Goal: Task Accomplishment & Management: Use online tool/utility

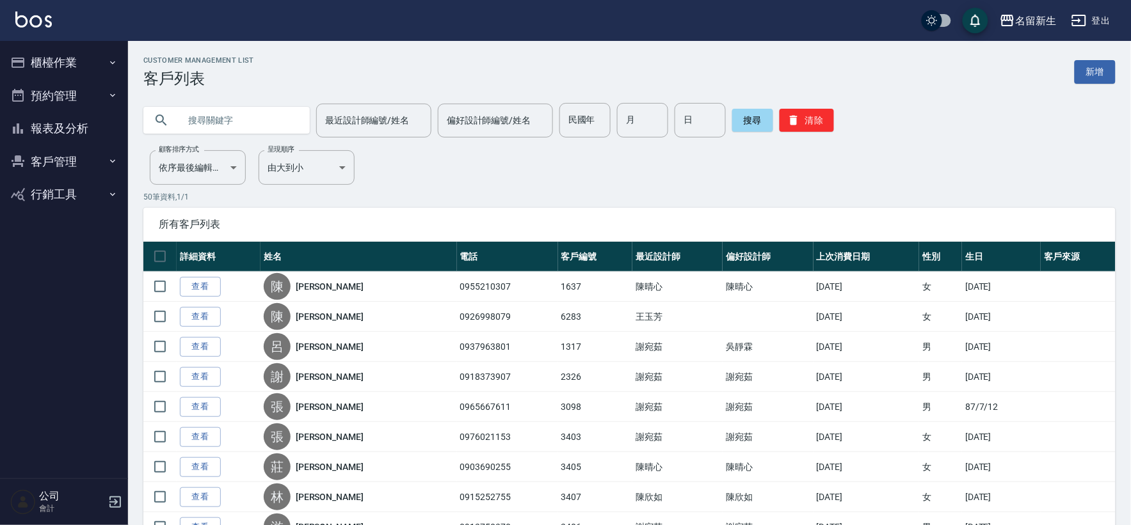
click at [67, 65] on button "櫃檯作業" at bounding box center [64, 62] width 118 height 33
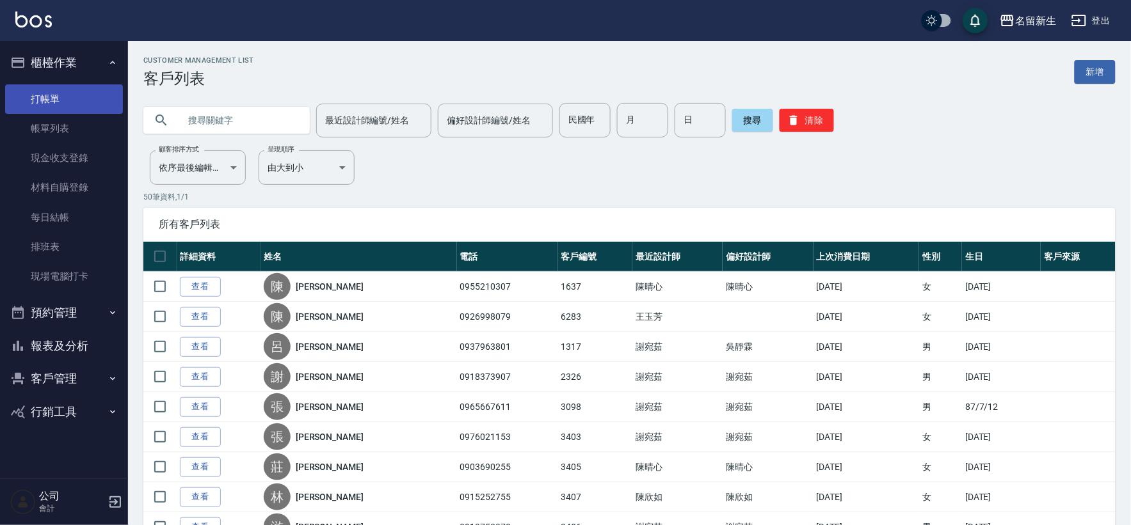
click at [74, 102] on link "打帳單" at bounding box center [64, 98] width 118 height 29
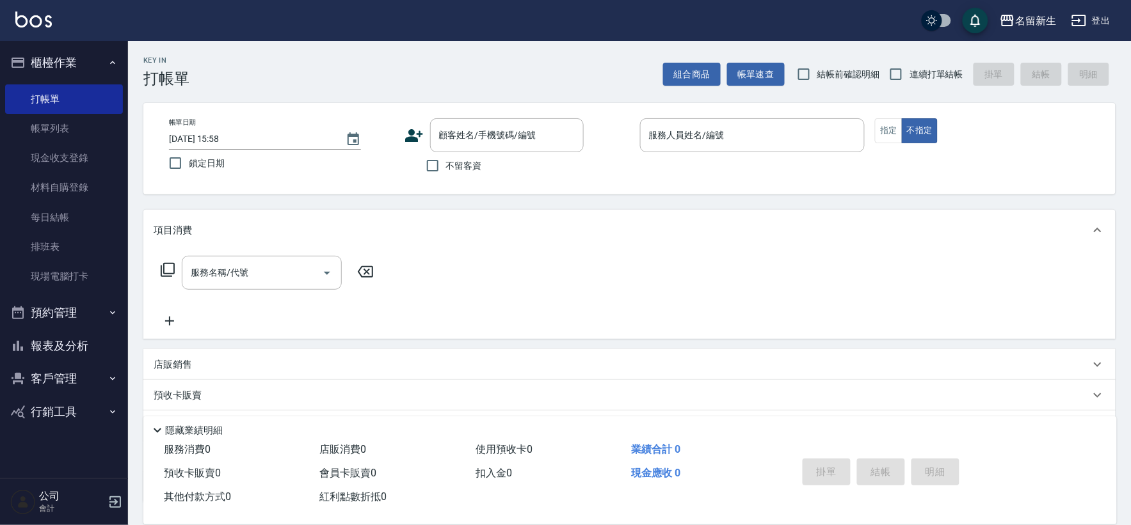
click at [920, 88] on div "Key In 打帳單 組合商品 帳單速查 結帳前確認明細 連續打單結帳 掛單 結帳 明細 帳單日期 [DATE] 15:58 鎖定日期 顧客姓名/手機號碼/編…" at bounding box center [629, 333] width 1003 height 584
click at [917, 74] on span "連續打單結帳" at bounding box center [936, 74] width 54 height 13
click at [909, 74] on input "連續打單結帳" at bounding box center [896, 74] width 27 height 27
checkbox input "true"
click at [406, 132] on icon at bounding box center [413, 135] width 19 height 19
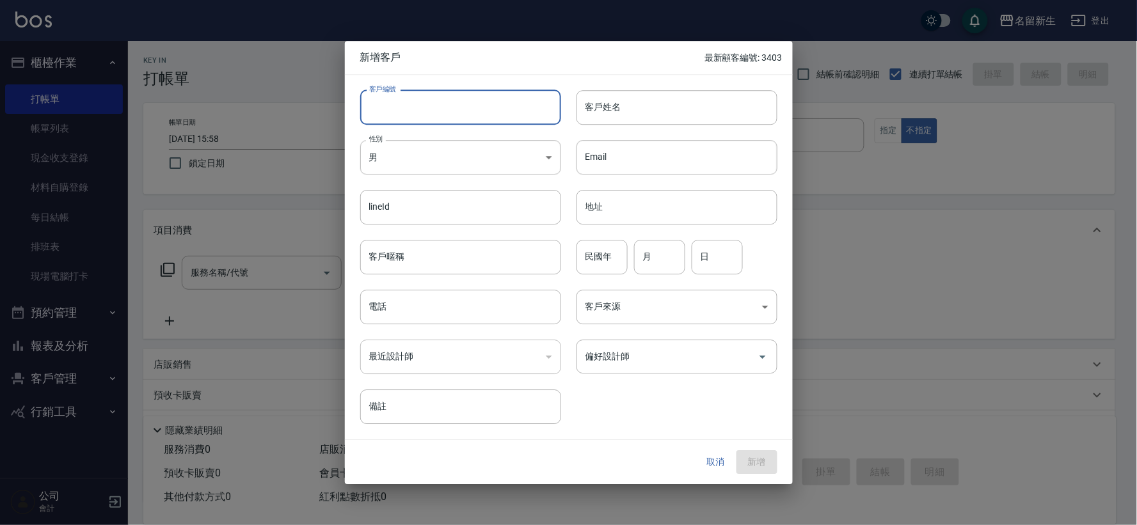
click at [421, 109] on input "客戶編號" at bounding box center [460, 107] width 201 height 35
type input "3412"
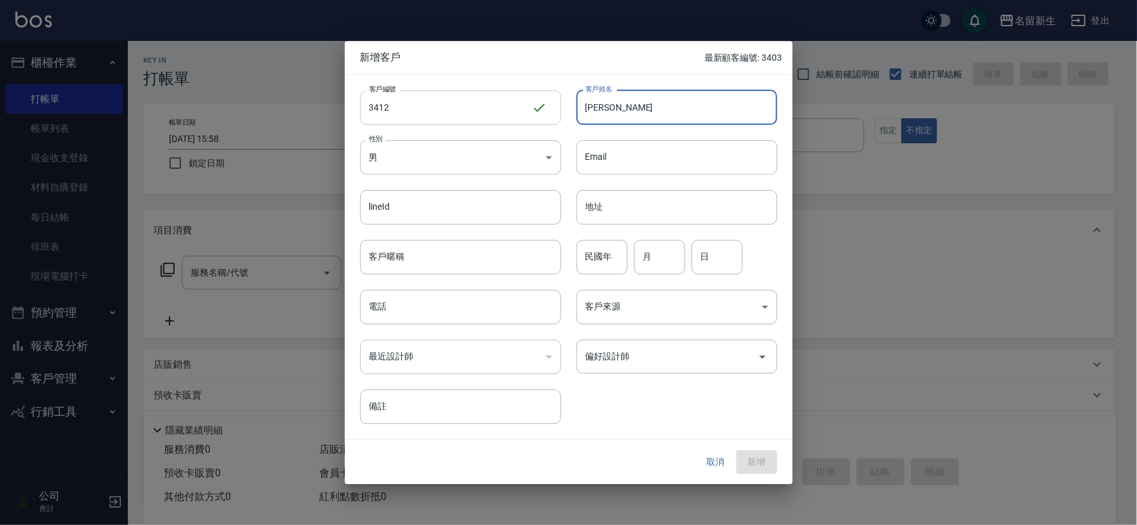
type input "[PERSON_NAME]"
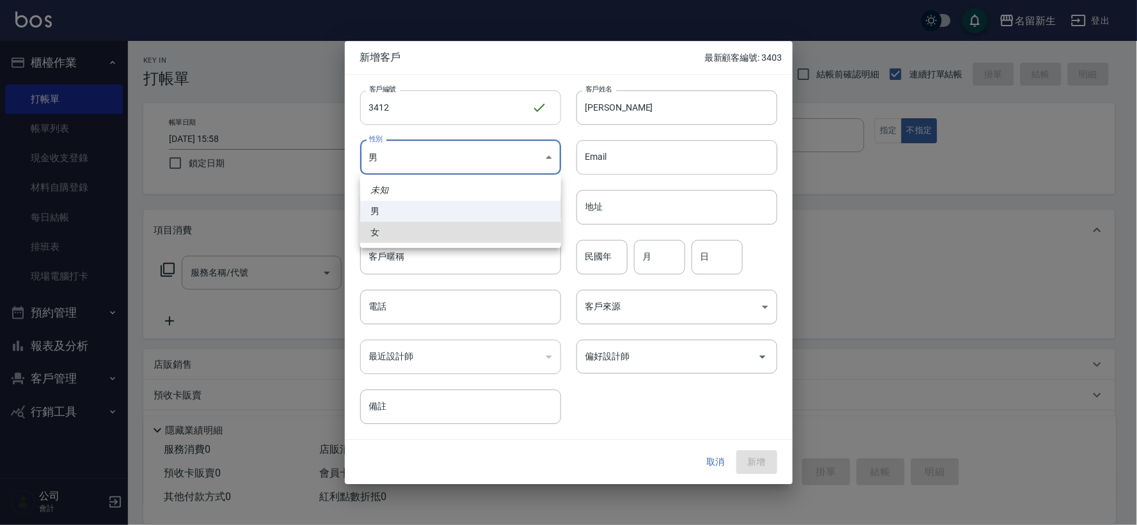
type input "[DEMOGRAPHIC_DATA]"
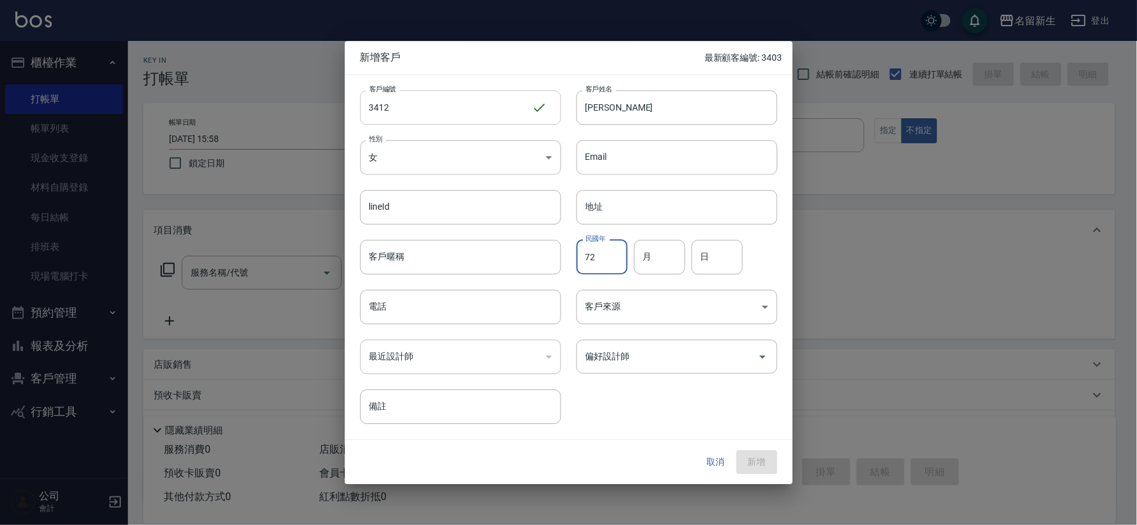
type input "72"
type input "10"
type input "03"
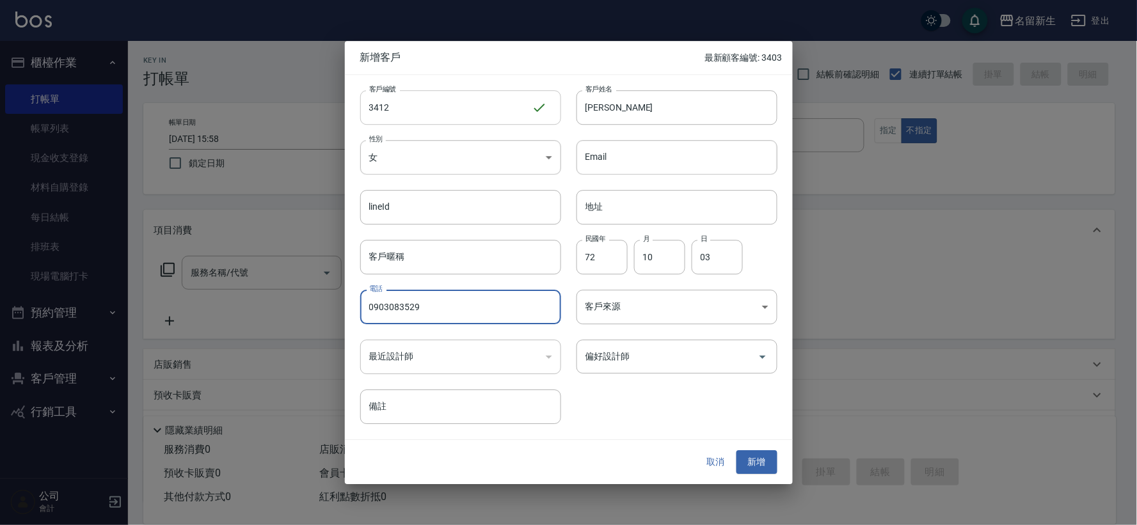
type input "0903083529"
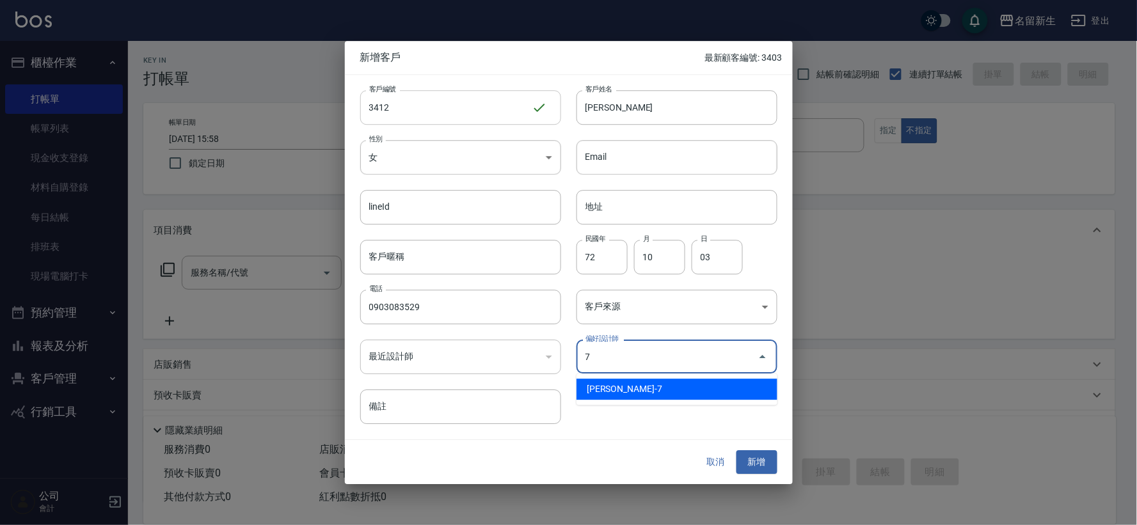
type input "陳晴心"
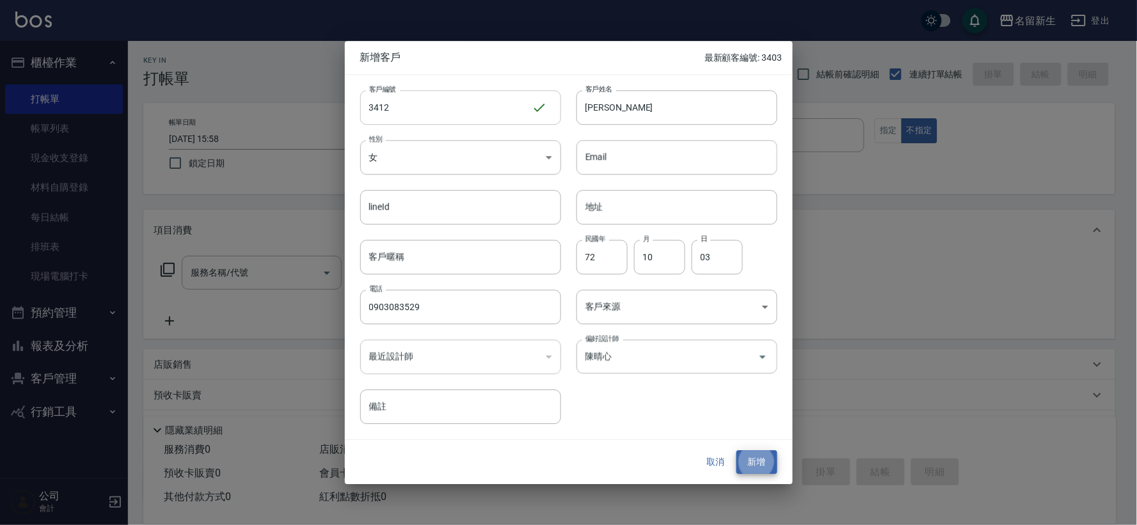
click at [737, 451] on button "新增" at bounding box center [757, 463] width 41 height 24
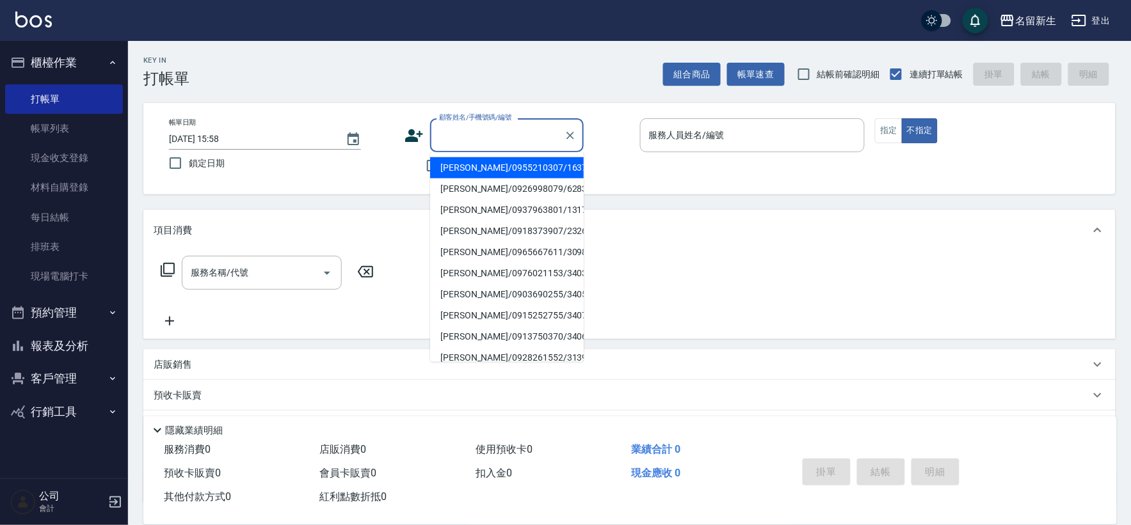
click at [477, 140] on input "顧客姓名/手機號碼/編號" at bounding box center [497, 135] width 123 height 22
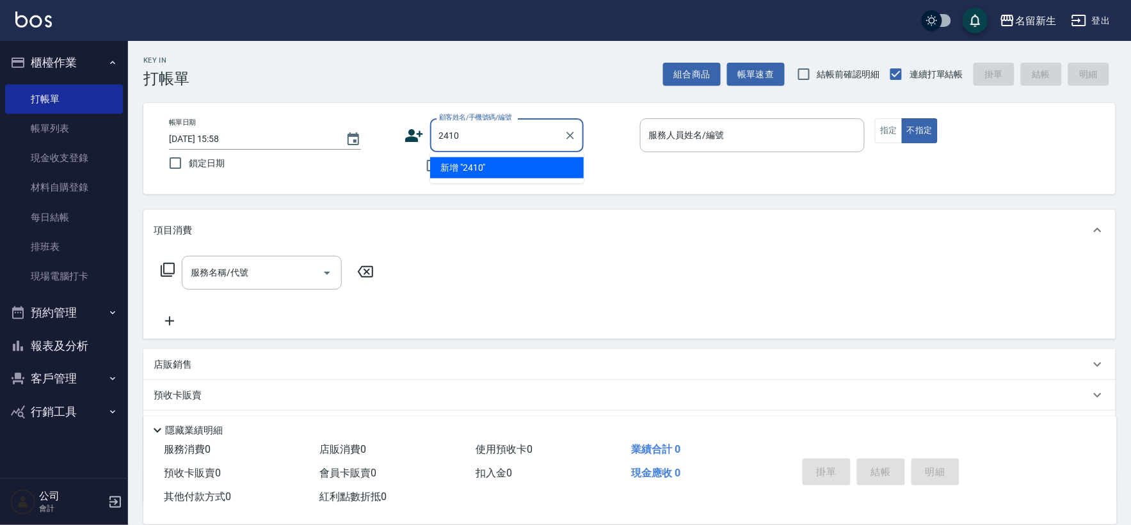
type input "2410"
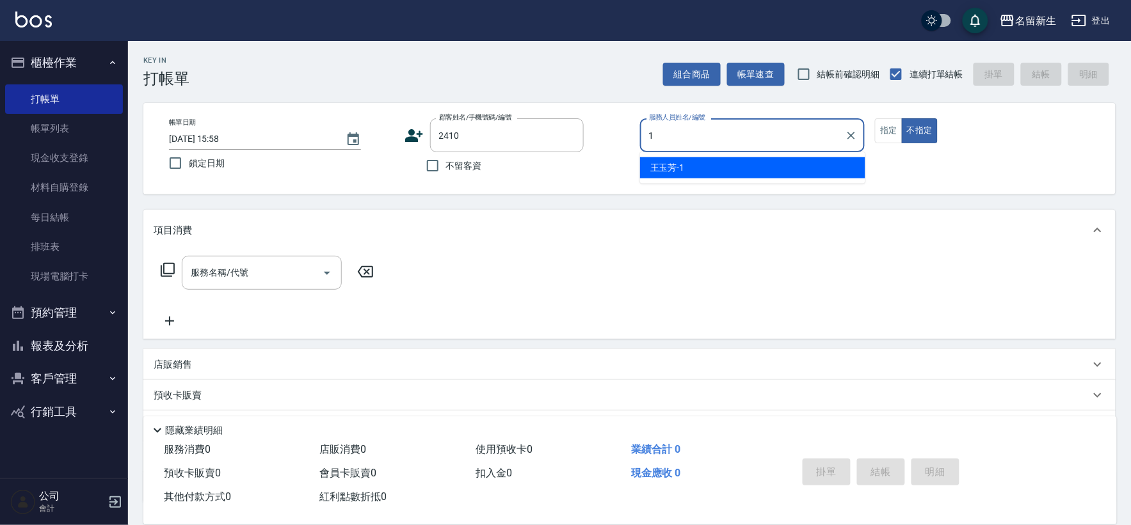
type input "1"
type button "false"
type input "[PERSON_NAME]-1"
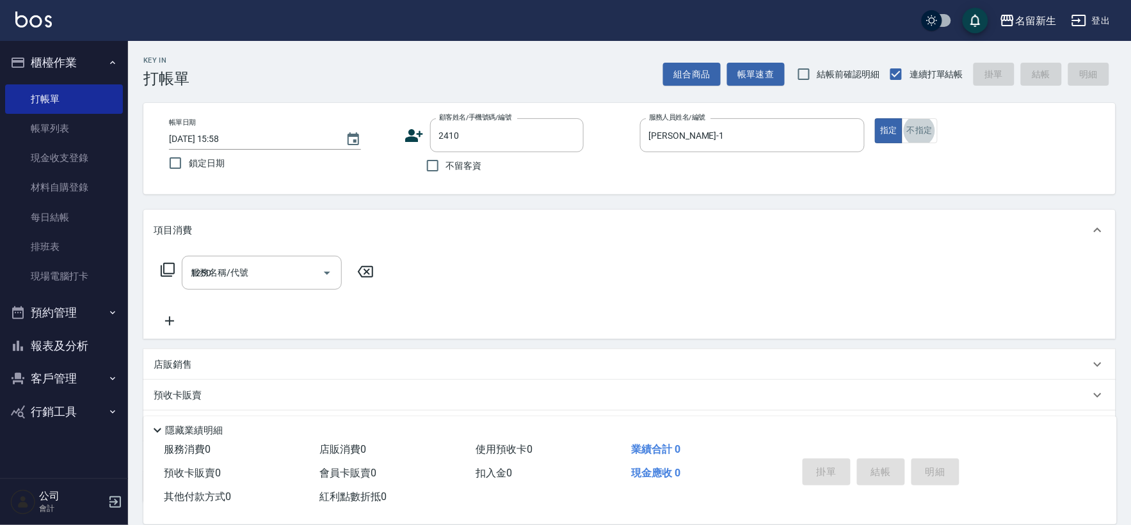
type input "1250"
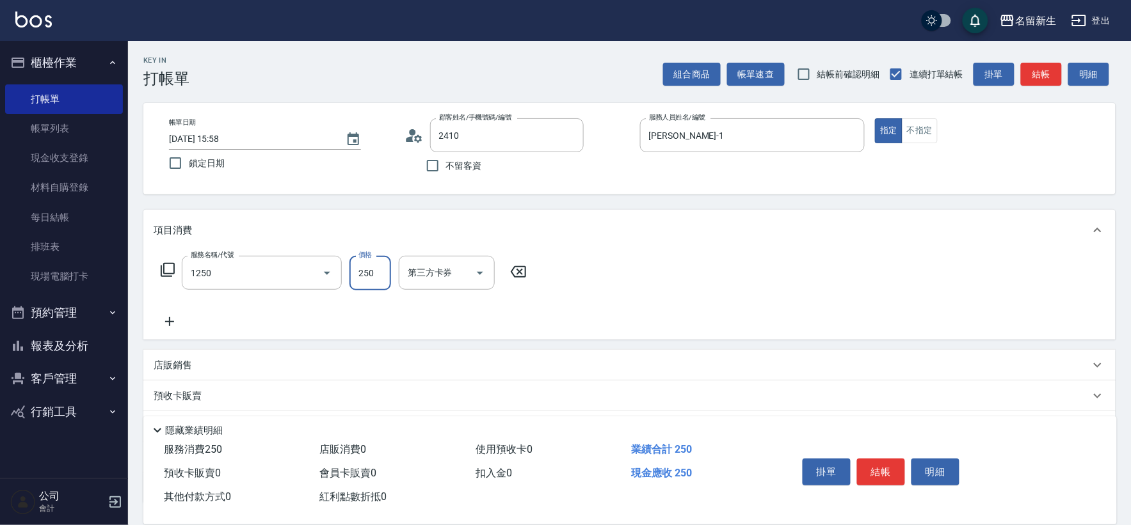
type input "[PERSON_NAME]/0926137191/2410"
type input "洗髮250(1250)"
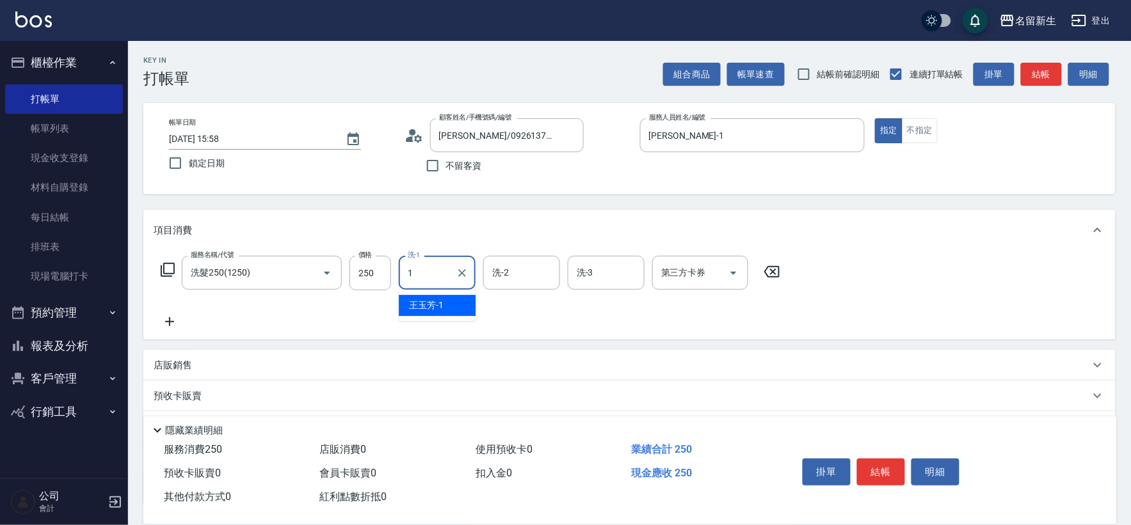
type input "[PERSON_NAME]-1"
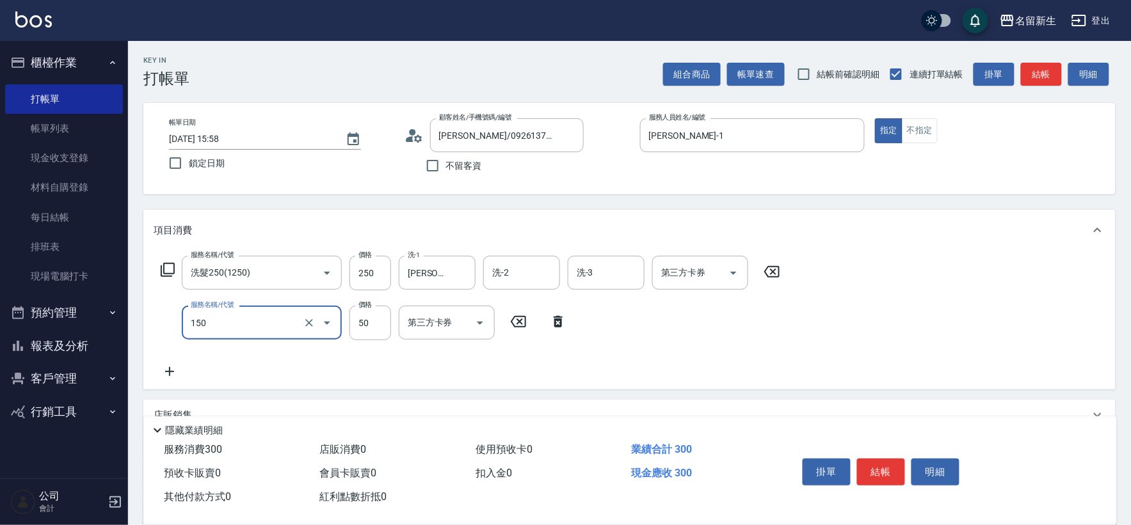
type input "精油(150)"
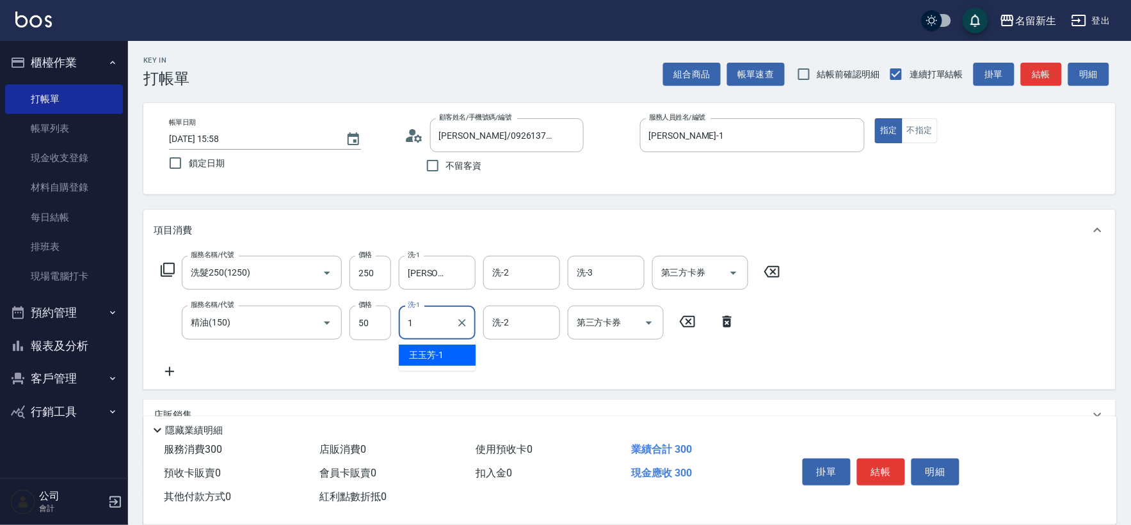
type input "[PERSON_NAME]-1"
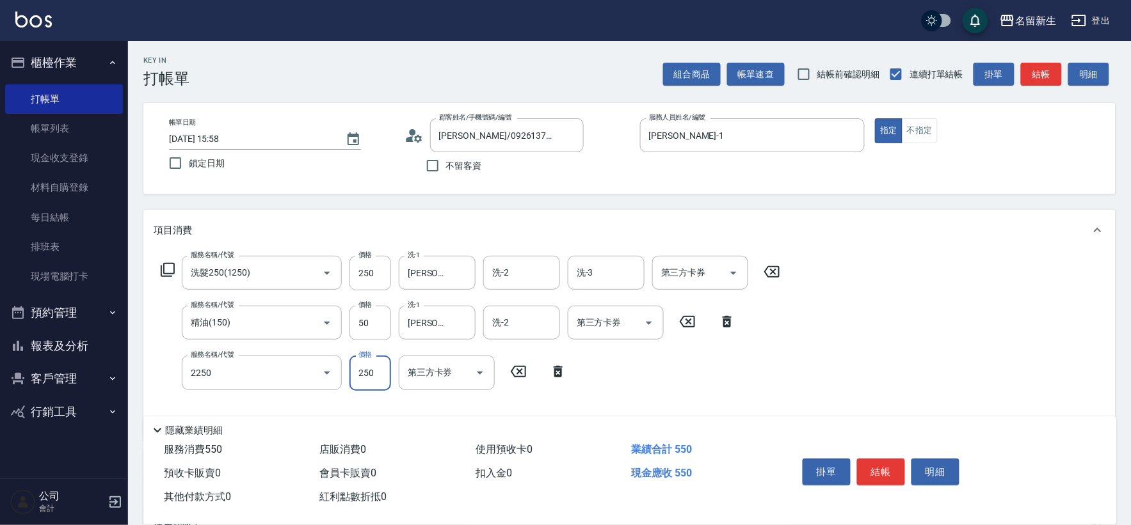
type input "剪髮(2250)"
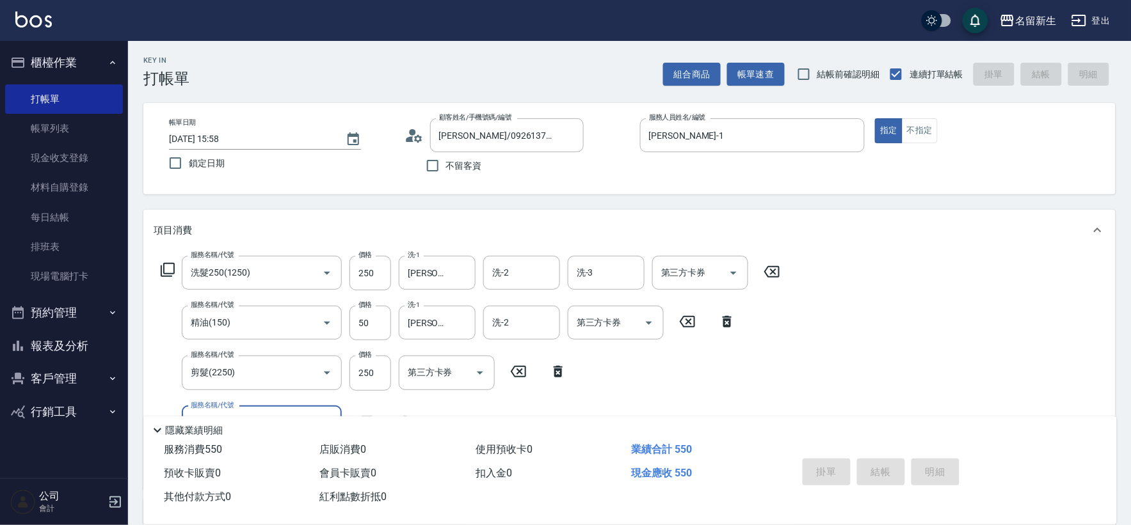
type input "[DATE] 15:59"
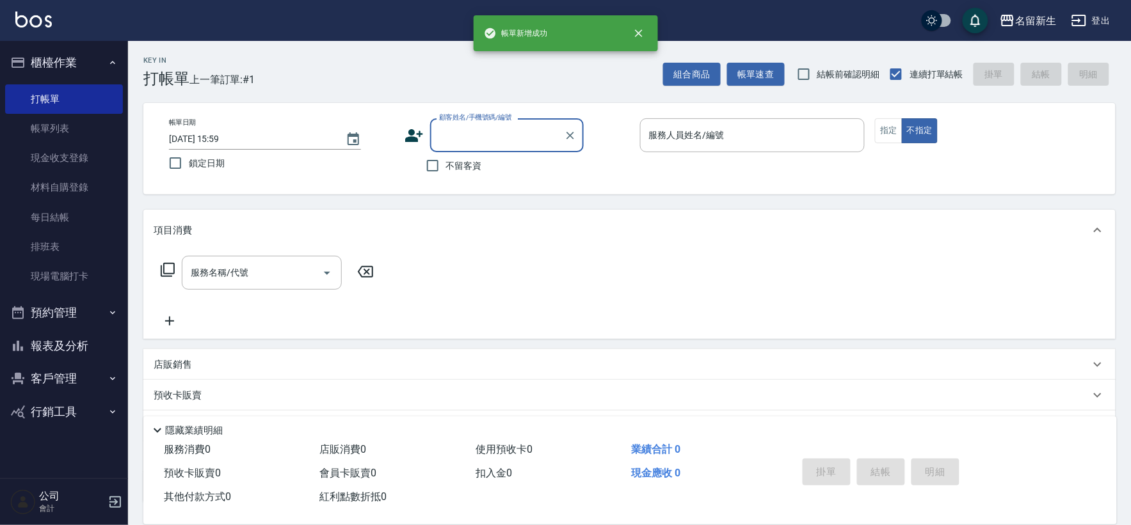
click at [10, 372] on icon "button" at bounding box center [17, 378] width 15 height 15
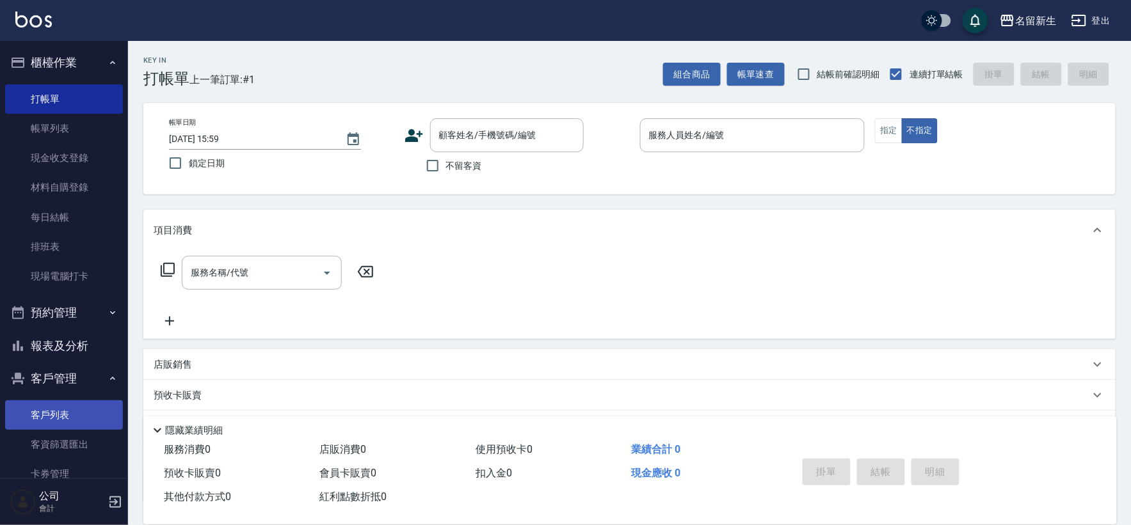
click at [37, 403] on link "客戶列表" at bounding box center [64, 415] width 118 height 29
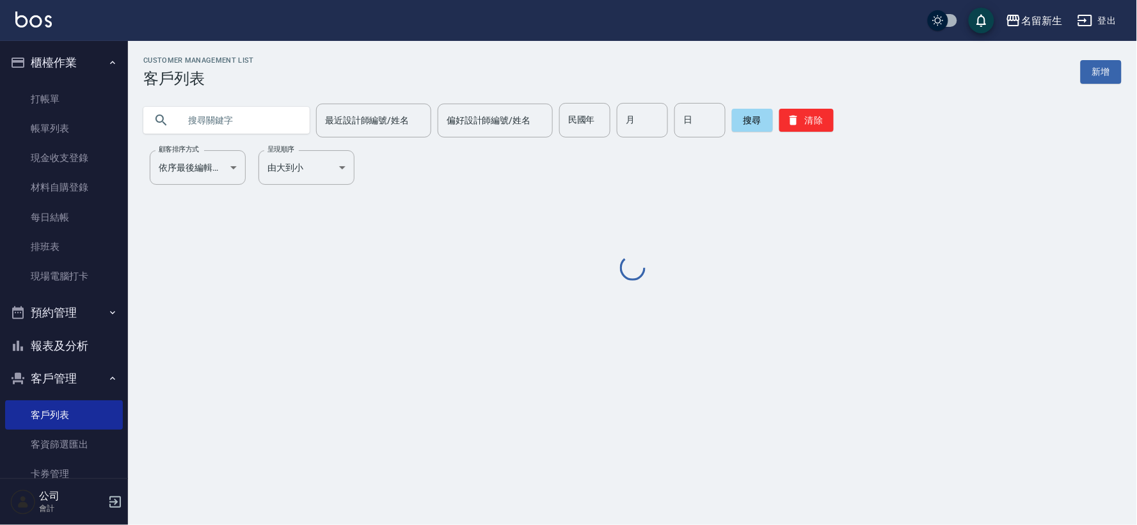
click at [256, 117] on input "text" at bounding box center [239, 120] width 120 height 35
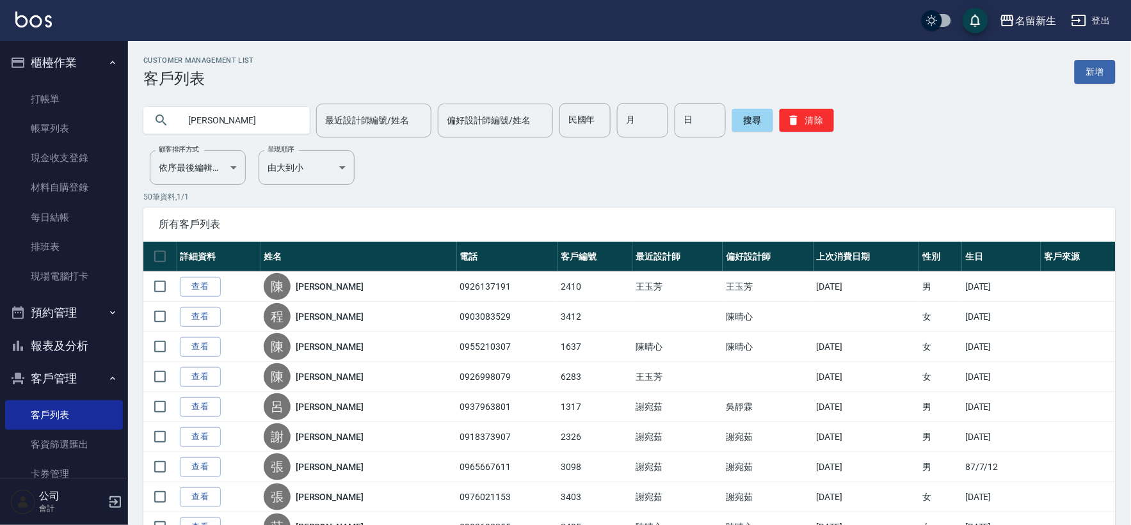
type input "[PERSON_NAME]"
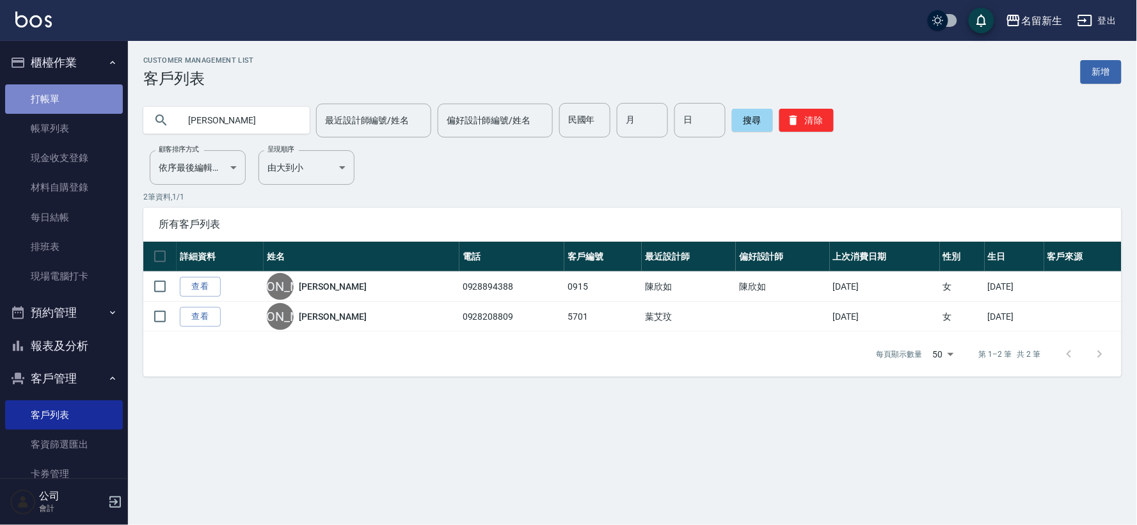
click at [65, 90] on link "打帳單" at bounding box center [64, 98] width 118 height 29
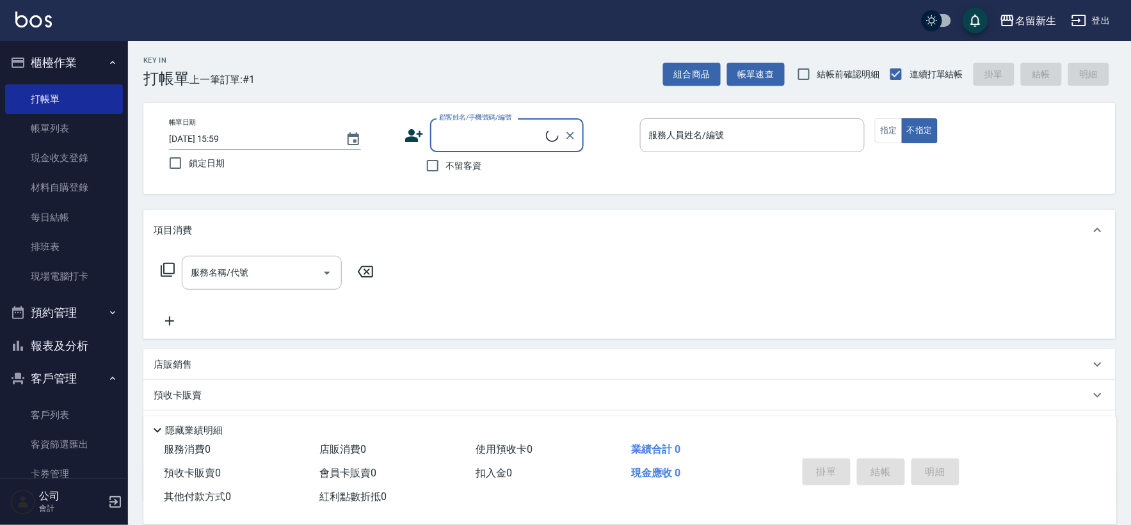
click at [445, 141] on input "顧客姓名/手機號碼/編號" at bounding box center [491, 135] width 110 height 22
type input "[PERSON_NAME]/0915252755/3407"
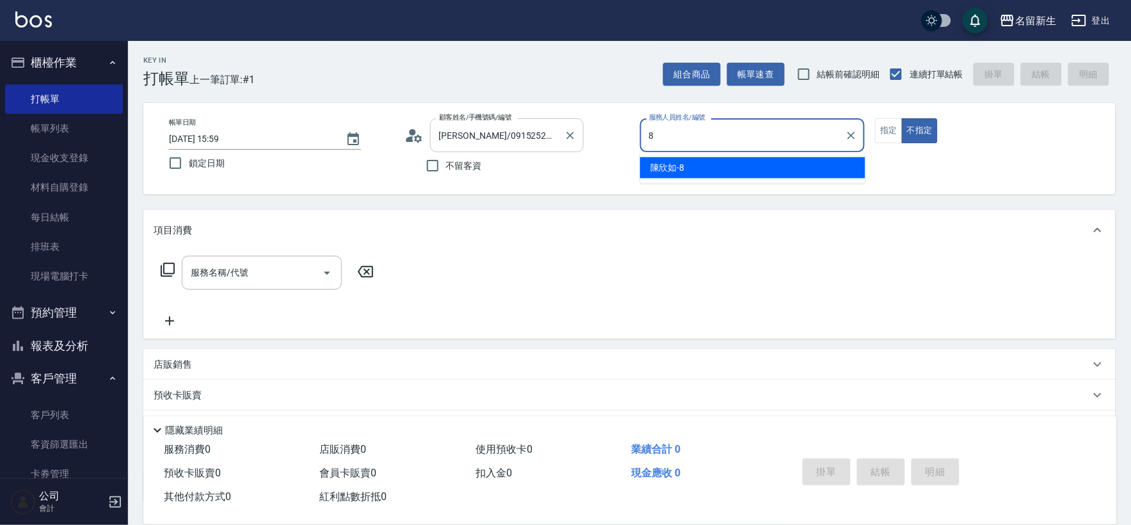
type input "8"
type button "false"
type input "[PERSON_NAME]-8"
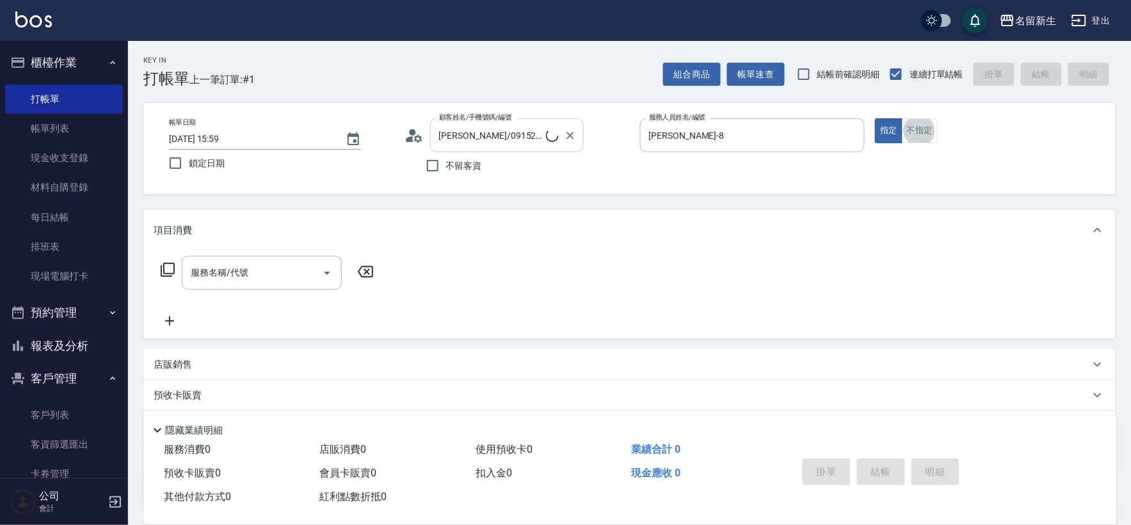
type input "[PERSON_NAME]/0928894388/0915"
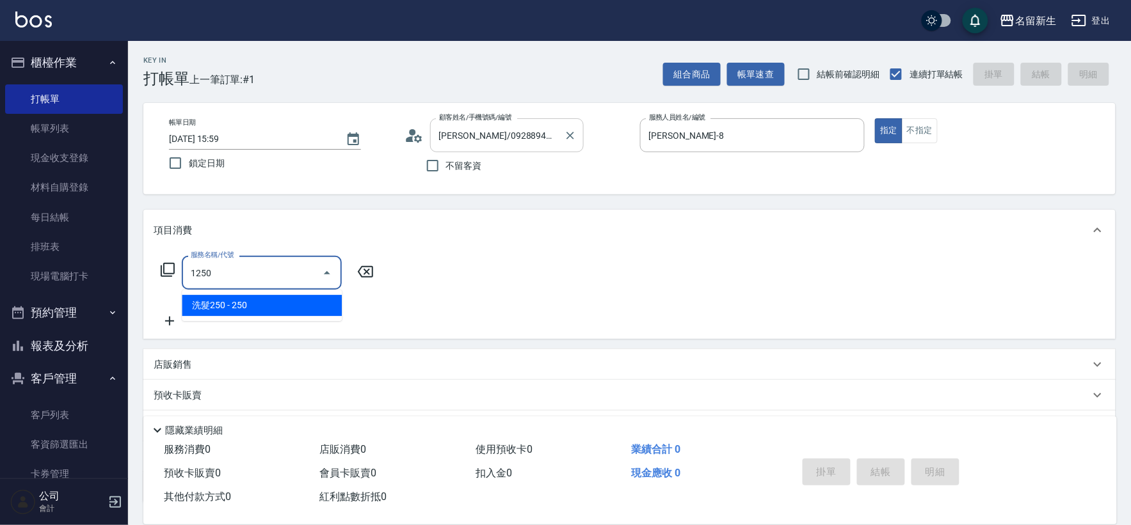
type input "洗髮250(1250)"
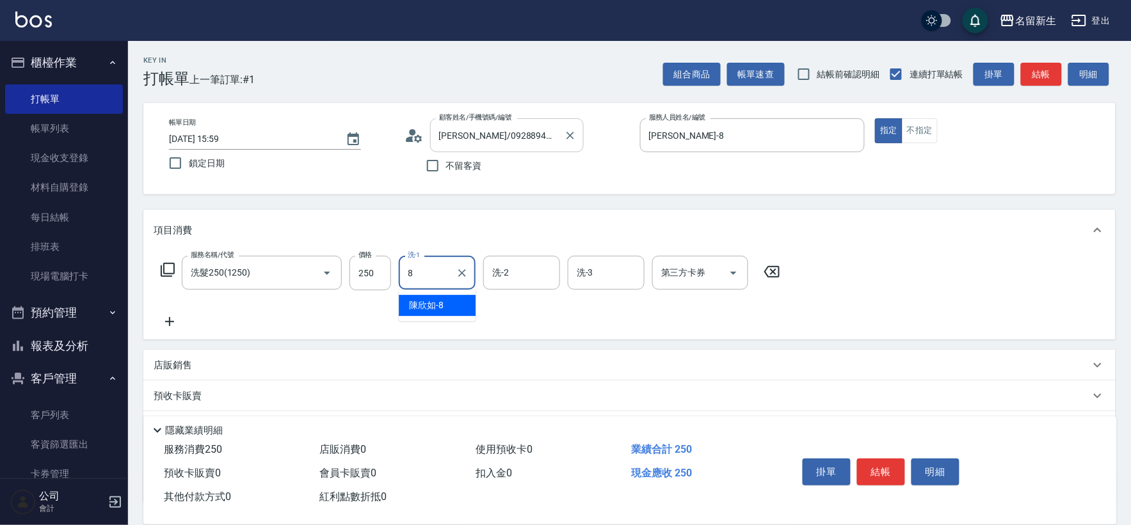
type input "[PERSON_NAME]-8"
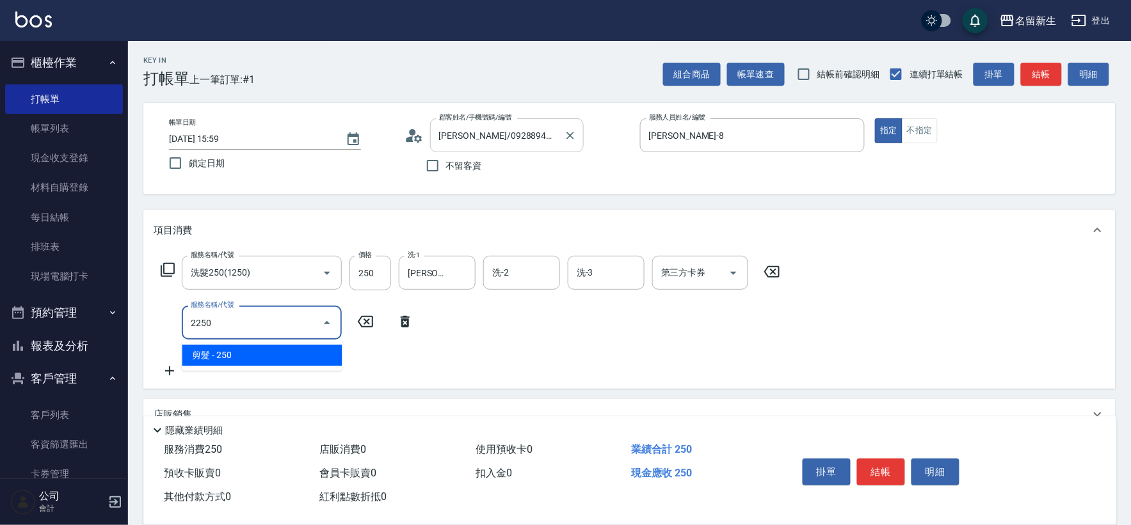
type input "剪髮(2250)"
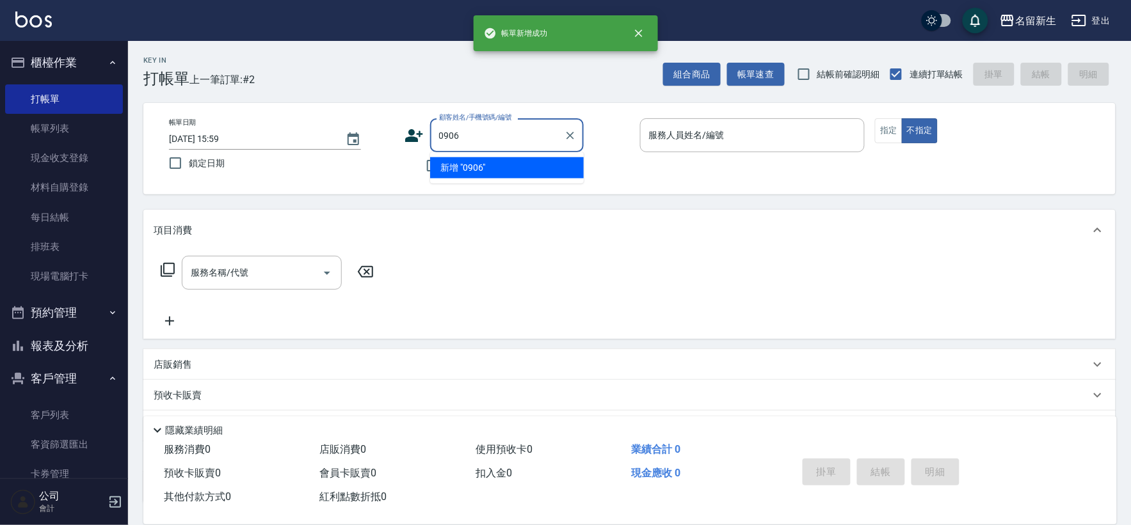
type input "0906"
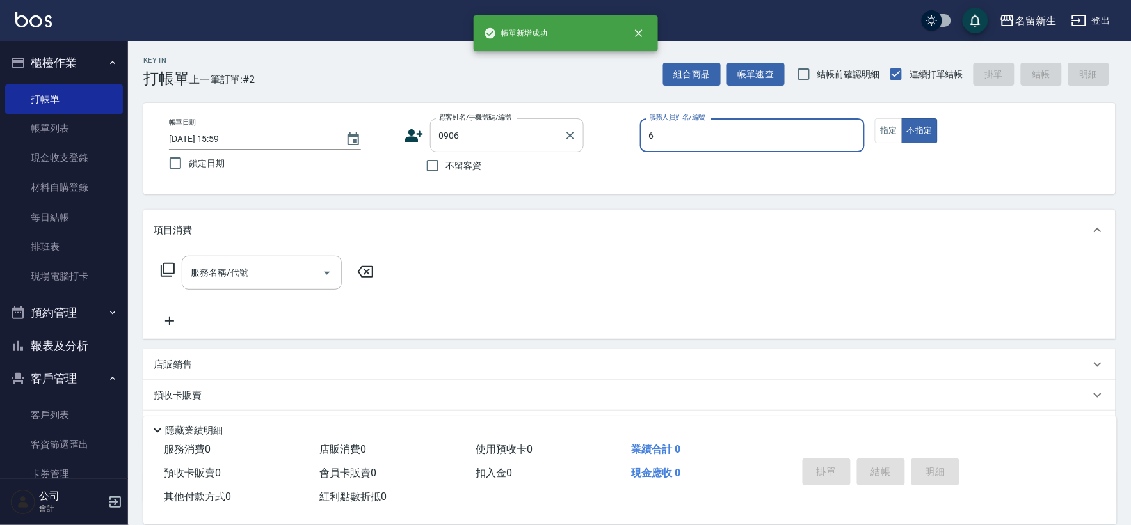
type input "6"
type input "[PERSON_NAME]/0939001002/0906"
type input "[PERSON_NAME]-6"
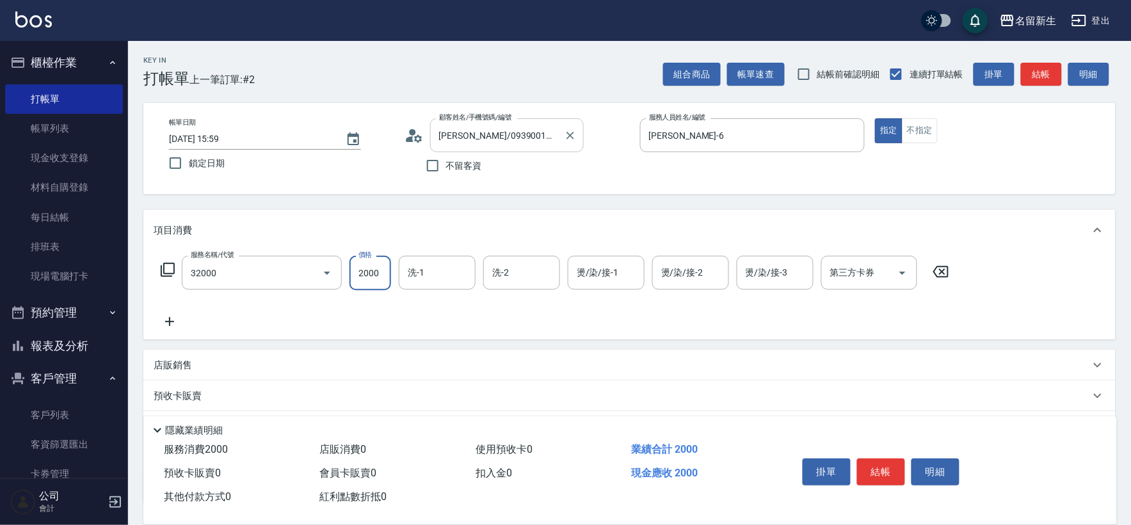
type input "2000以上燙髮(32000)"
type input "[PERSON_NAME]-18"
type input "[PERSON_NAME]-6"
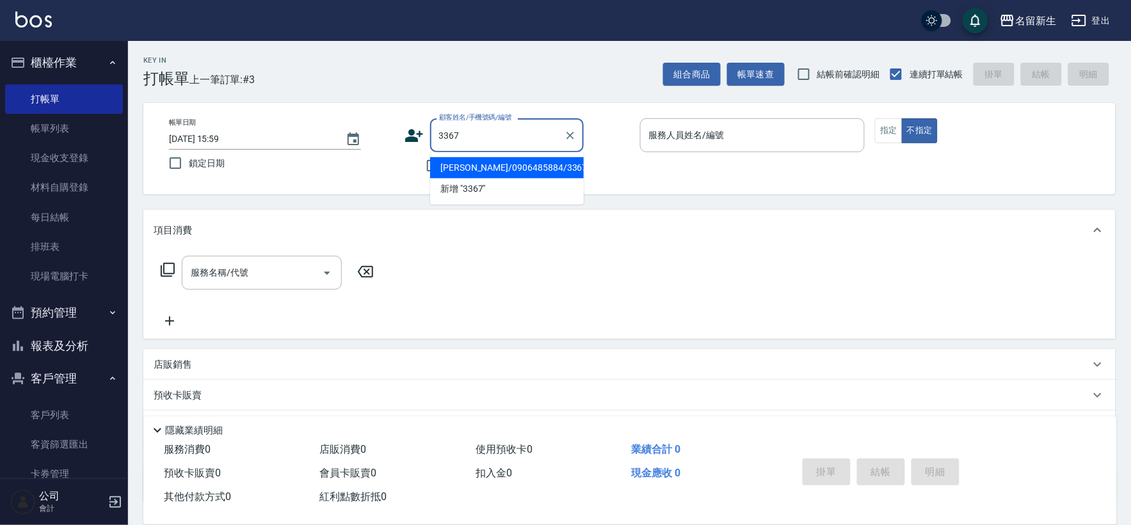
type input "[PERSON_NAME]/0906485884/3367"
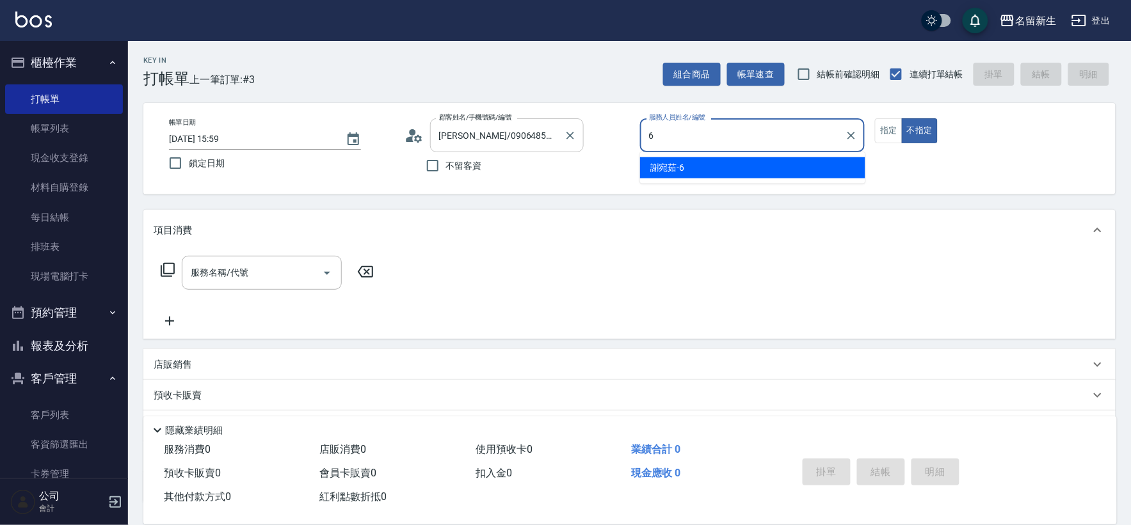
type input "[PERSON_NAME]-6"
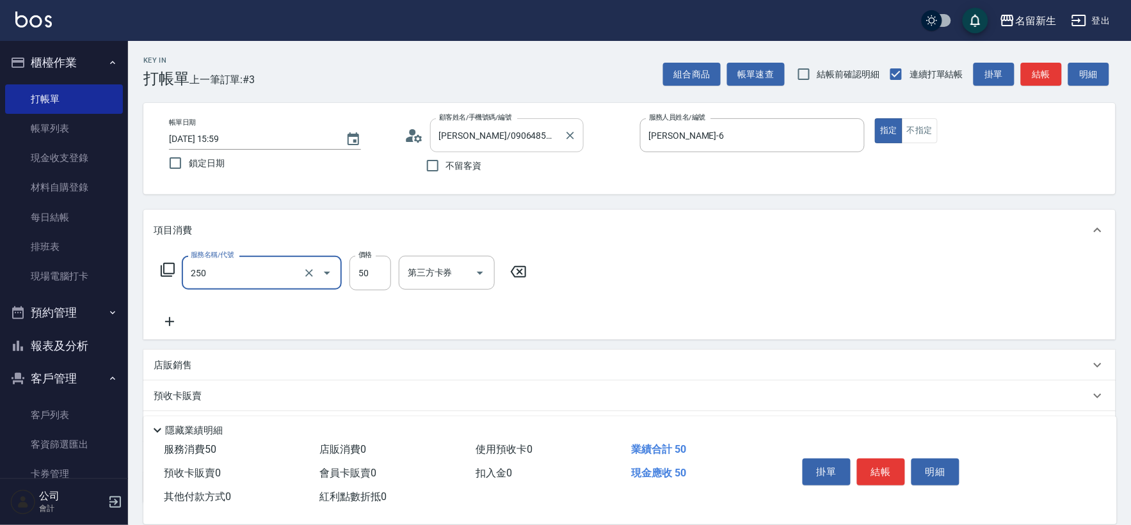
type input "剪瀏海(250)"
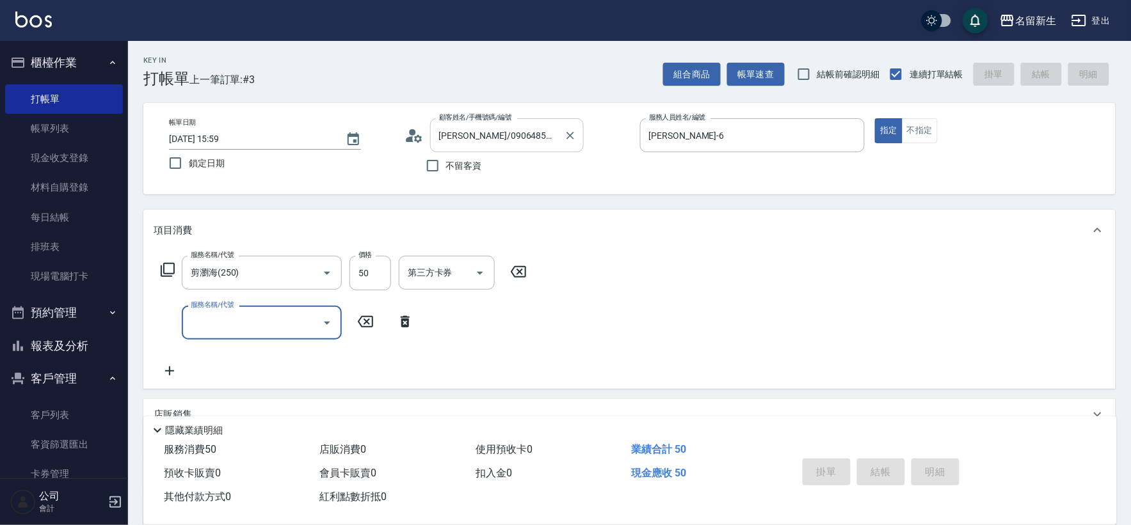
type input "[DATE] 16:00"
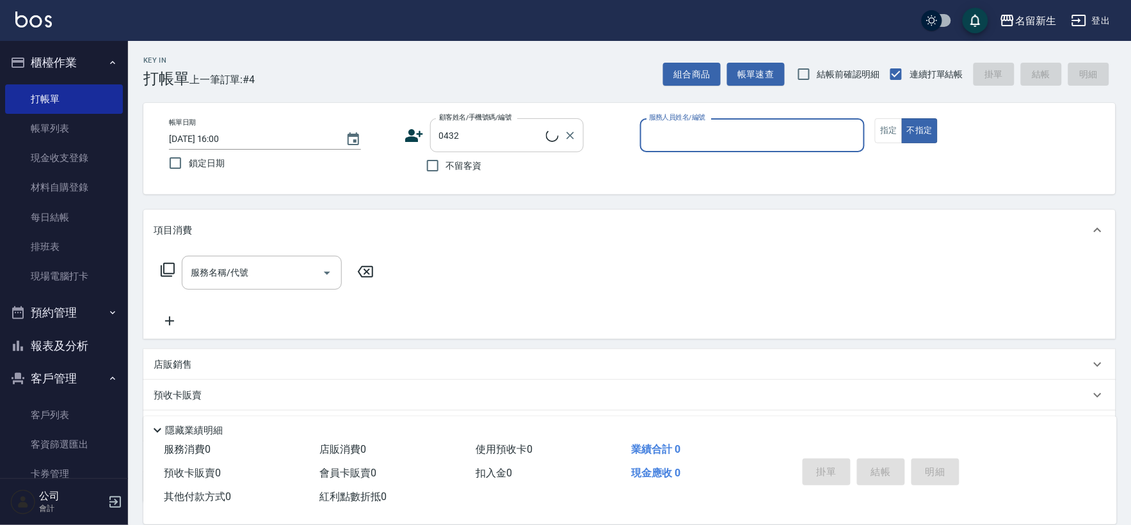
type input "[PERSON_NAME]/0930943156/0432"
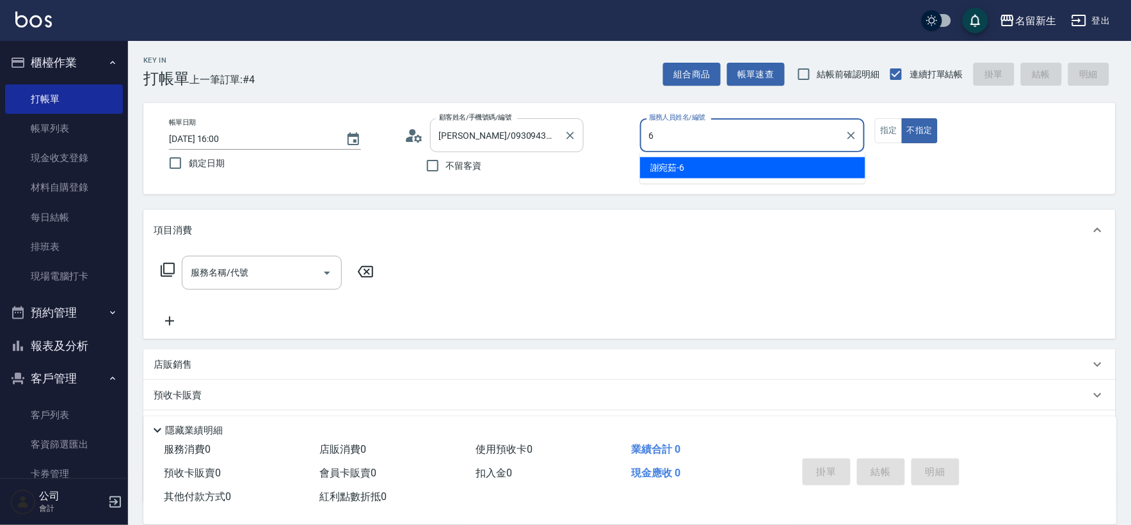
type input "[PERSON_NAME]-6"
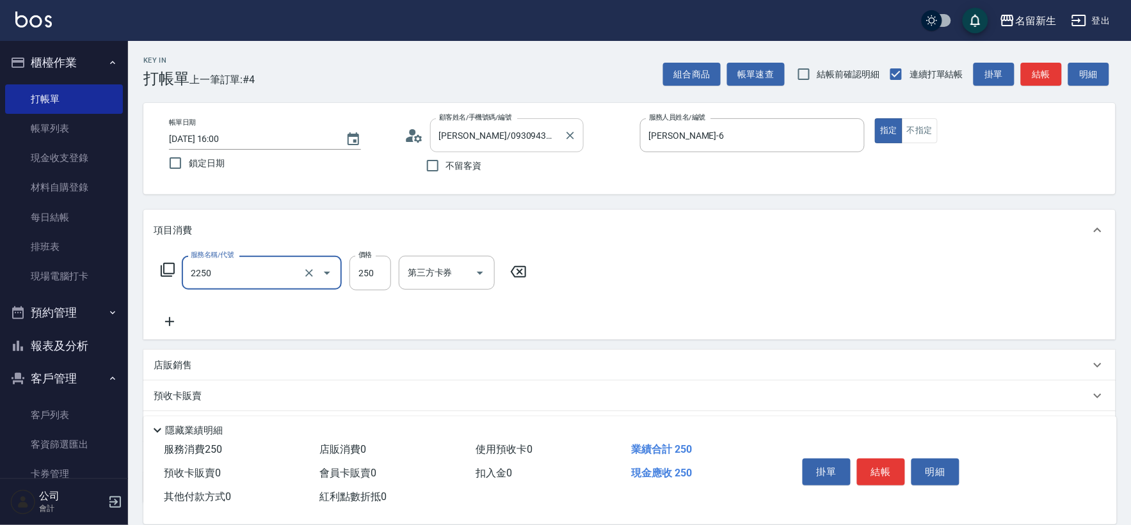
type input "剪髮(2250)"
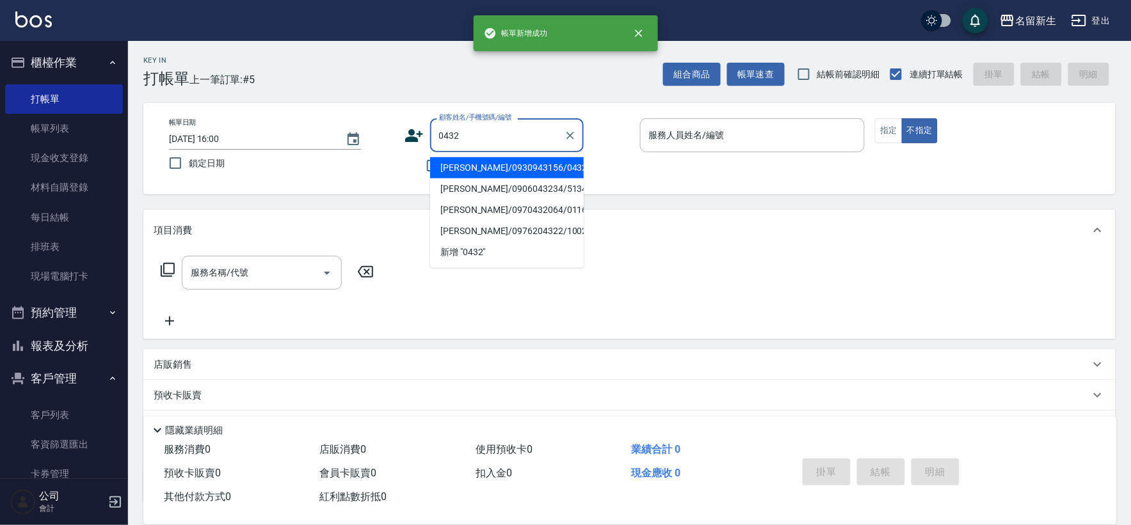
type input "[PERSON_NAME]/0930943156/0432"
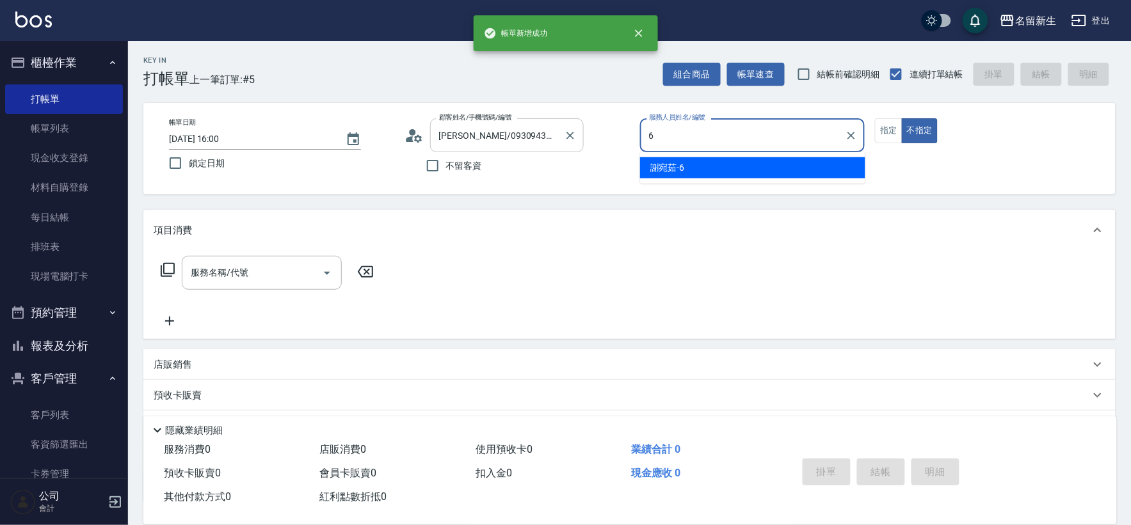
type input "[PERSON_NAME]-6"
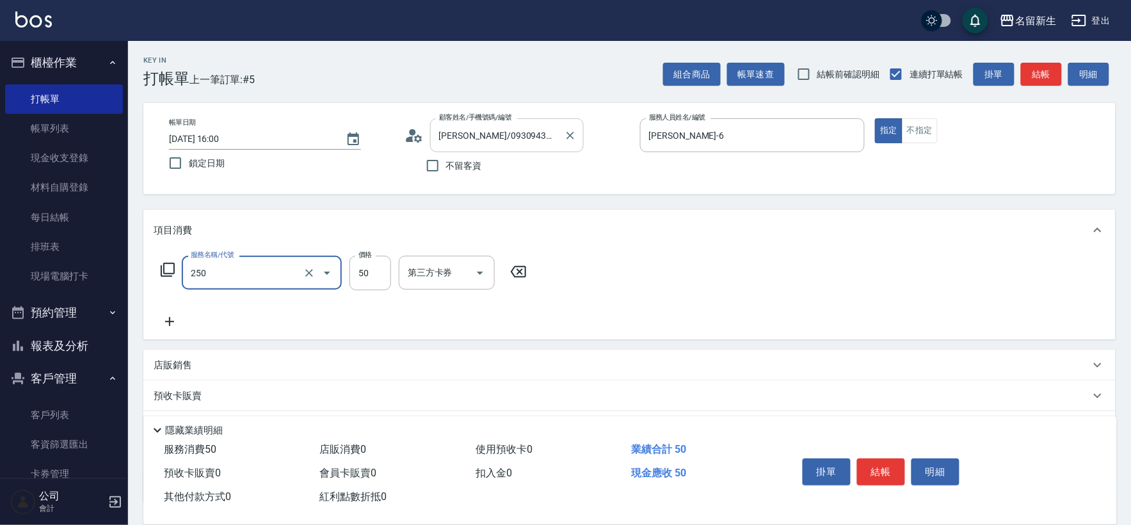
type input "剪瀏海(250)"
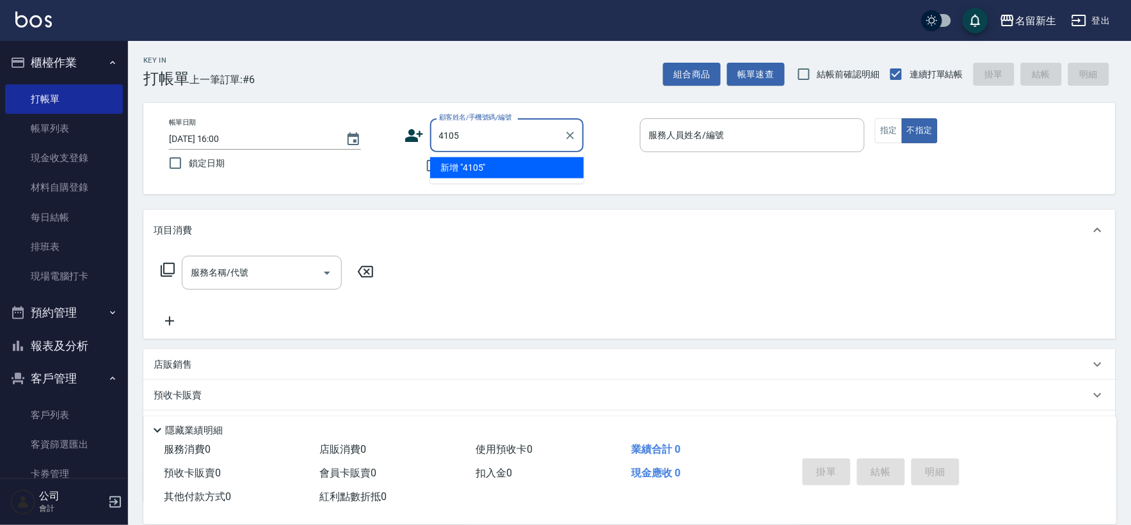
type input "4105"
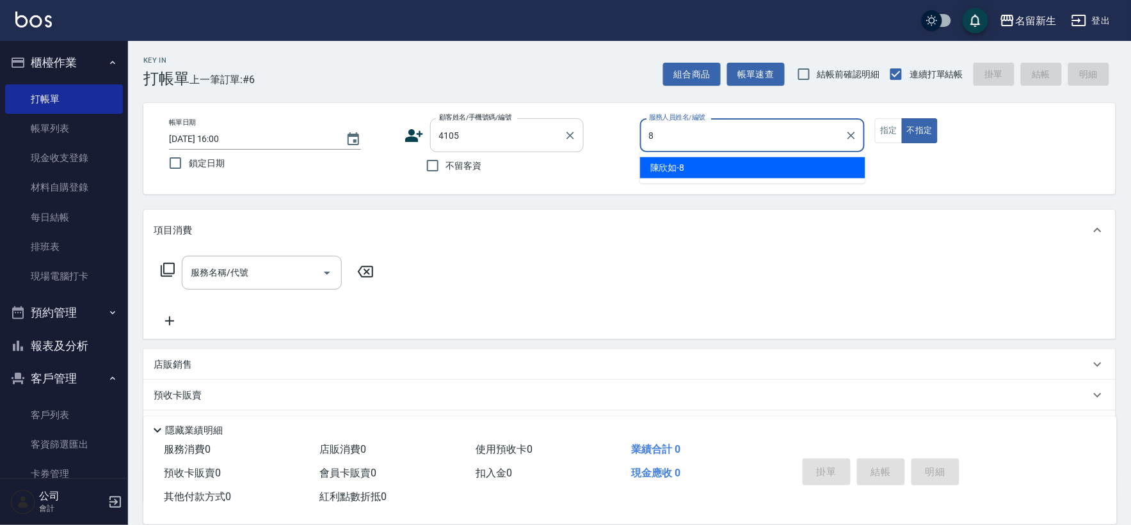
type input "[PERSON_NAME]-8"
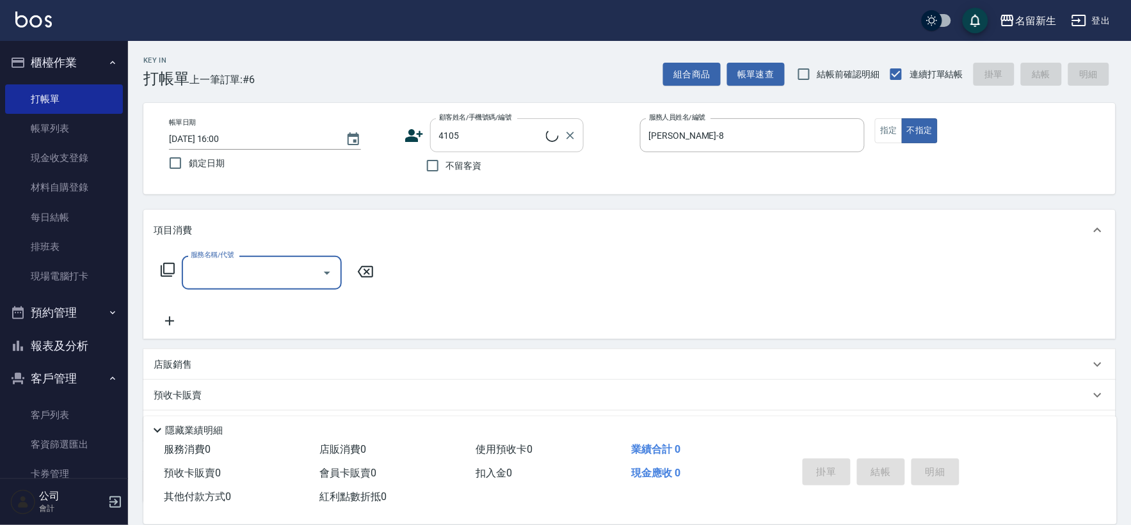
type input "2"
type input "[PERSON_NAME]/0902380371/4105"
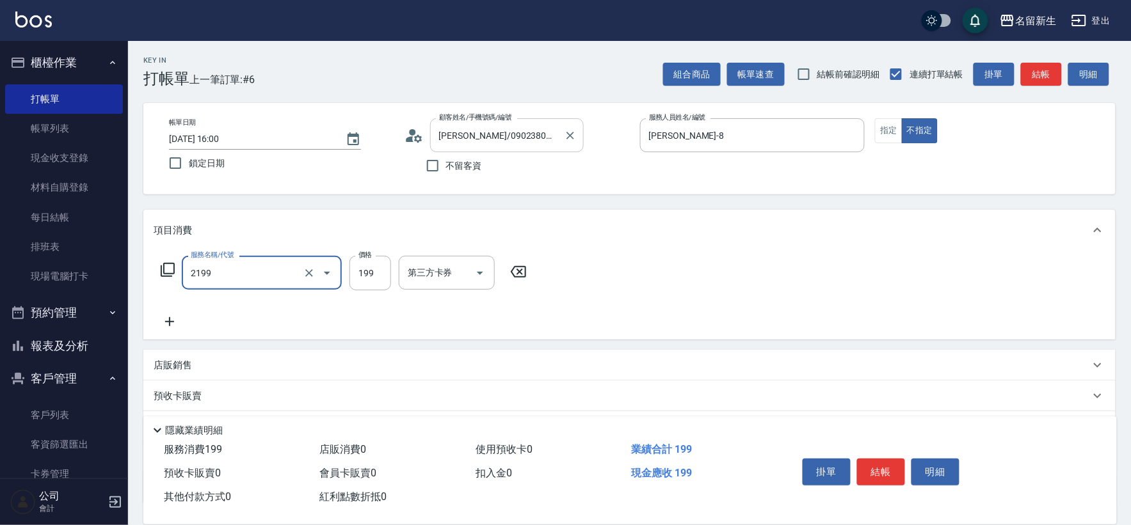
type input "不指定剪髮活動(2199)"
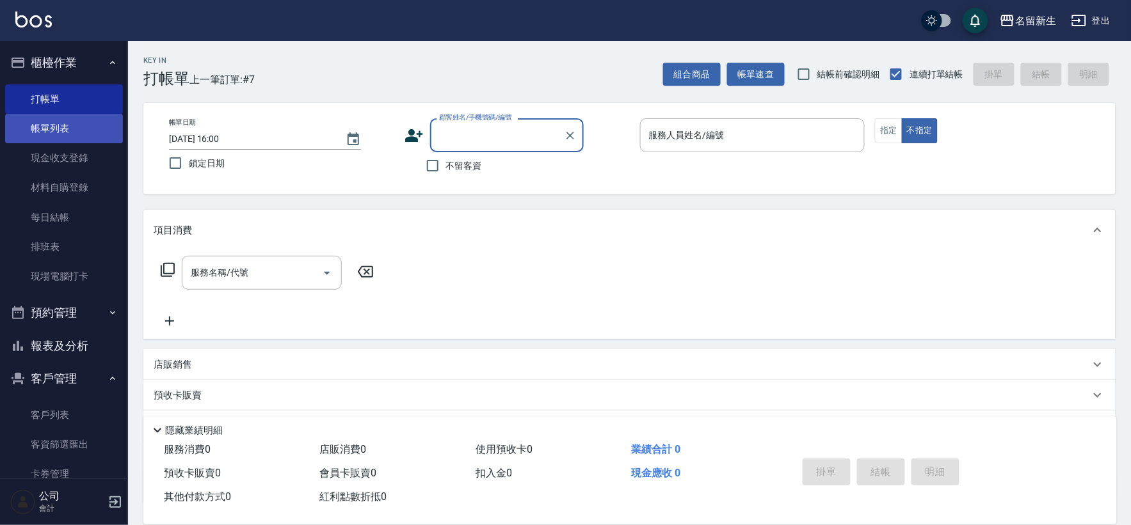
click at [87, 120] on link "帳單列表" at bounding box center [64, 128] width 118 height 29
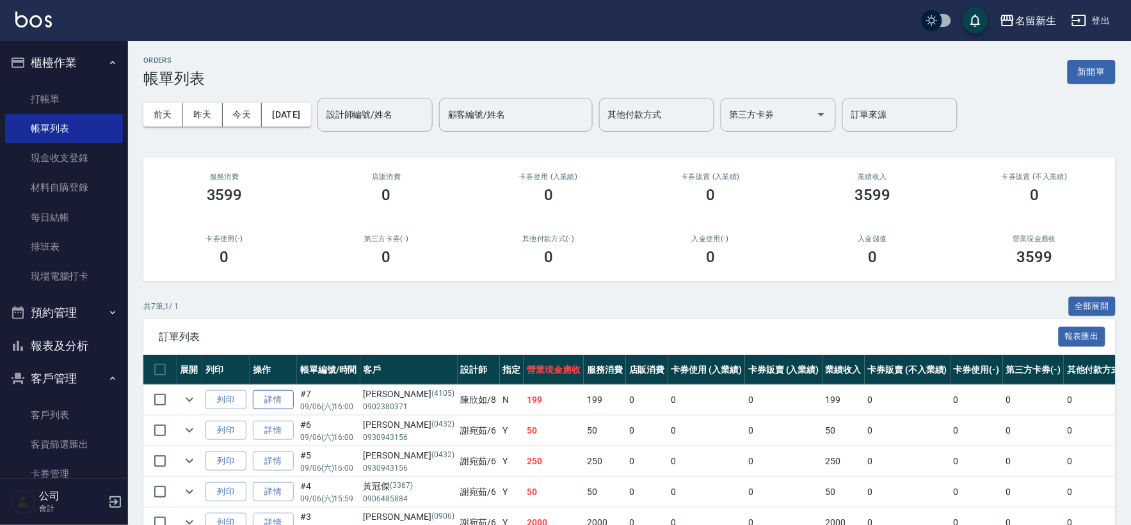
click at [273, 399] on link "詳情" at bounding box center [273, 400] width 41 height 20
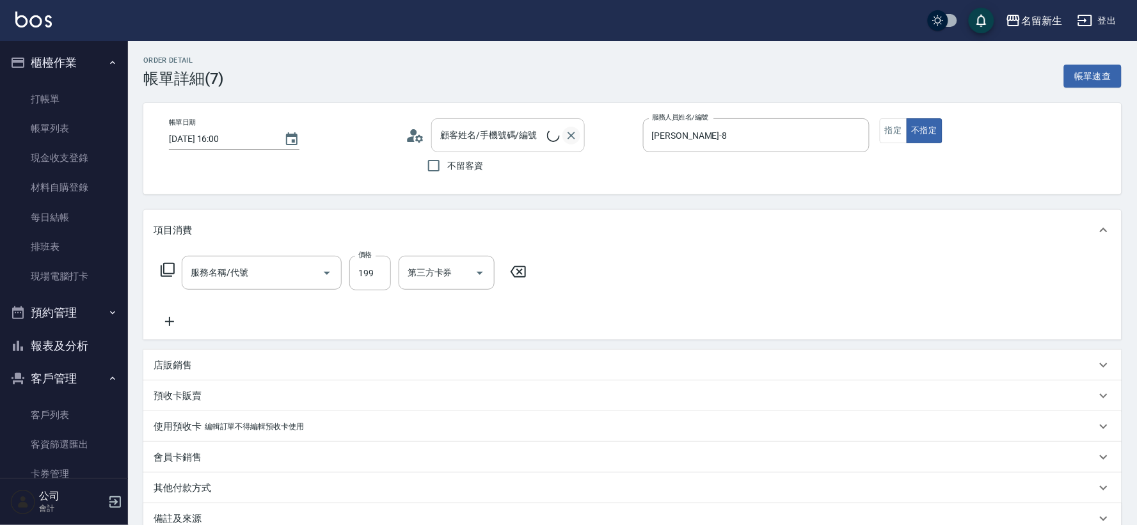
type input "[PERSON_NAME]-8"
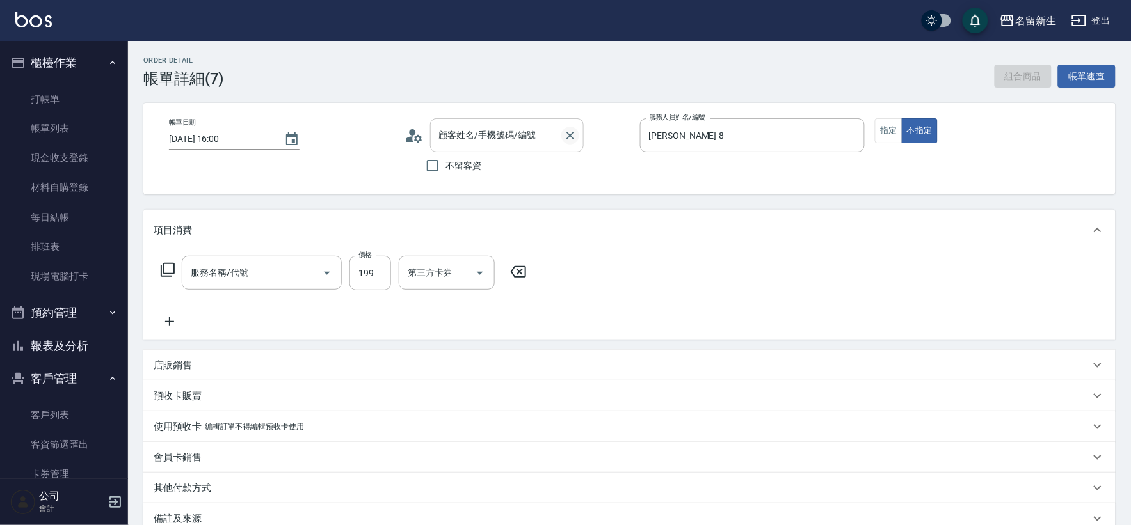
type input "不指定剪髮活動(2199)"
type input "[PERSON_NAME]/0902380371/4105"
click at [523, 275] on icon at bounding box center [518, 271] width 32 height 15
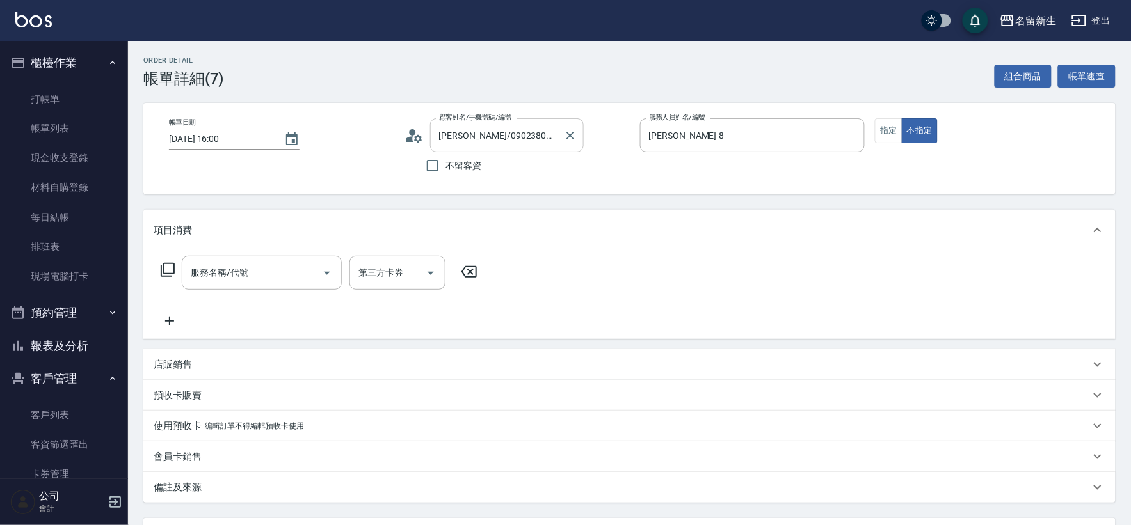
click at [572, 133] on icon "Clear" at bounding box center [570, 136] width 8 height 8
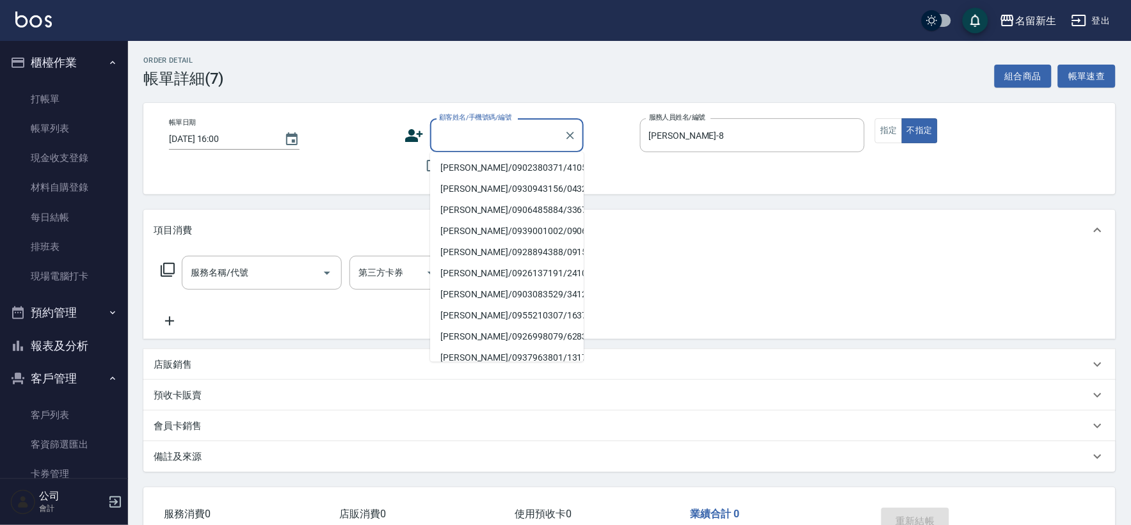
click at [516, 140] on input "顧客姓名/手機號碼/編號" at bounding box center [497, 135] width 123 height 22
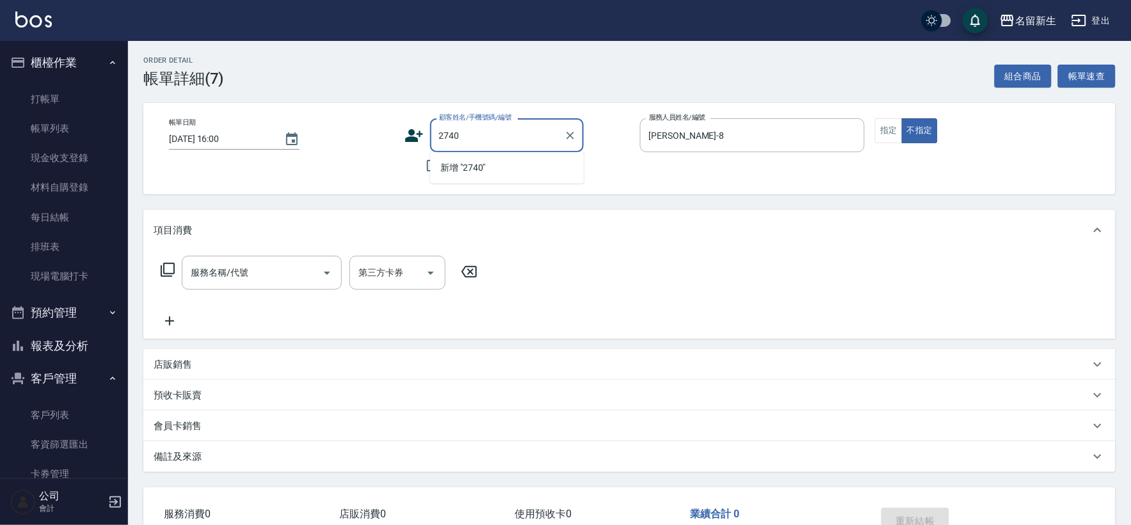
type input "2740"
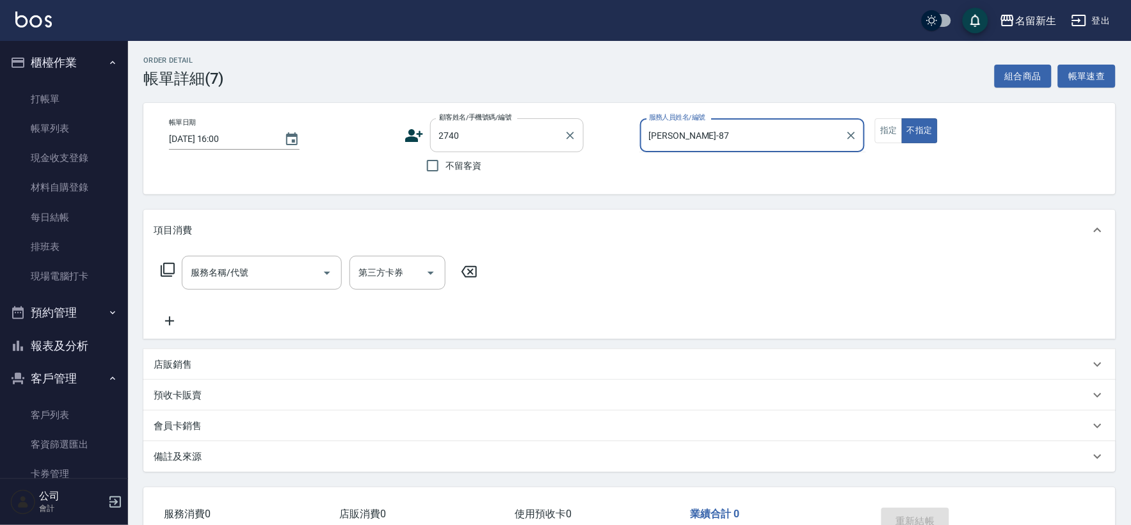
type input "[PERSON_NAME]-87"
click at [902, 118] on button "不指定" at bounding box center [920, 130] width 36 height 25
type button "false"
type input "[PERSON_NAME]-8"
type input "[PERSON_NAME]/0930373836/2740"
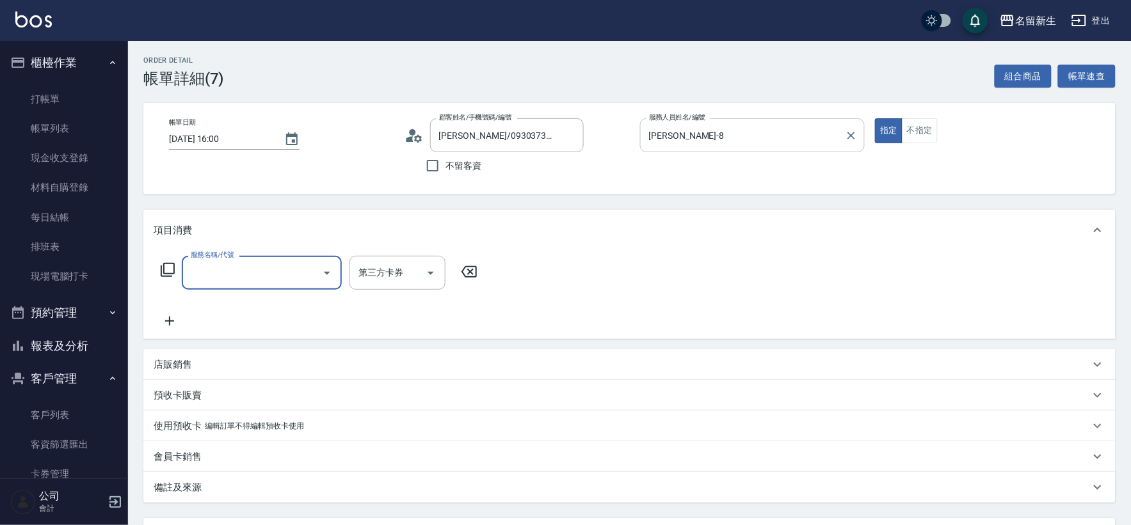
click at [774, 136] on input "[PERSON_NAME]-8" at bounding box center [743, 135] width 195 height 22
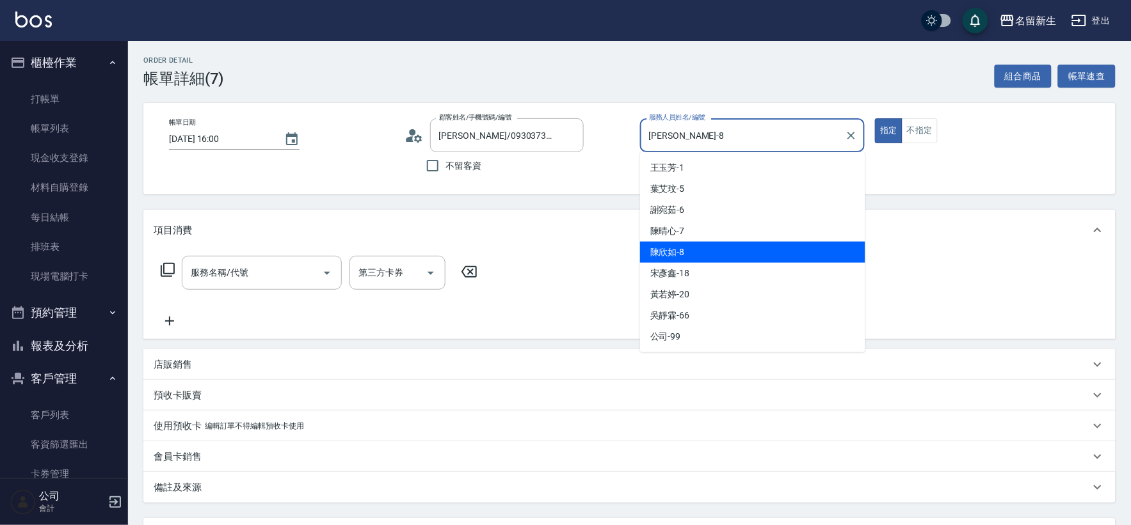
drag, startPoint x: 756, startPoint y: 243, endPoint x: 756, endPoint y: 235, distance: 8.3
click at [756, 242] on div "[PERSON_NAME]-8" at bounding box center [752, 252] width 225 height 21
click at [726, 144] on input "[PERSON_NAME]-8" at bounding box center [743, 135] width 195 height 22
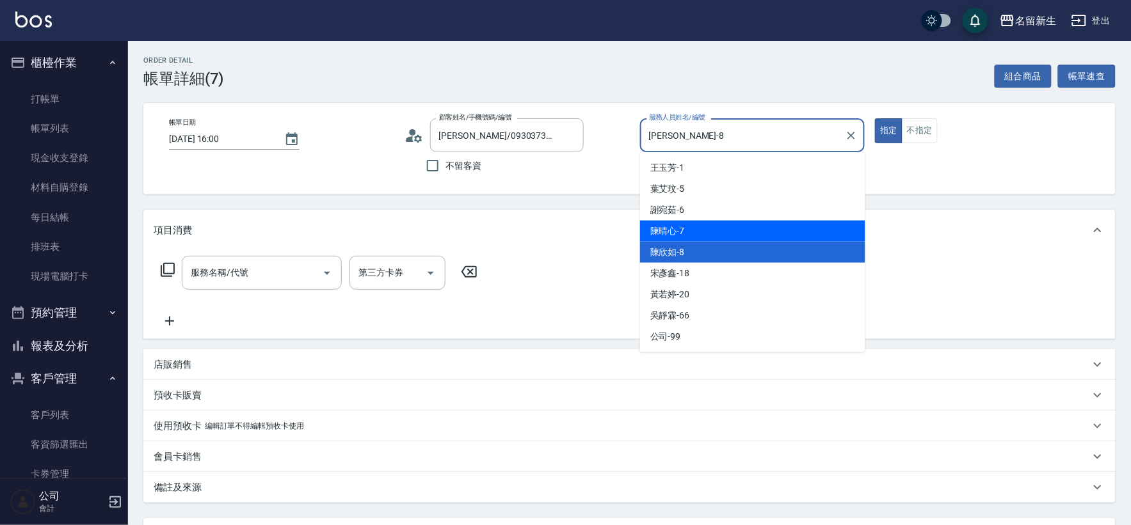
click at [709, 236] on div "[PERSON_NAME]-7" at bounding box center [752, 231] width 225 height 21
type input "[PERSON_NAME]-7"
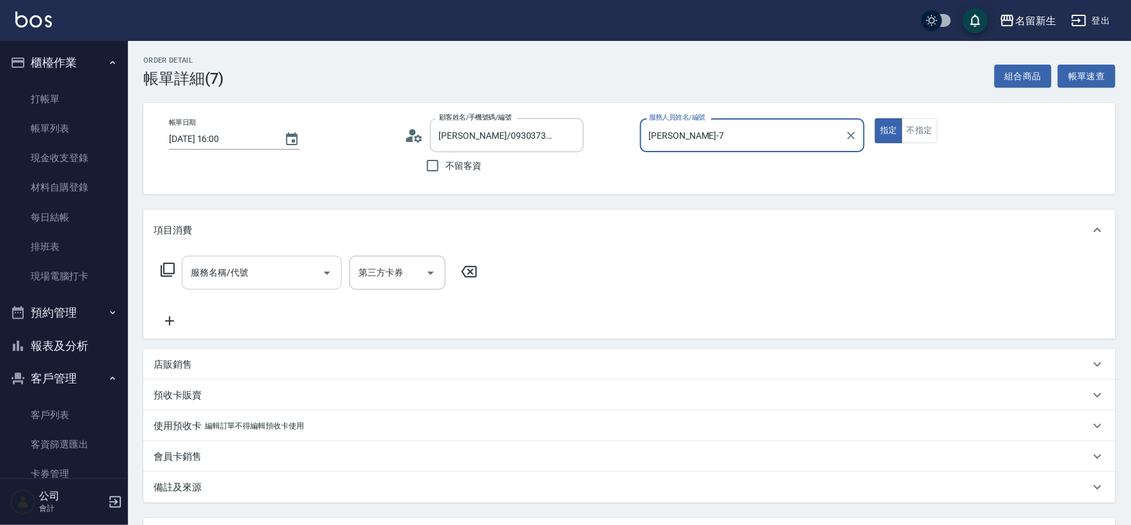
click at [246, 279] on input "服務名稱/代號" at bounding box center [252, 273] width 129 height 22
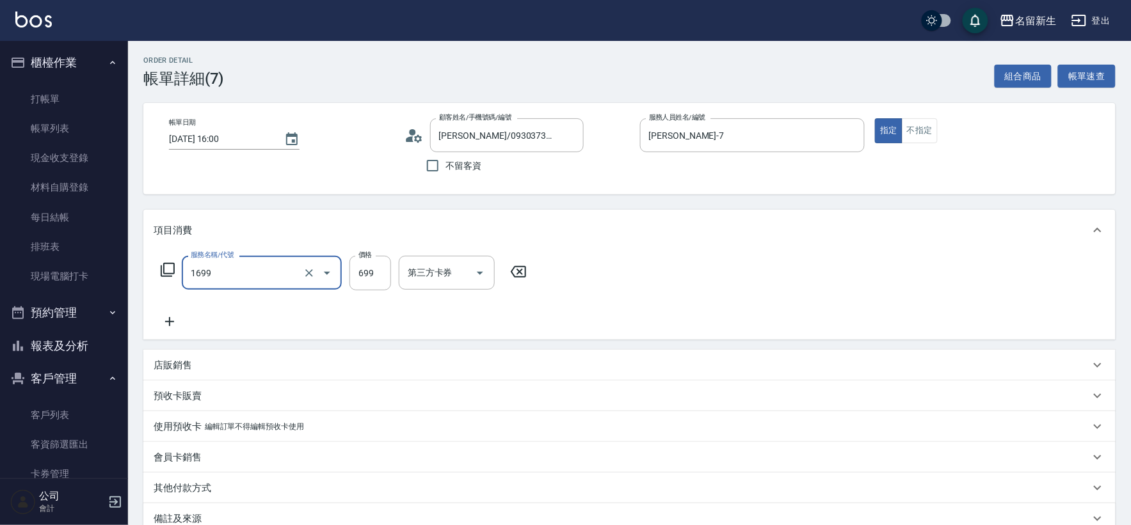
type input "冰鎮洗髮699(1699)"
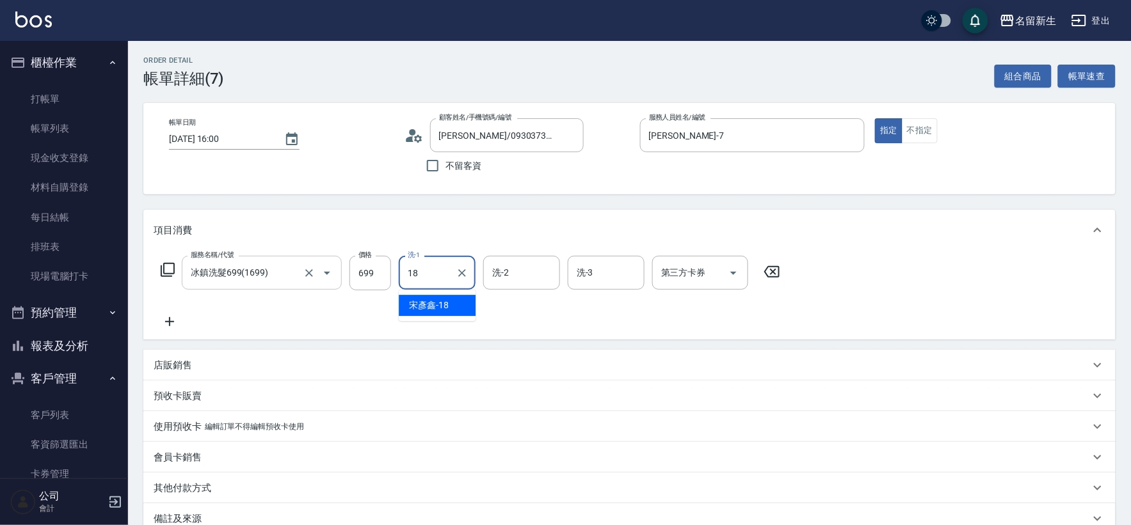
type input "[PERSON_NAME]-18"
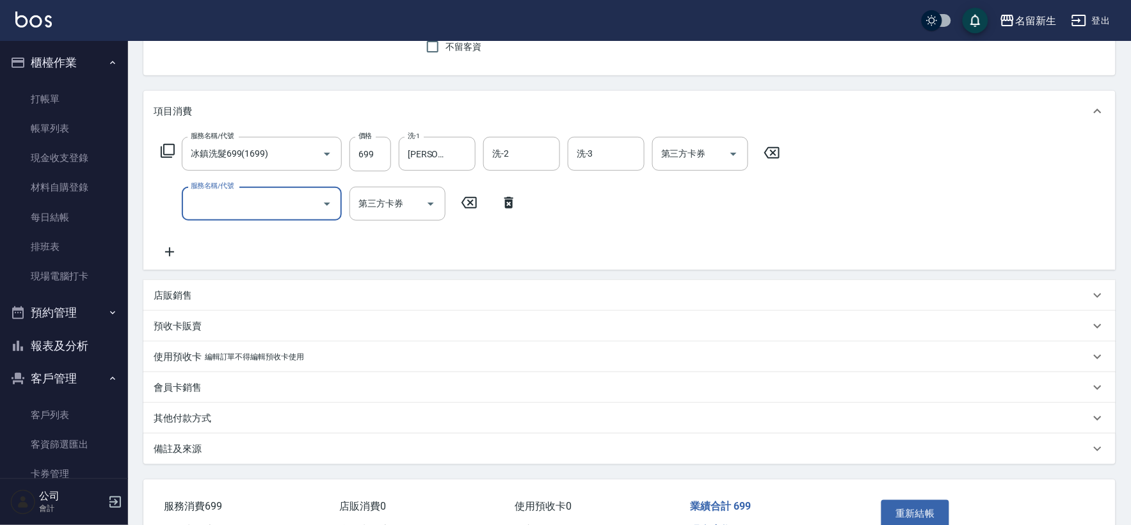
scroll to position [195, 0]
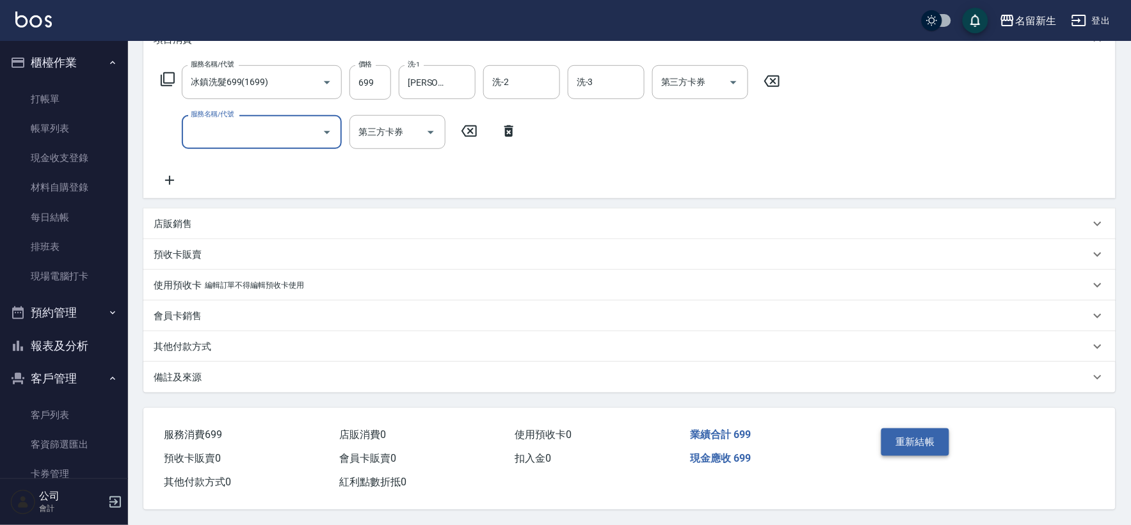
click at [905, 437] on button "重新結帳" at bounding box center [915, 442] width 68 height 27
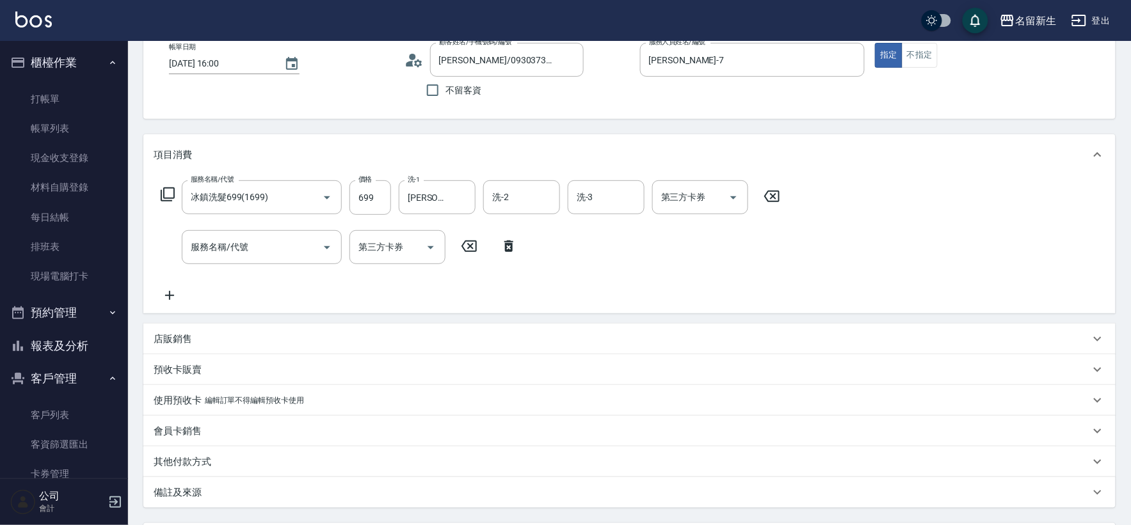
scroll to position [142, 0]
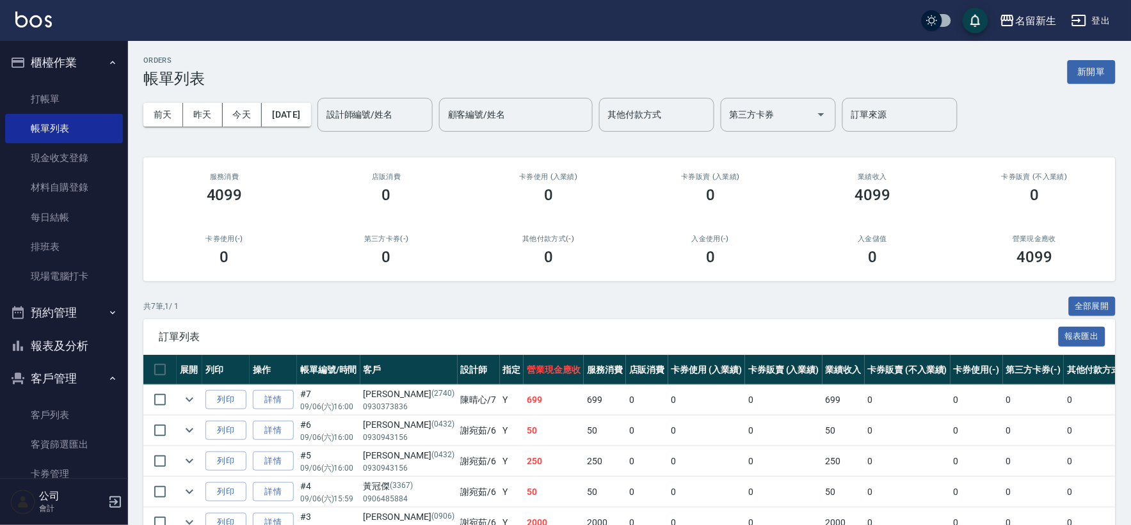
click at [82, 82] on ul "打帳單 帳單列表 現金收支登錄 材料自購登錄 每日結帳 排班表 現場電腦打卡" at bounding box center [64, 188] width 118 height 218
click at [84, 99] on link "打帳單" at bounding box center [64, 98] width 118 height 29
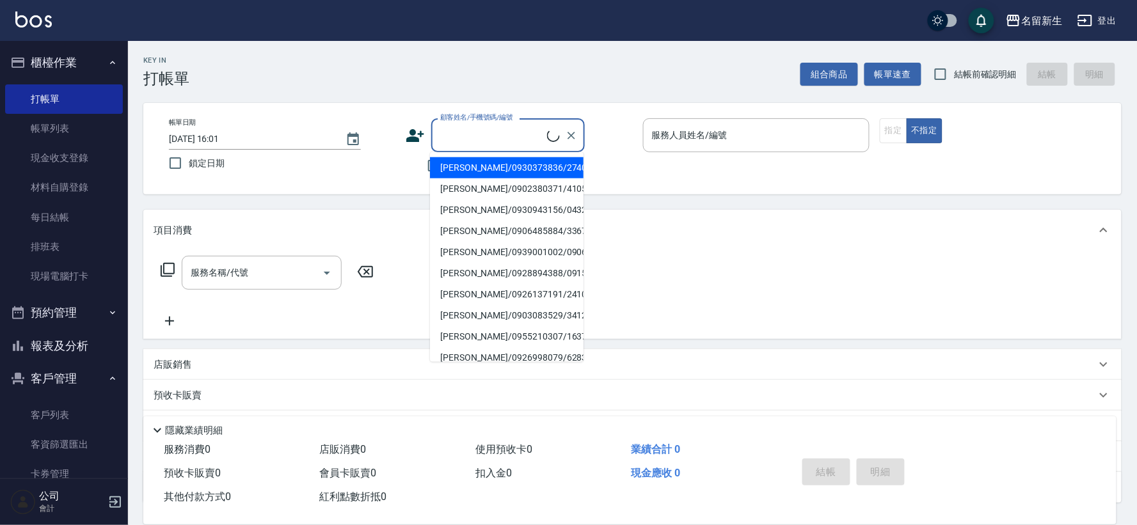
click at [532, 142] on input "顧客姓名/手機號碼/編號" at bounding box center [492, 135] width 110 height 22
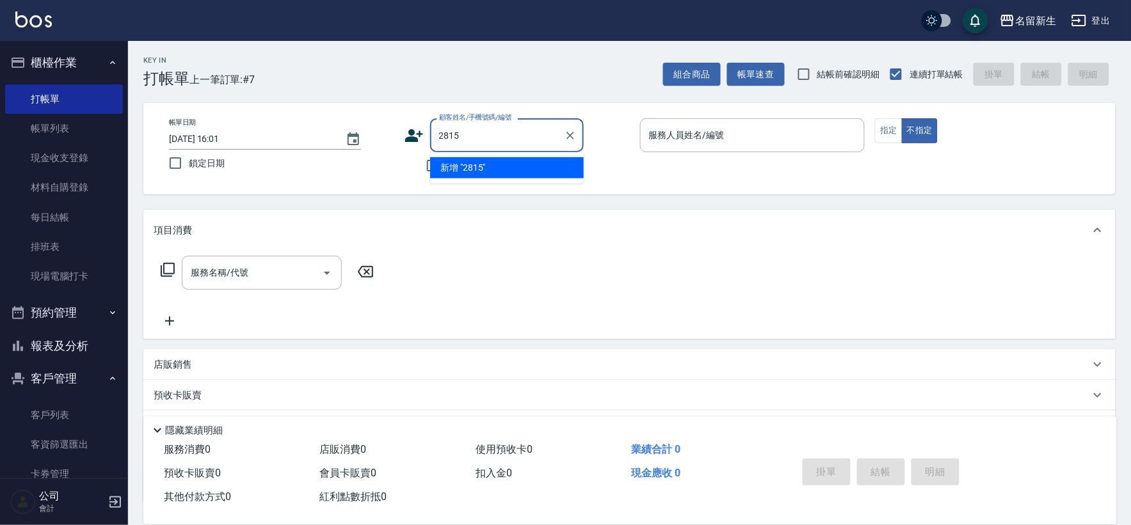
type input "2815"
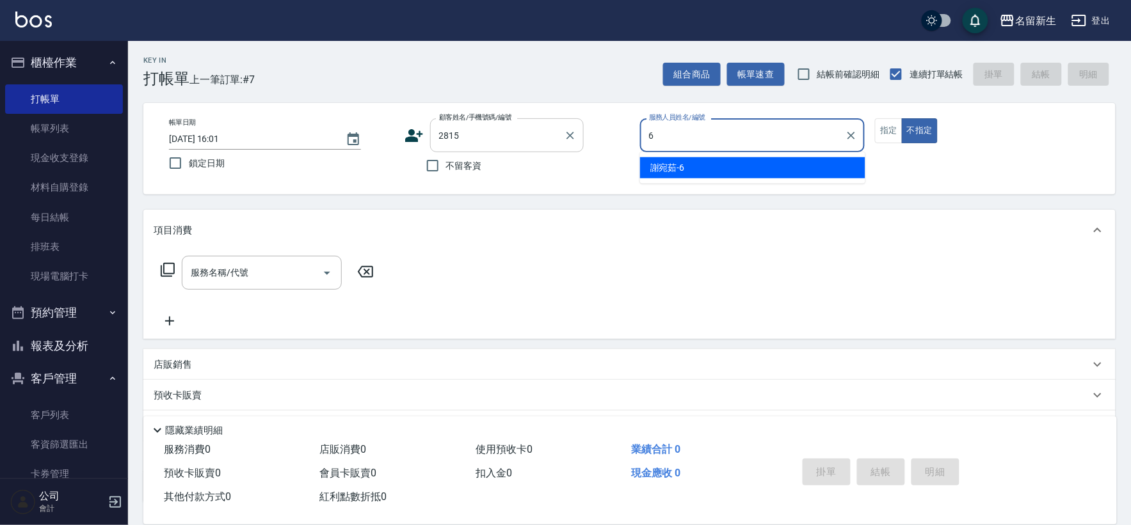
type input "6"
type button "false"
type input "[PERSON_NAME]-6"
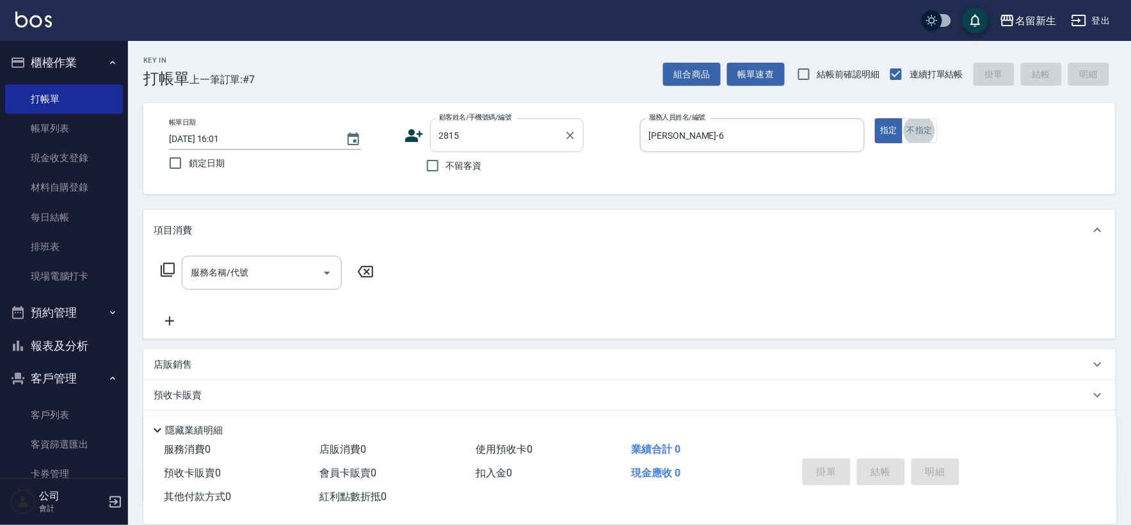
type input "[PERSON_NAME]/0921875500/2815"
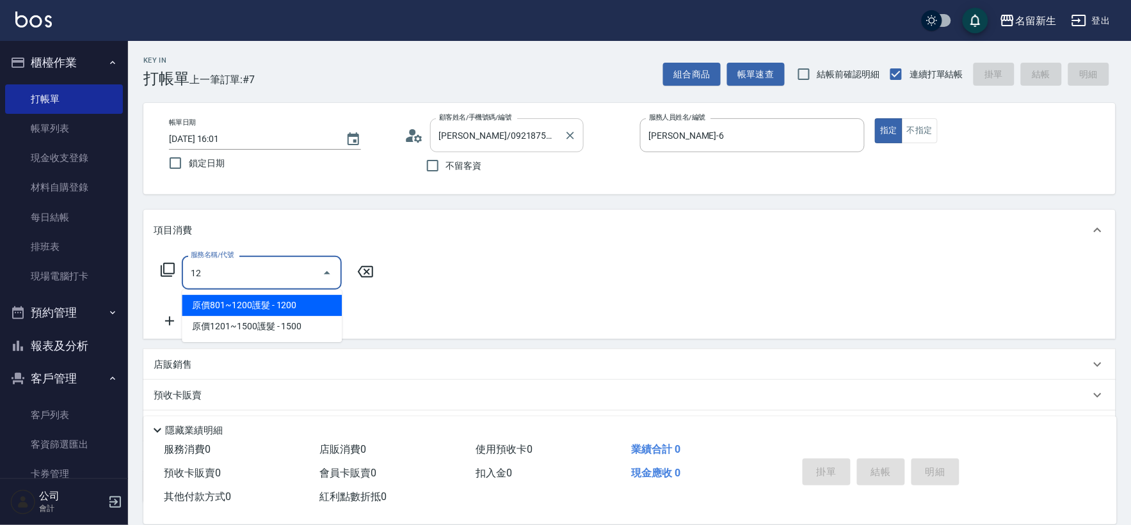
type input "1"
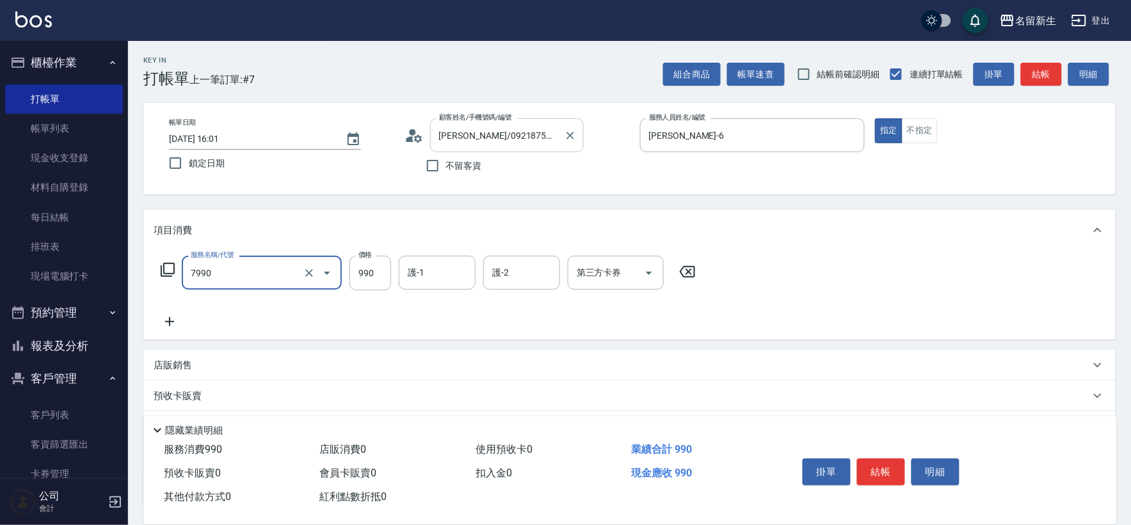
type input "1"
type input "髮原素頭皮養護-活動(7990)"
type input "1200"
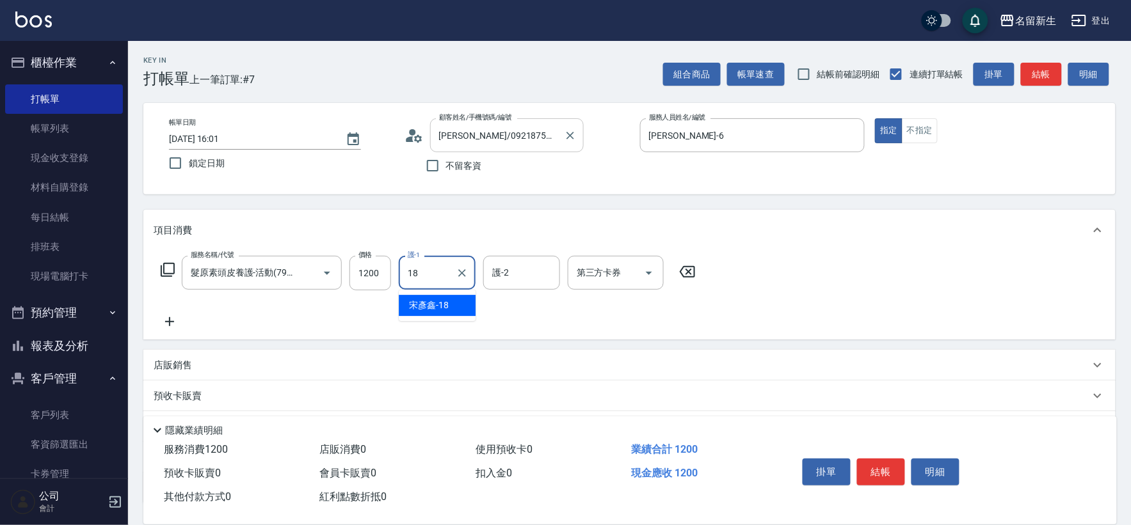
type input "[PERSON_NAME]-18"
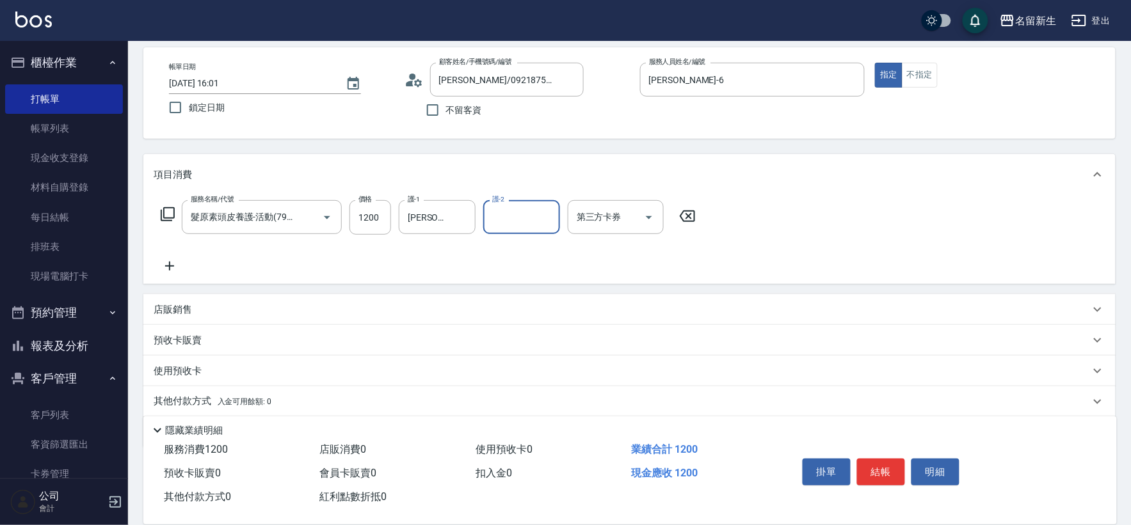
scroll to position [99, 0]
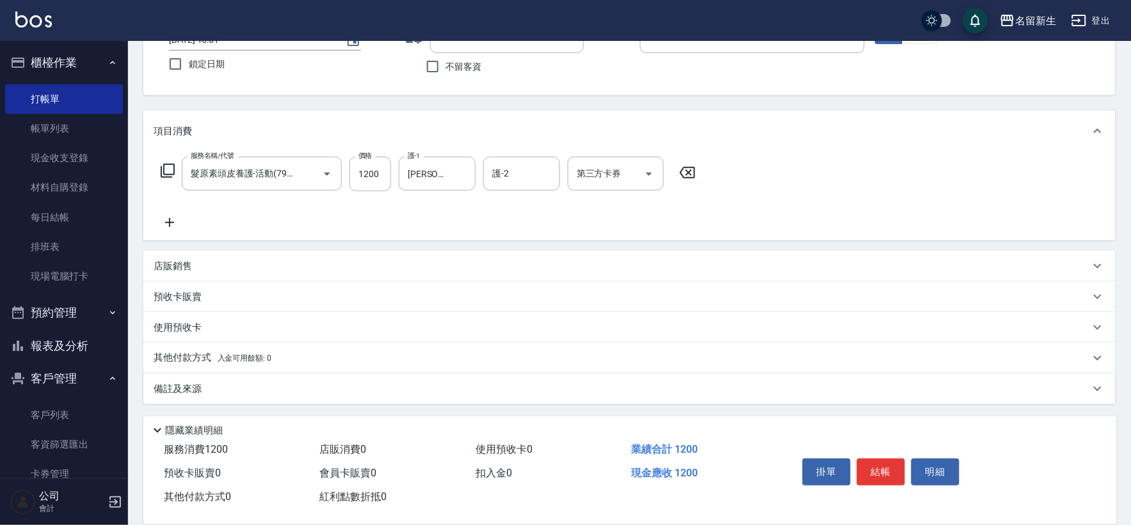
click at [262, 355] on span "入金可用餘額: 0" at bounding box center [245, 358] width 54 height 9
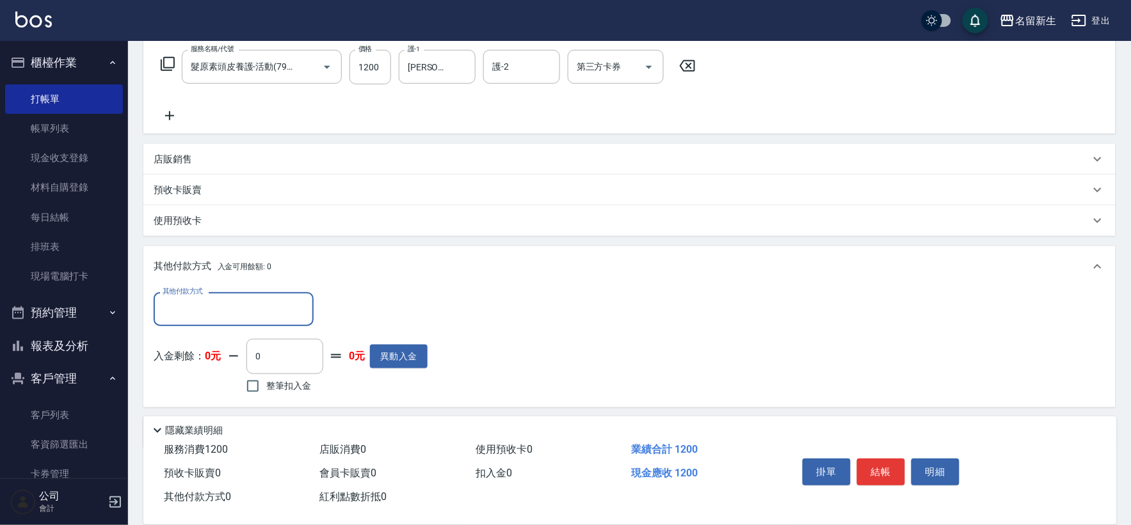
scroll to position [207, 0]
click at [260, 305] on input "其他付款方式" at bounding box center [233, 308] width 148 height 22
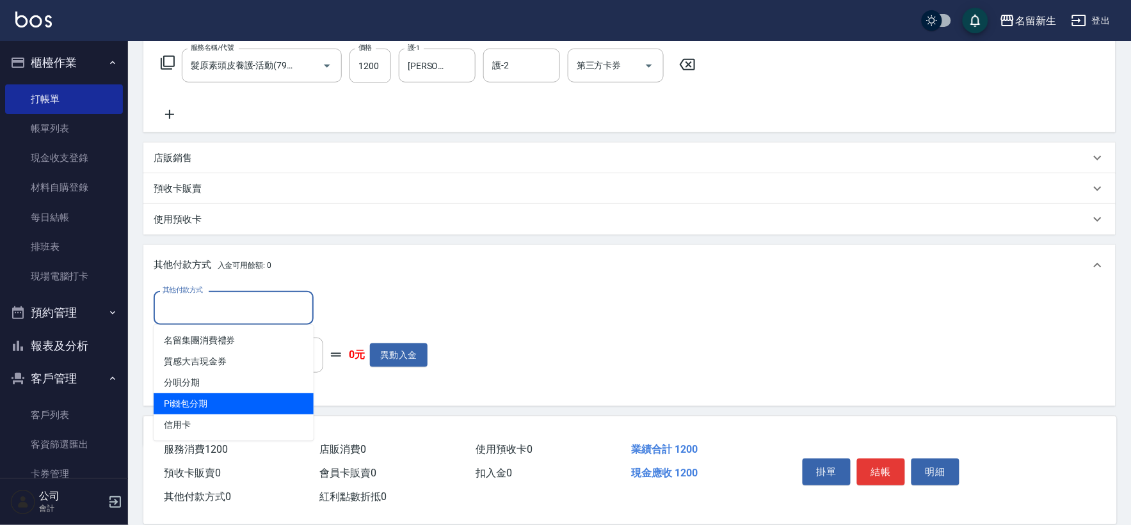
click at [230, 408] on span "Pi錢包分期" at bounding box center [234, 404] width 160 height 21
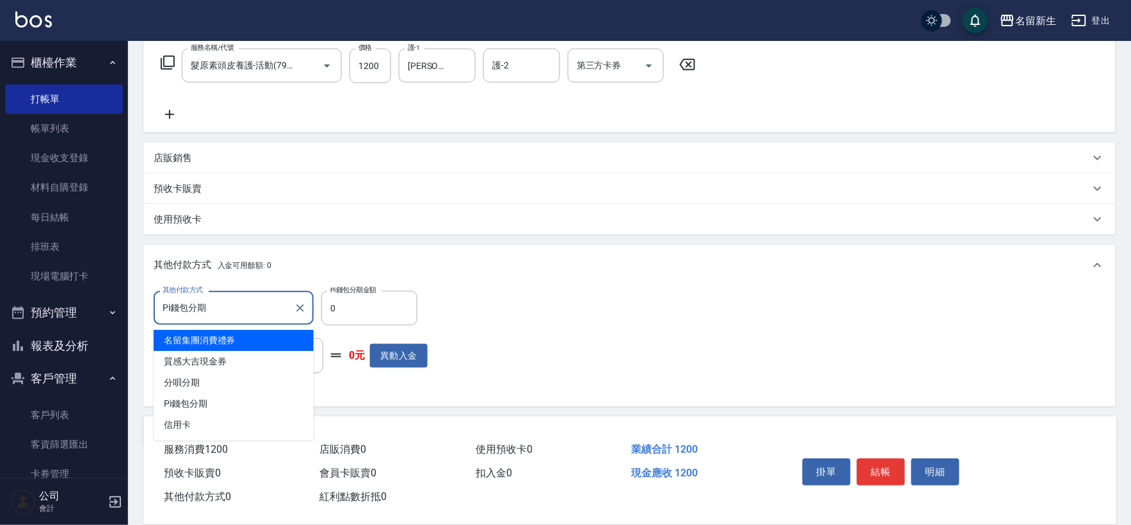
click at [252, 303] on input "Pi錢包分期" at bounding box center [223, 308] width 129 height 22
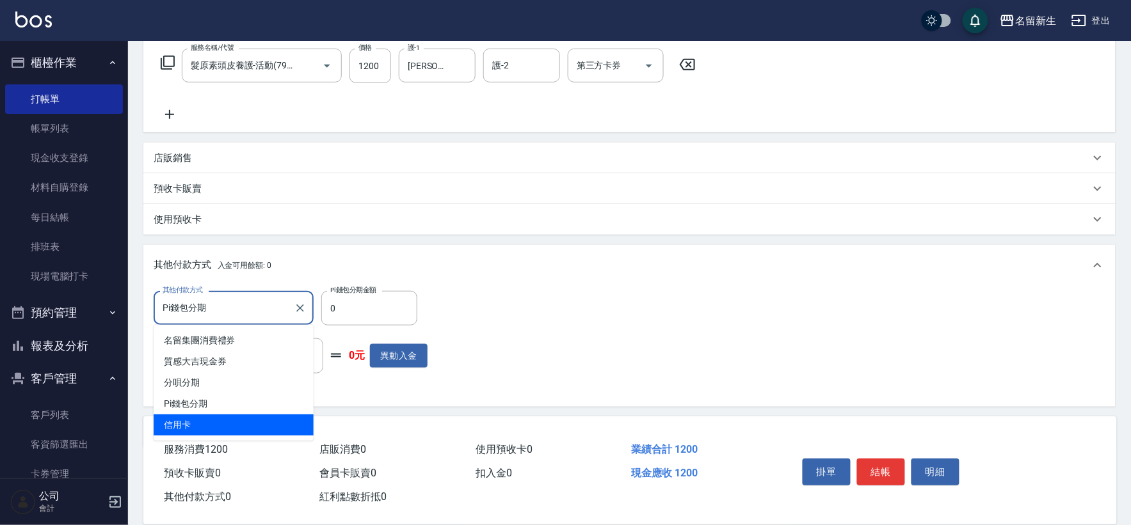
click at [223, 421] on span "信用卡" at bounding box center [234, 425] width 160 height 21
type input "信用卡"
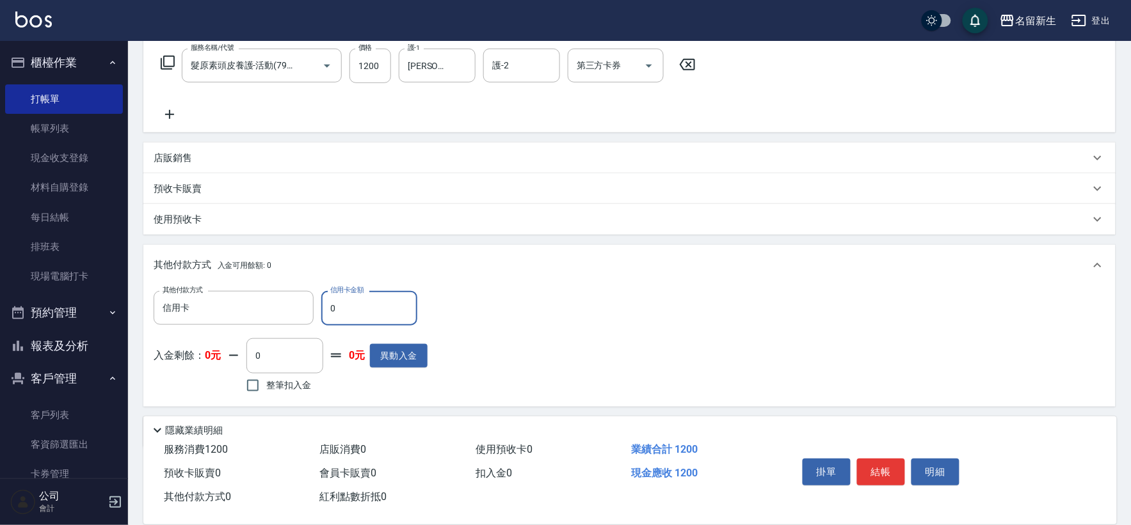
drag, startPoint x: 365, startPoint y: 318, endPoint x: 321, endPoint y: 334, distance: 47.6
click at [324, 332] on div "其他付款方式 信用卡 其他付款方式 信用卡金額 0 信用卡金額 入金剩餘： 0元 0 ​ 整筆扣入金 0元 異動入金" at bounding box center [291, 343] width 274 height 105
type input "1200"
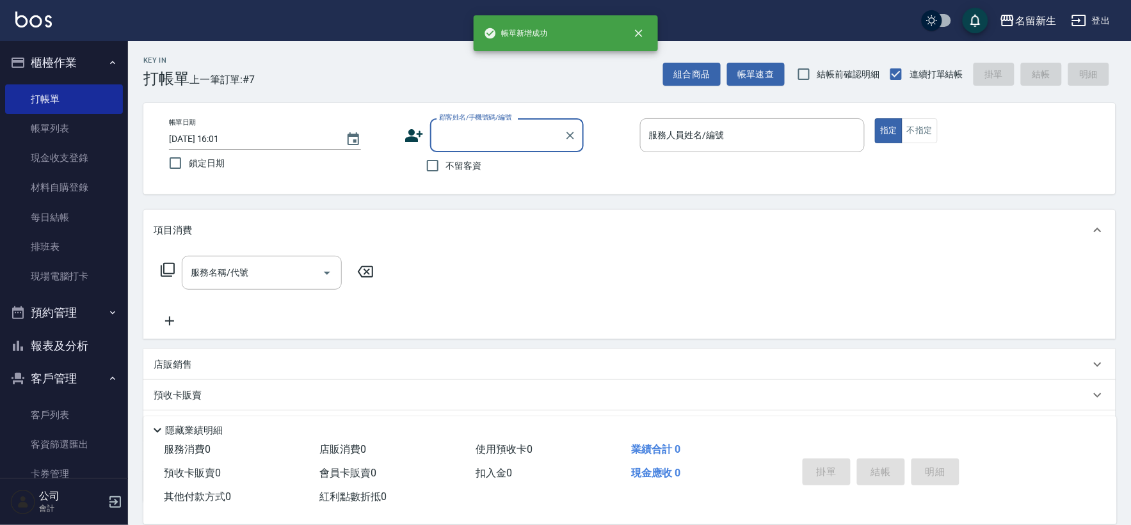
scroll to position [0, 0]
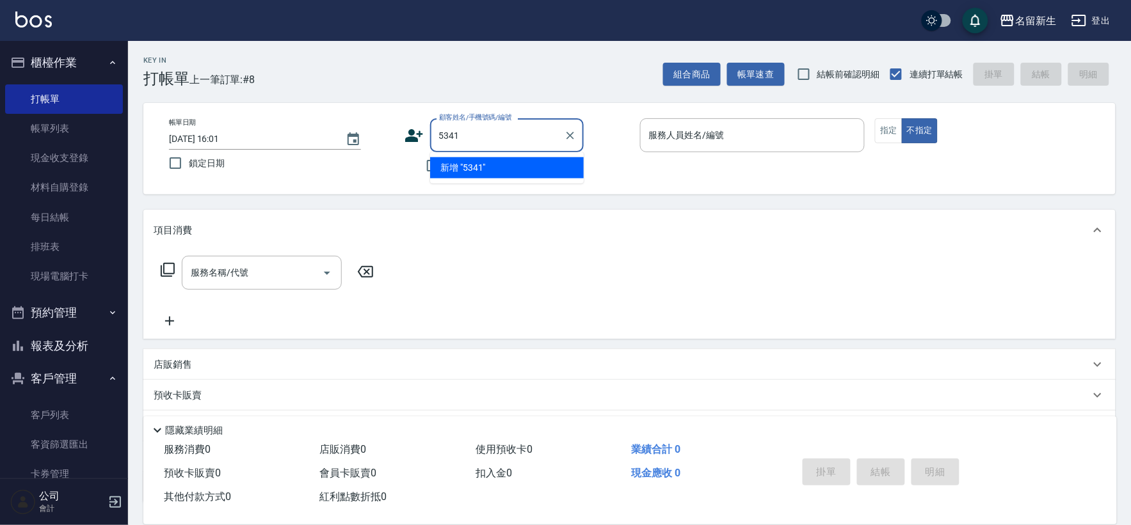
type input "5341"
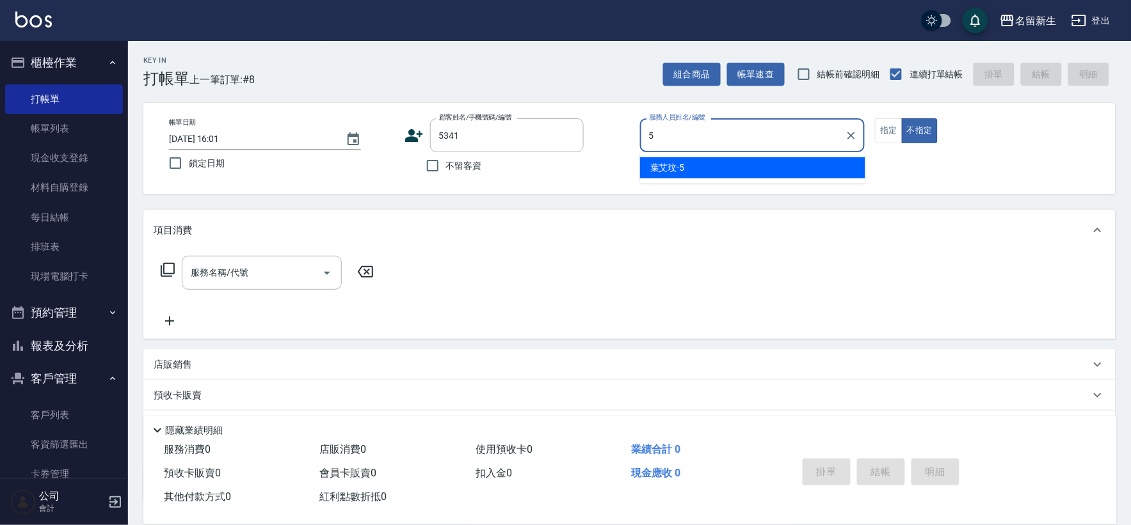
type input "[PERSON_NAME]-5"
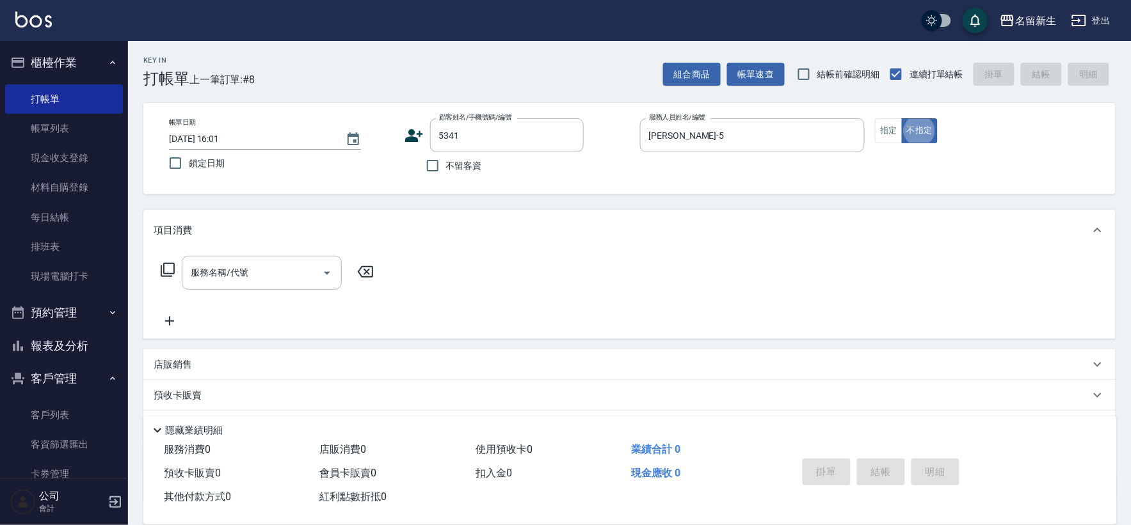
type input "[PERSON_NAME]/0972152030/5341"
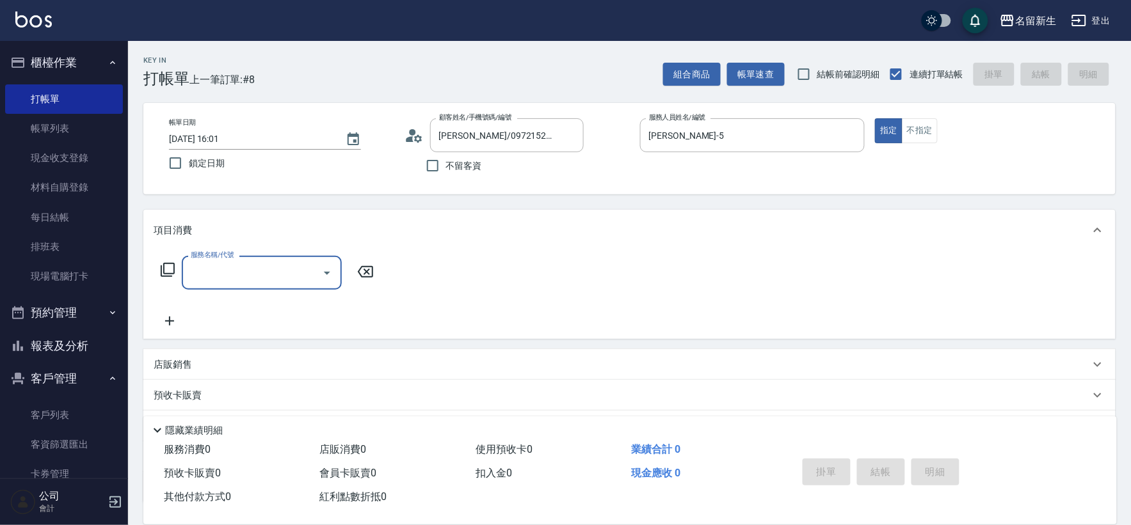
type input "3"
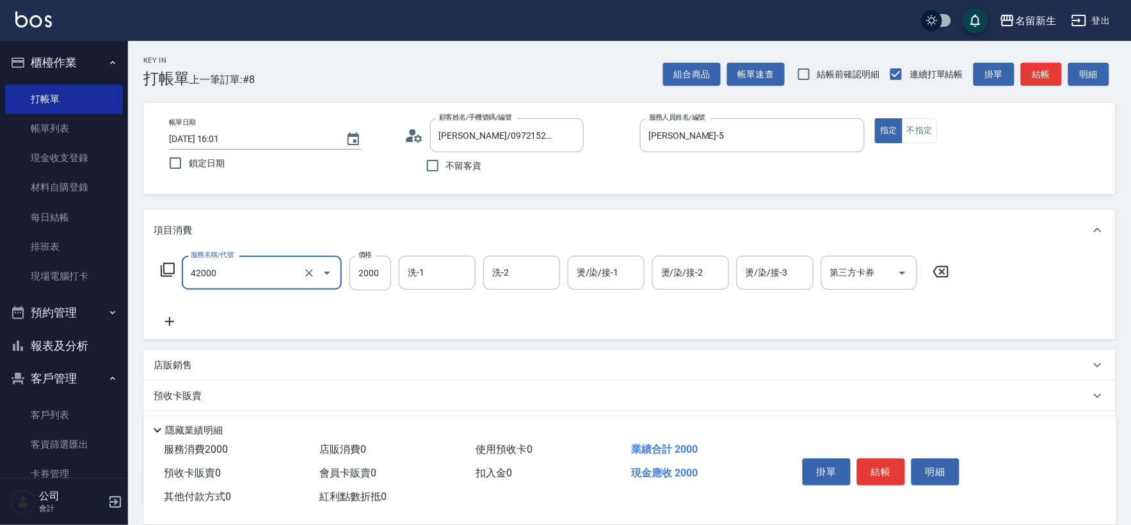
type input "2000以上染髮(42000)"
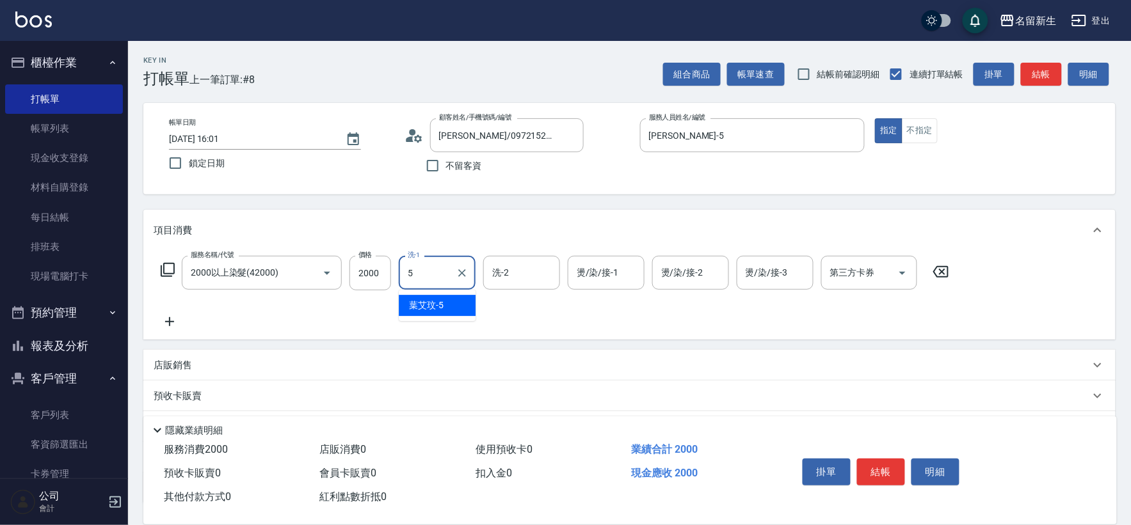
type input "[PERSON_NAME]-5"
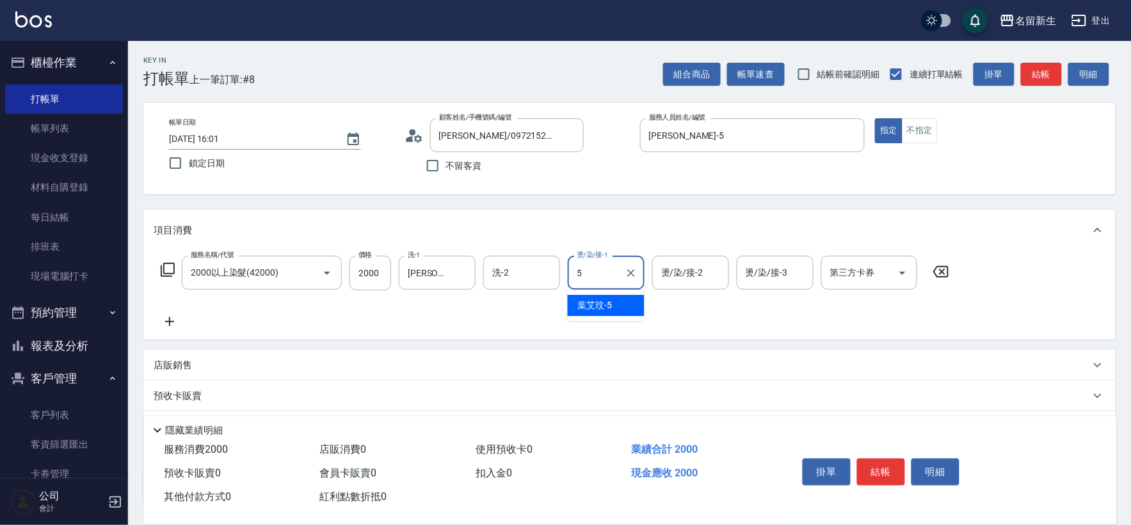
type input "[PERSON_NAME]-5"
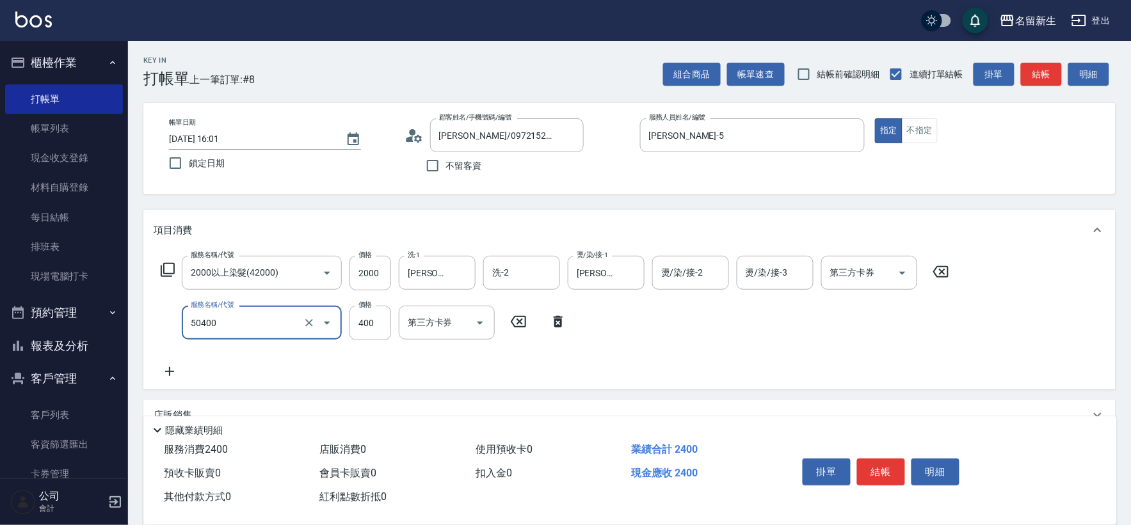
type input "原價1~400護髮(50400)"
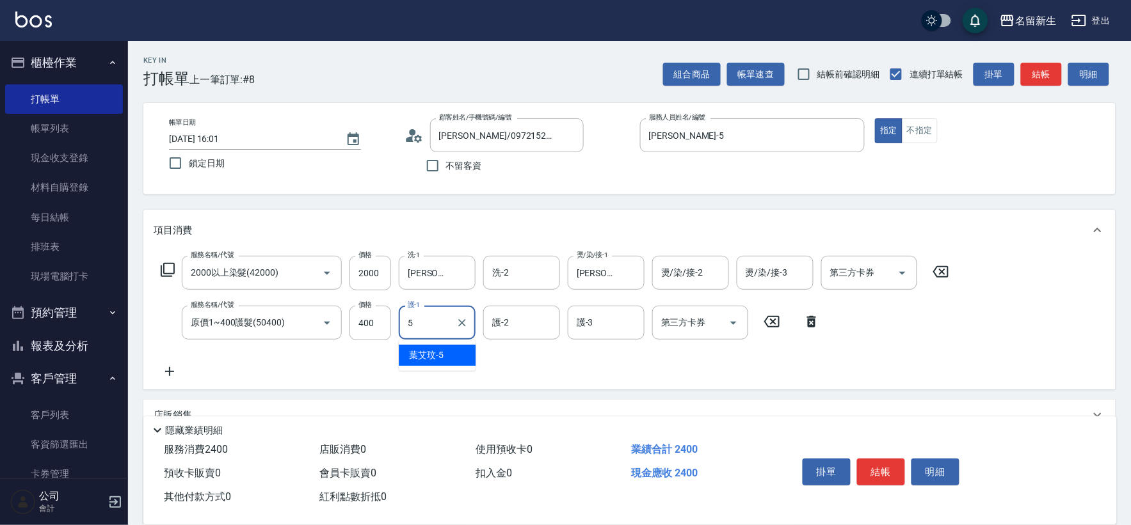
type input "[PERSON_NAME]-5"
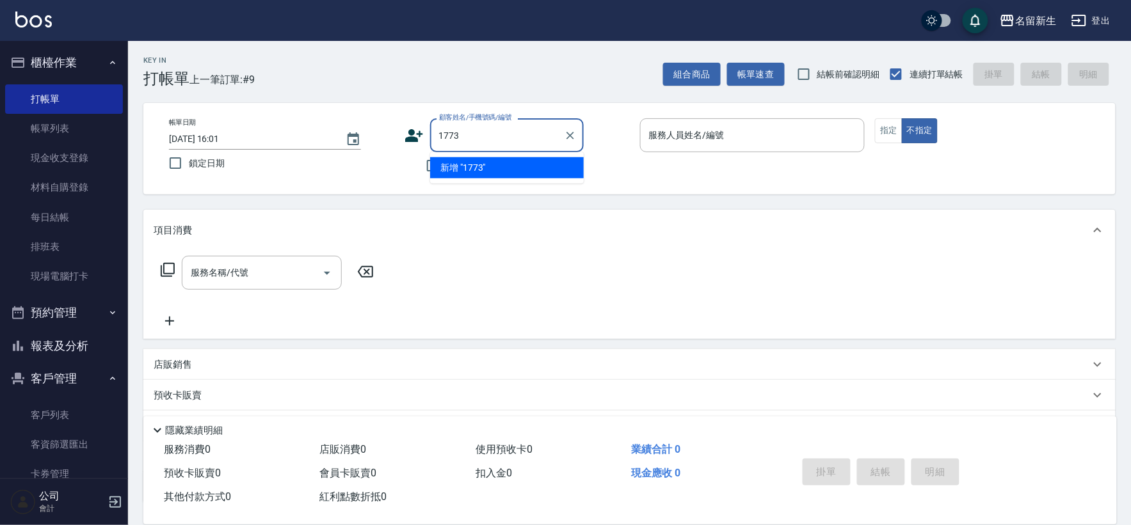
type input "1773"
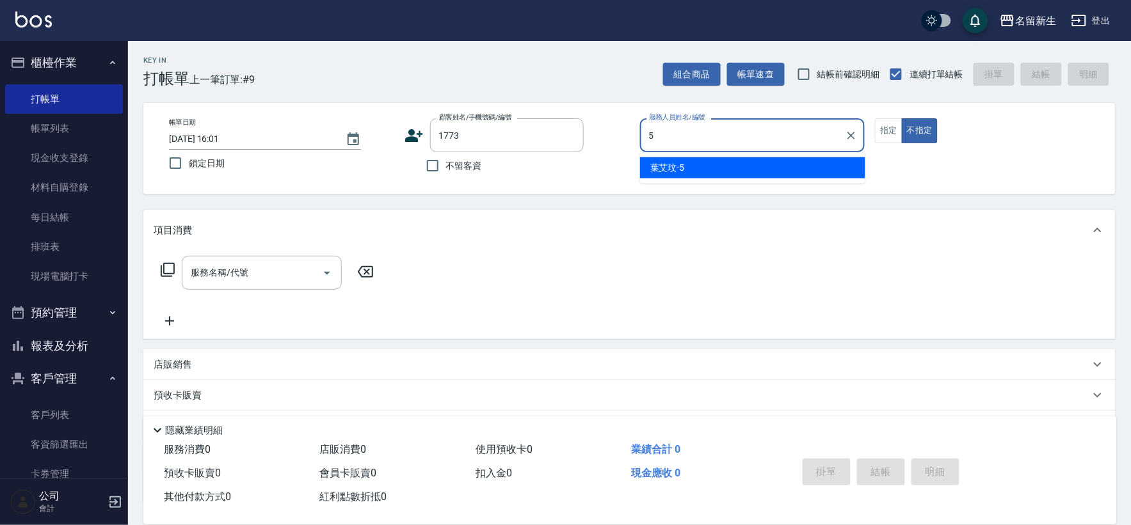
type input "[PERSON_NAME]-5"
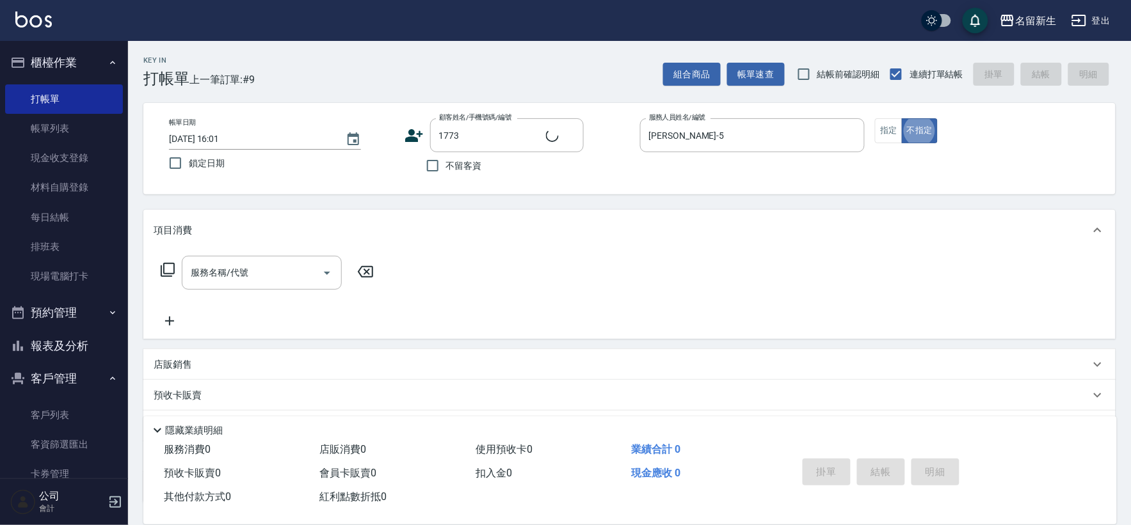
type input "[PERSON_NAME]/0922585550/1773"
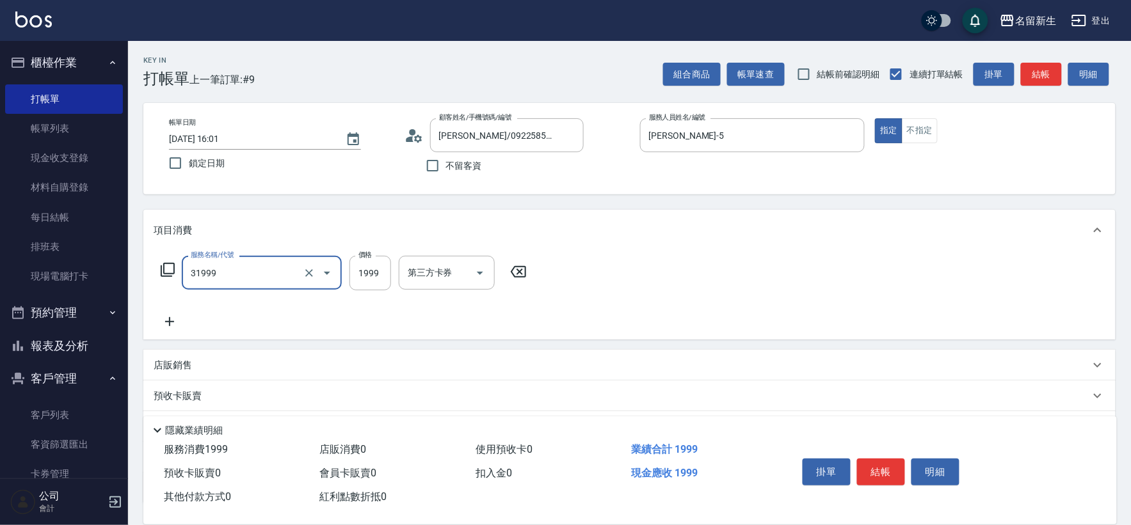
type input "1999以下燙髮(31999)"
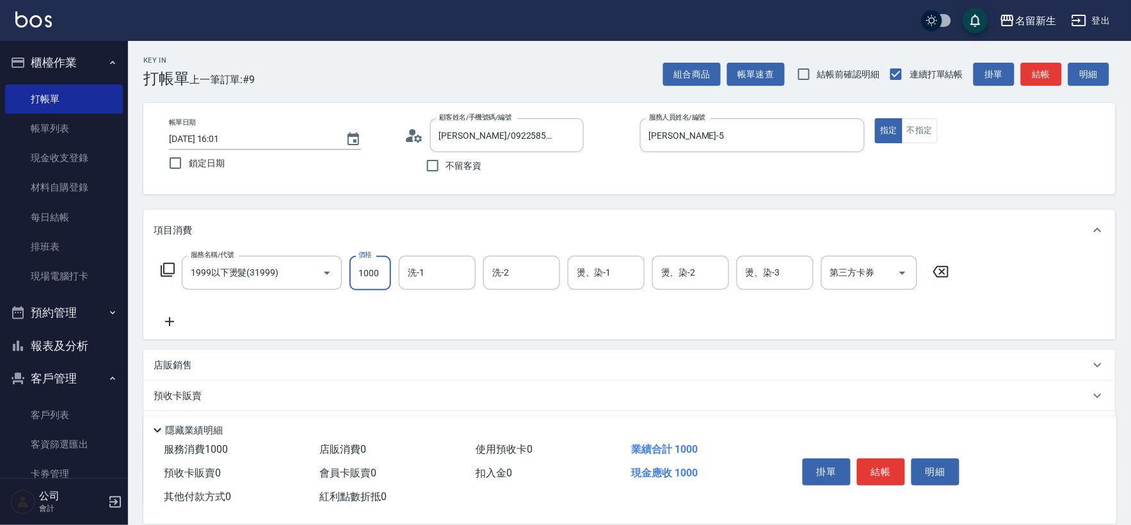
type input "1000"
type input "[PERSON_NAME]-5"
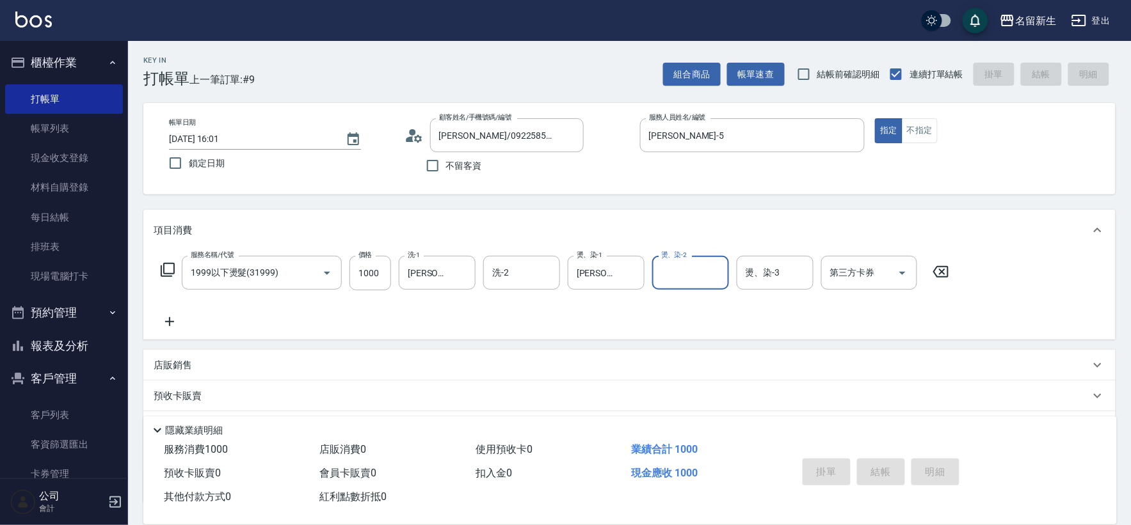
type input "[DATE] 16:02"
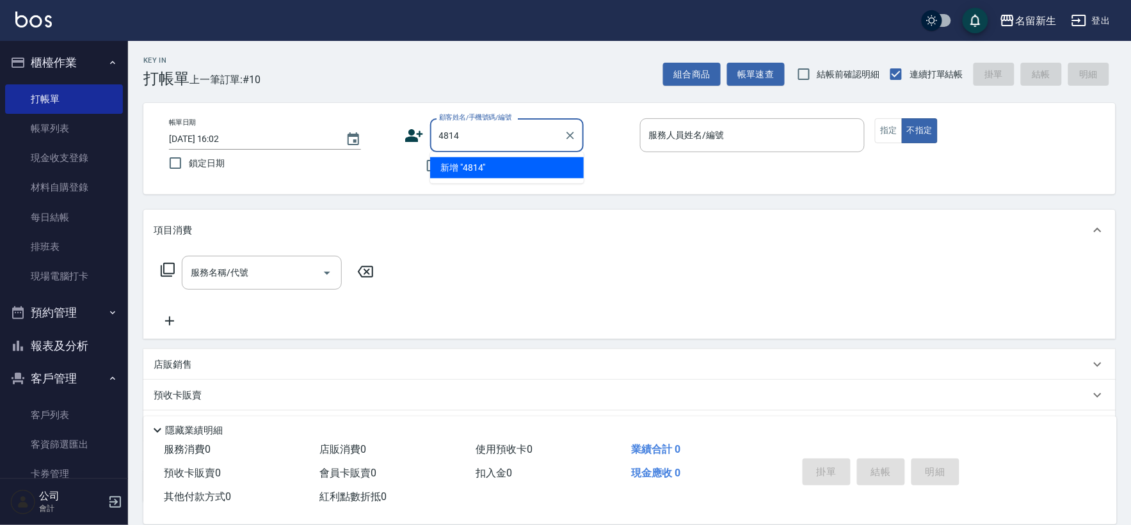
type input "4814"
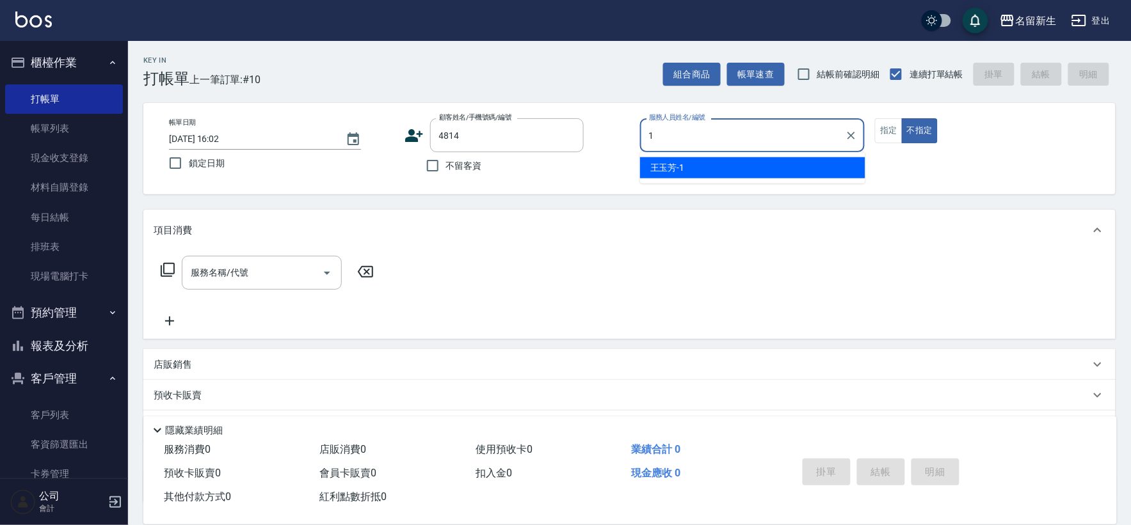
type input "[PERSON_NAME]-1"
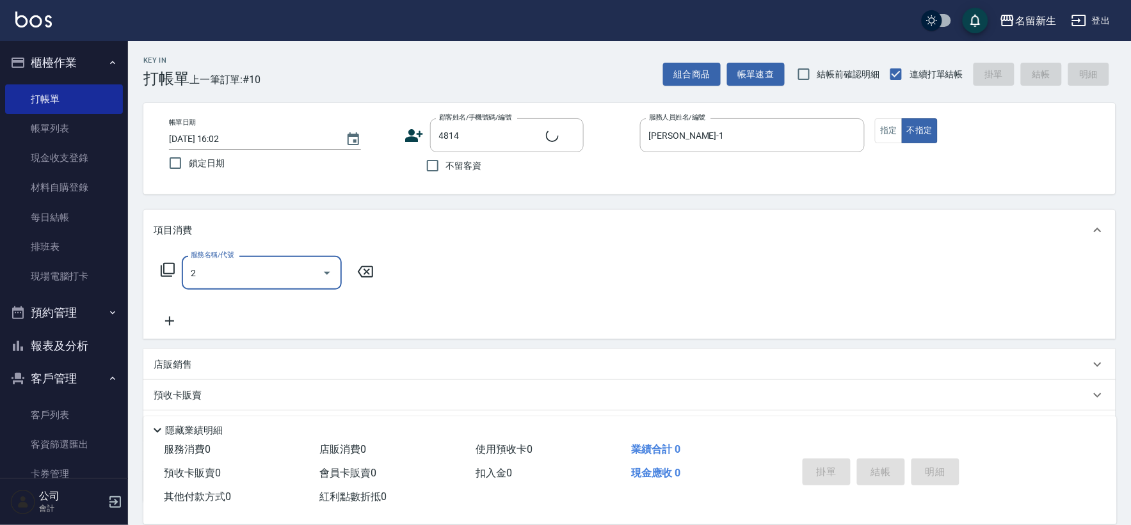
type input "21"
type input "[PERSON_NAME]/0910688192/4814"
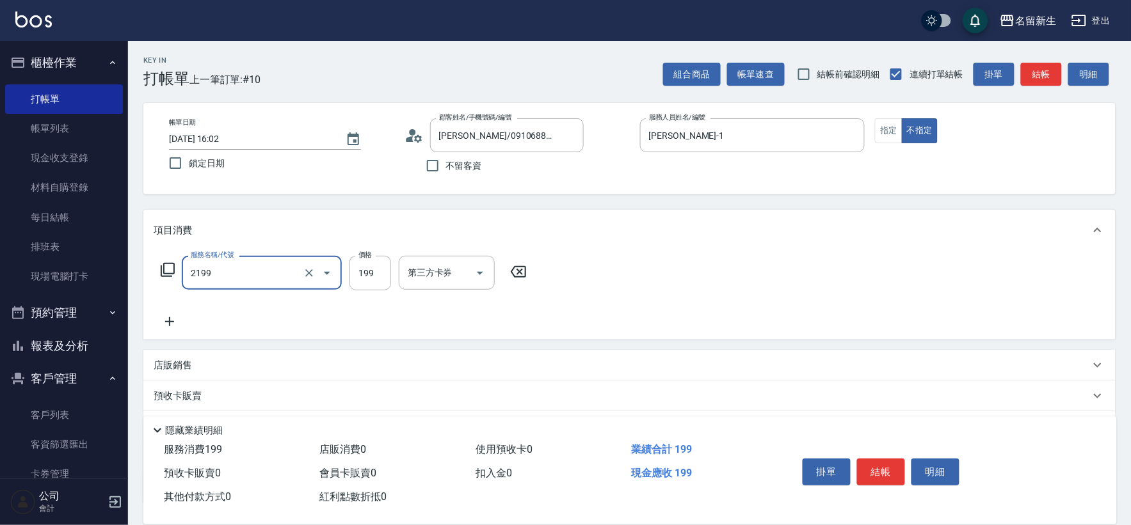
type input "不指定剪髮活動(2199)"
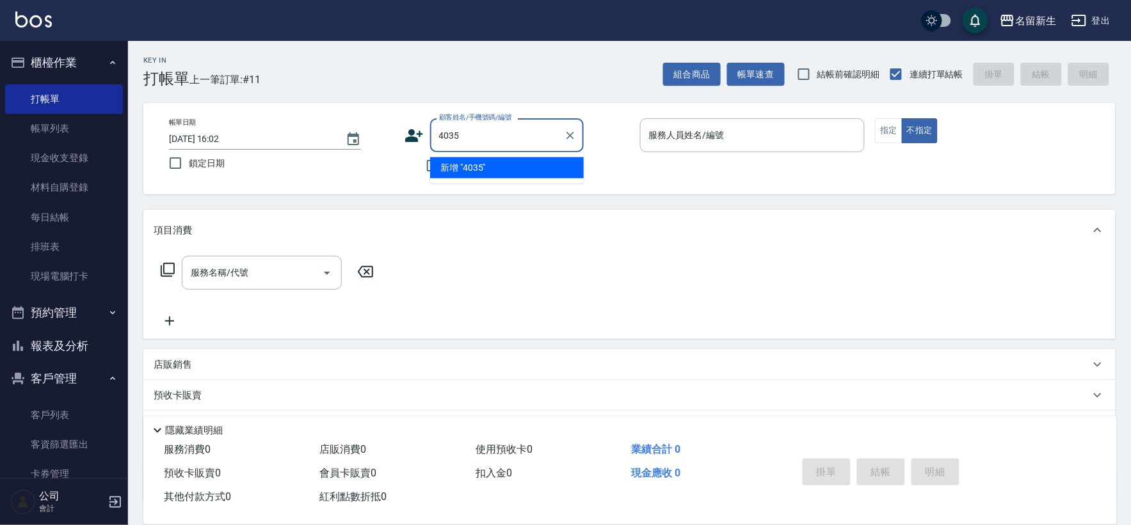
type input "4035"
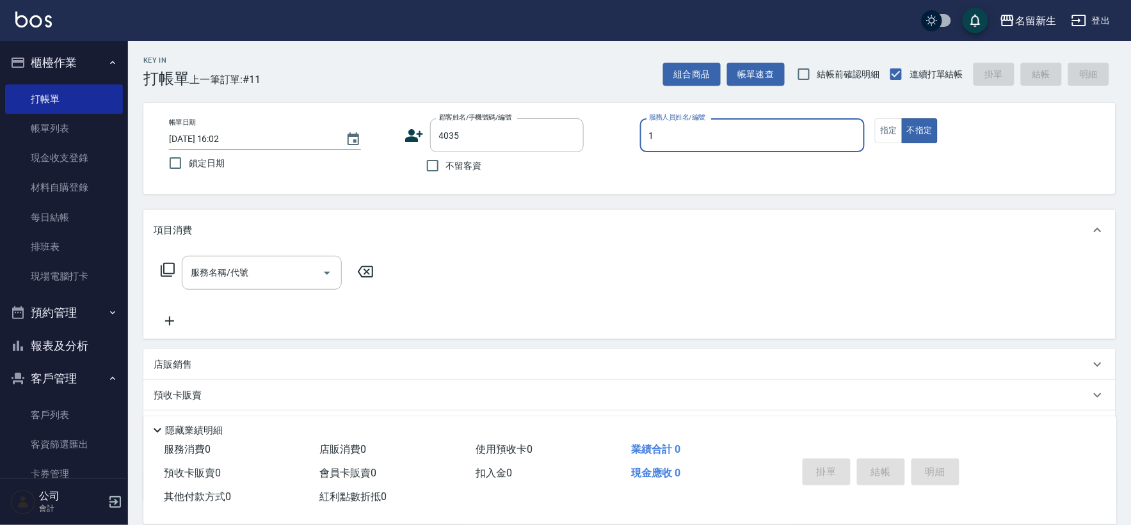
type input "[PERSON_NAME]-1"
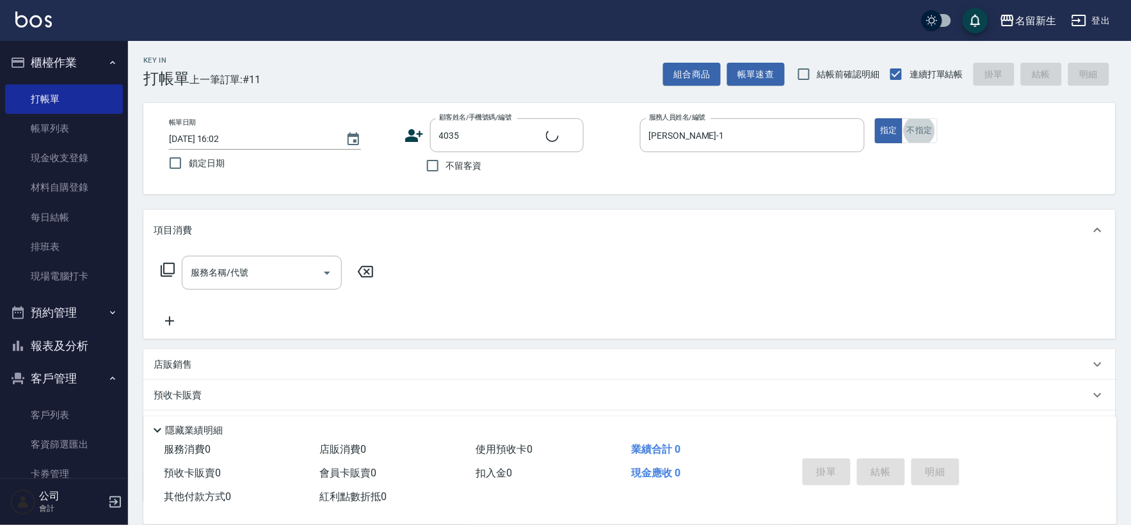
type input "[PERSON_NAME]/0925067586/4035"
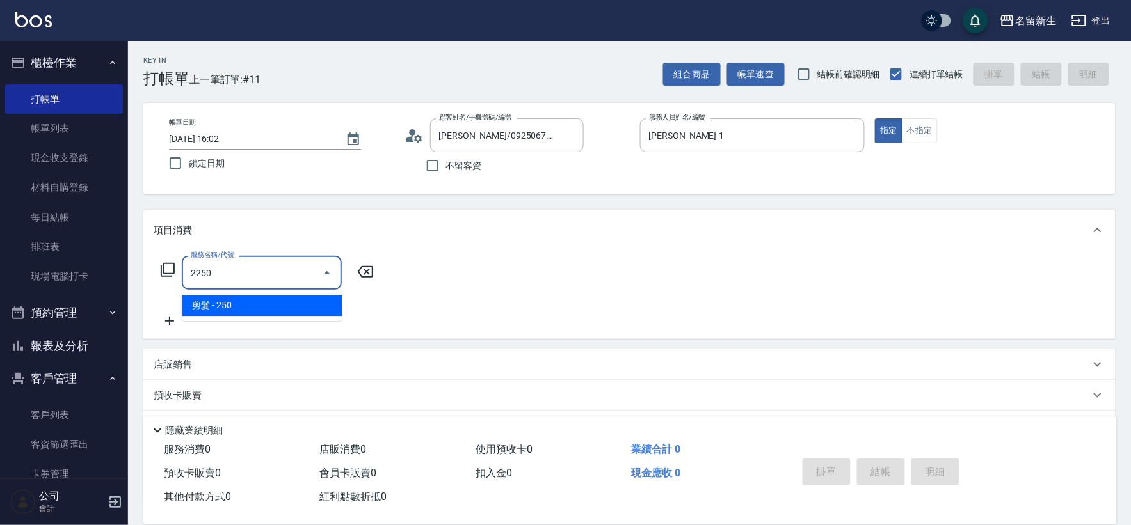
type input "剪髮(2250)"
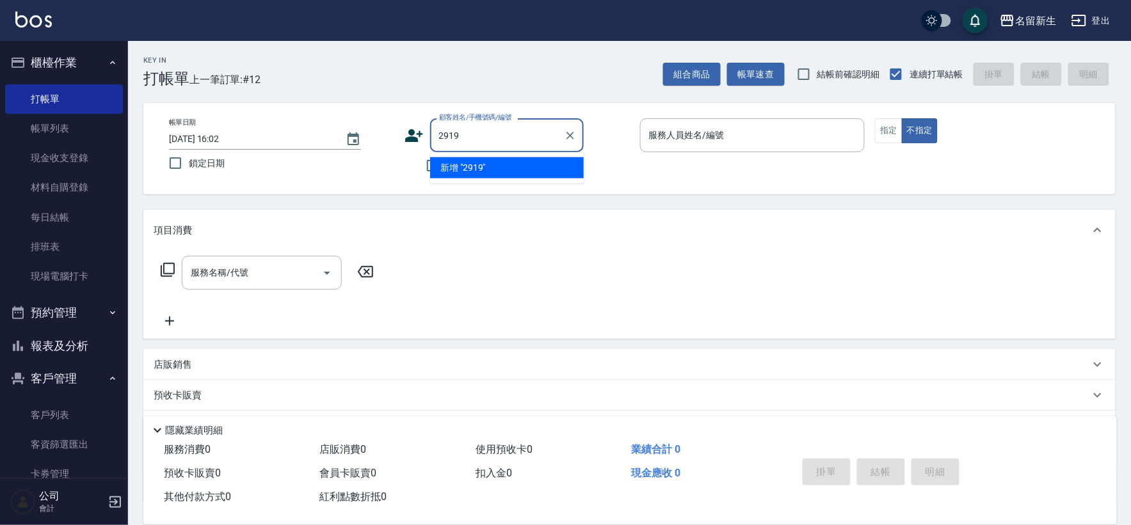
type input "2919"
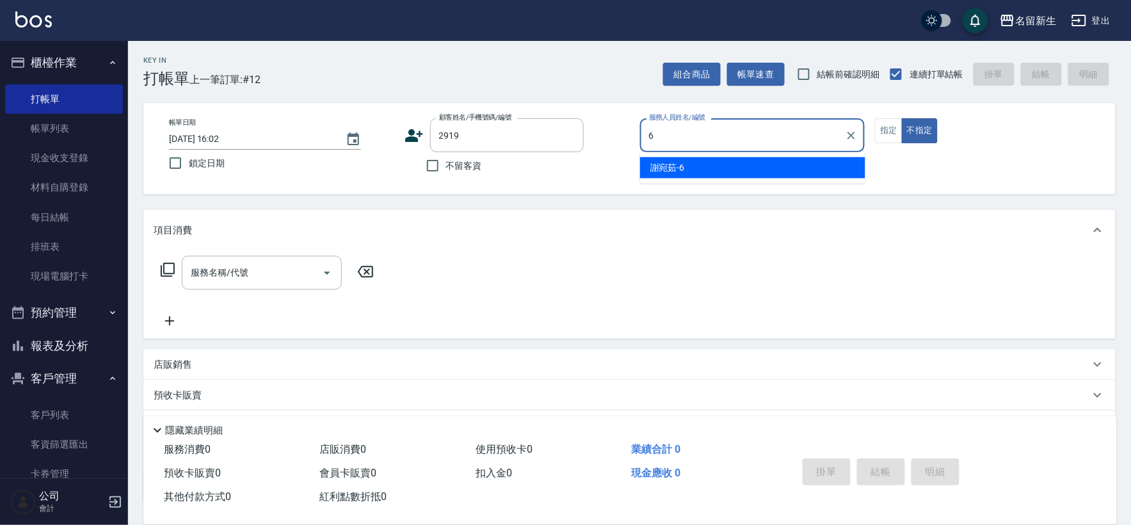
type input "[PERSON_NAME]-6"
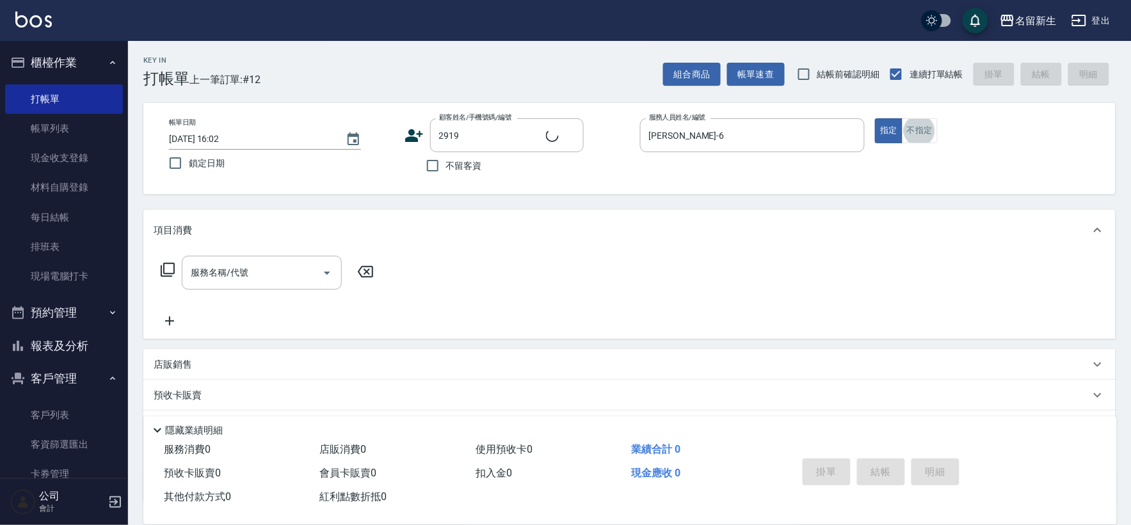
type input "[PERSON_NAME]/0981197499/2919"
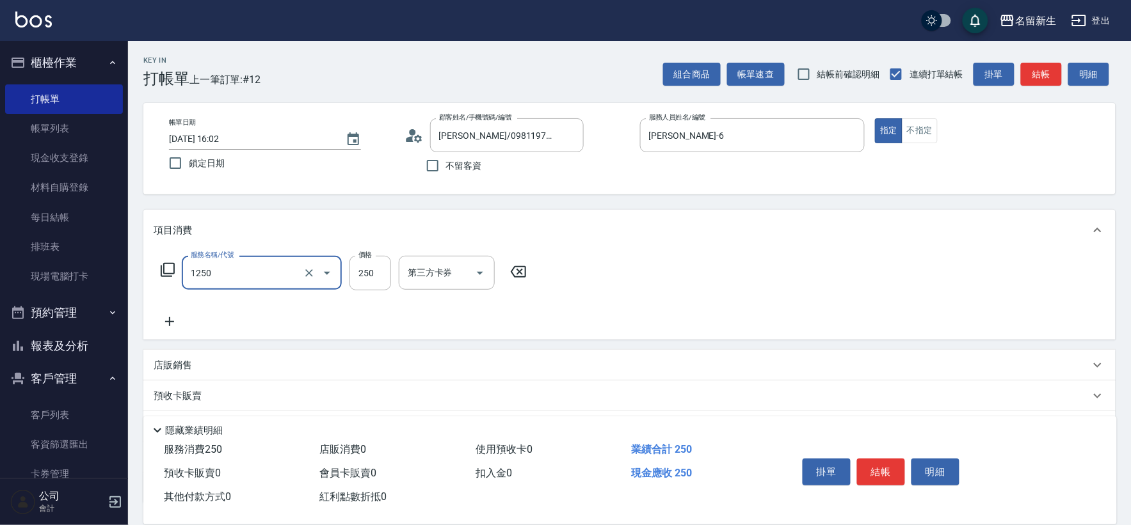
type input "洗髮250(1250)"
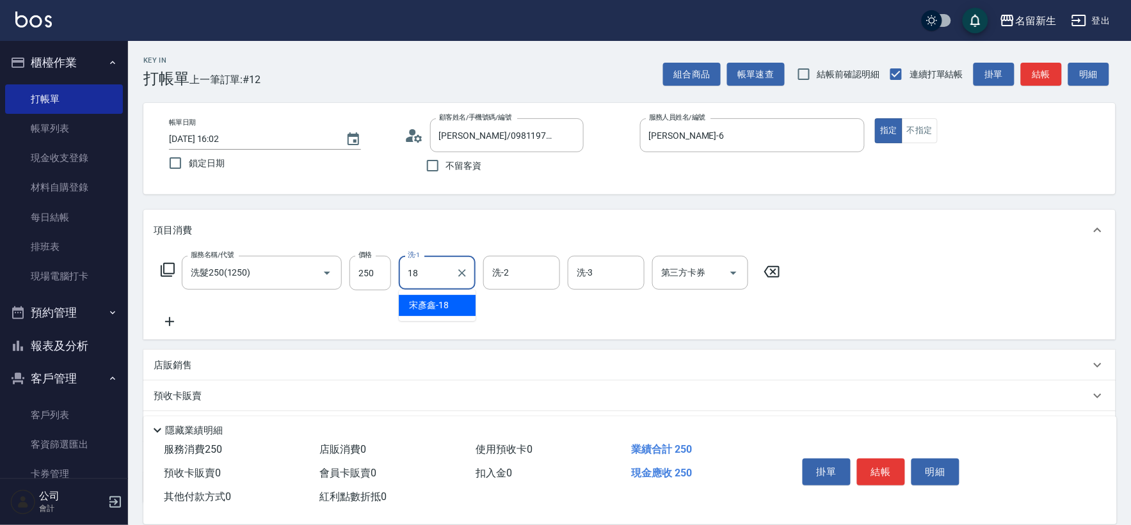
type input "[PERSON_NAME]-18"
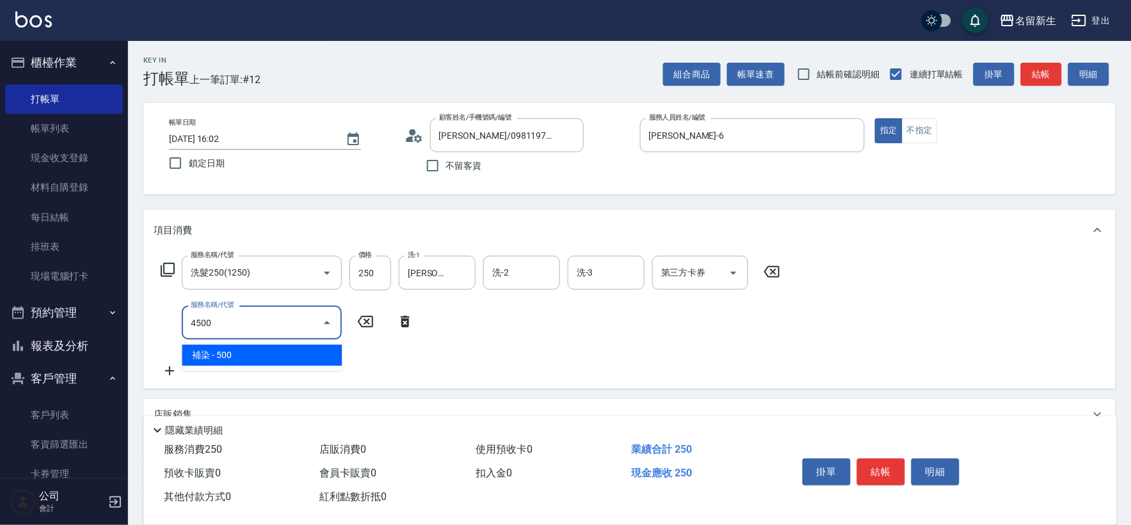
type input "補染(4500)"
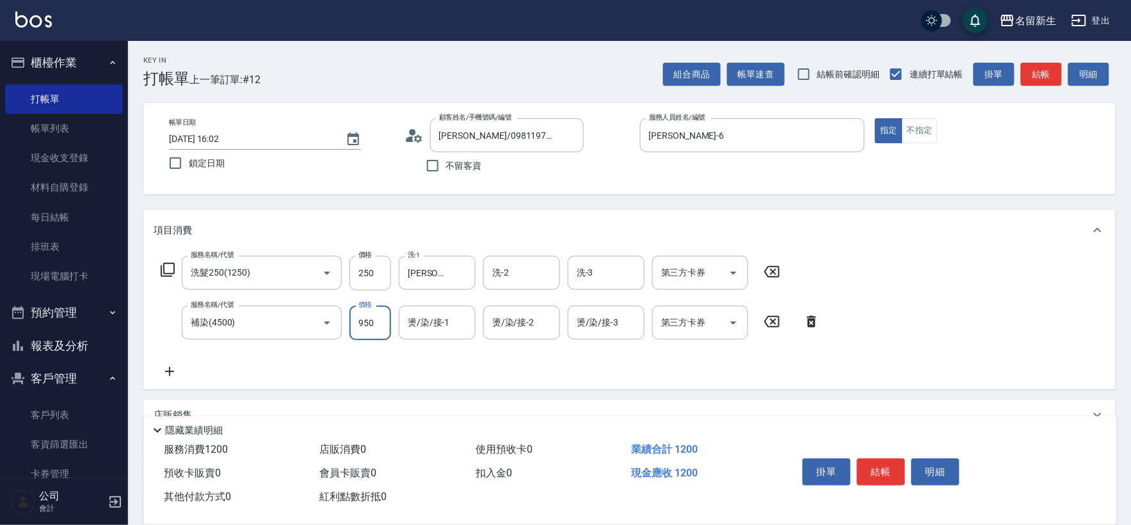
type input "950"
type input "[PERSON_NAME]-18"
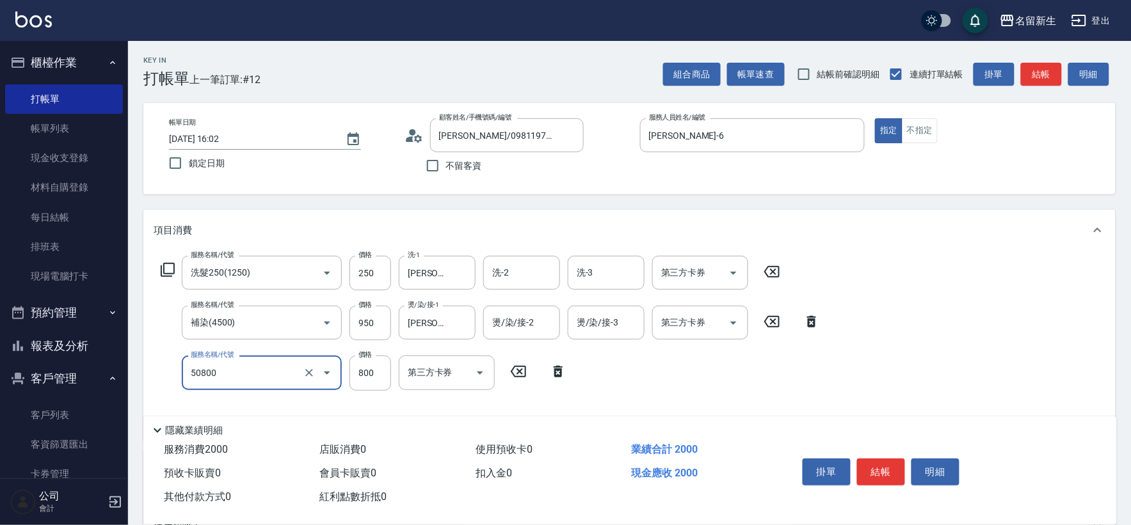
type input "原價401~800護髮(50800)"
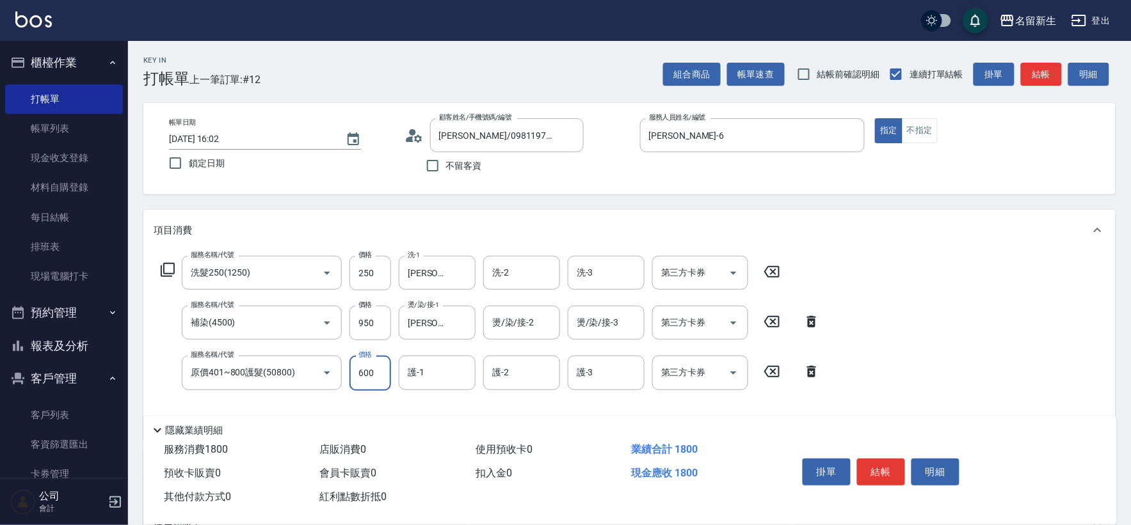
type input "600"
type input "[PERSON_NAME]-18"
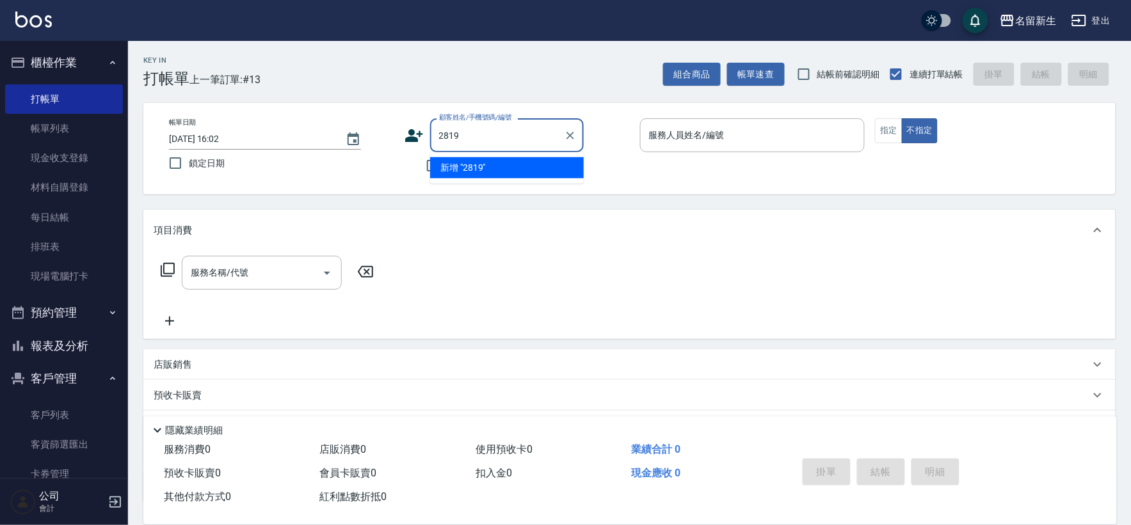
type input "2819"
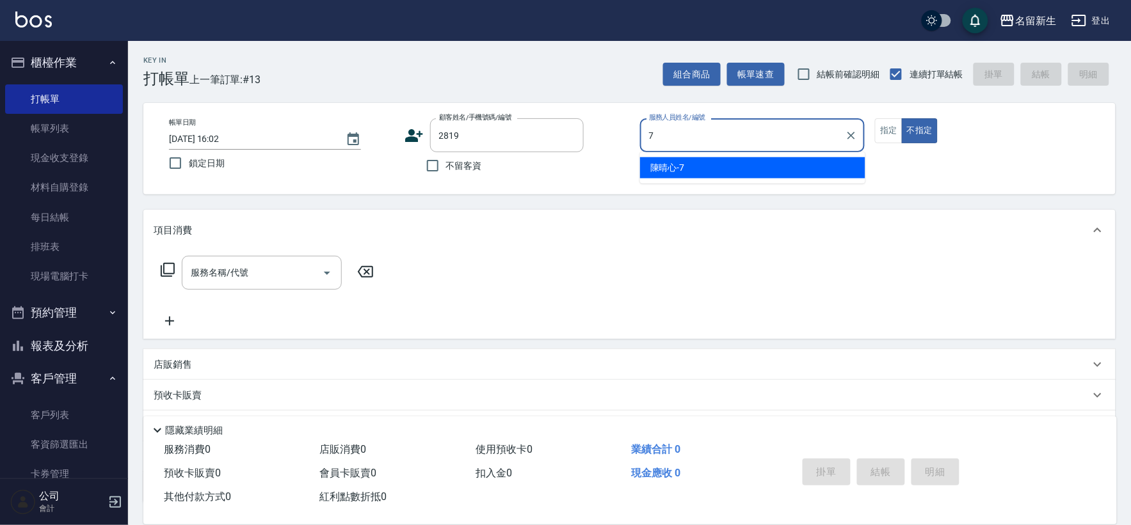
type input "[PERSON_NAME]-7"
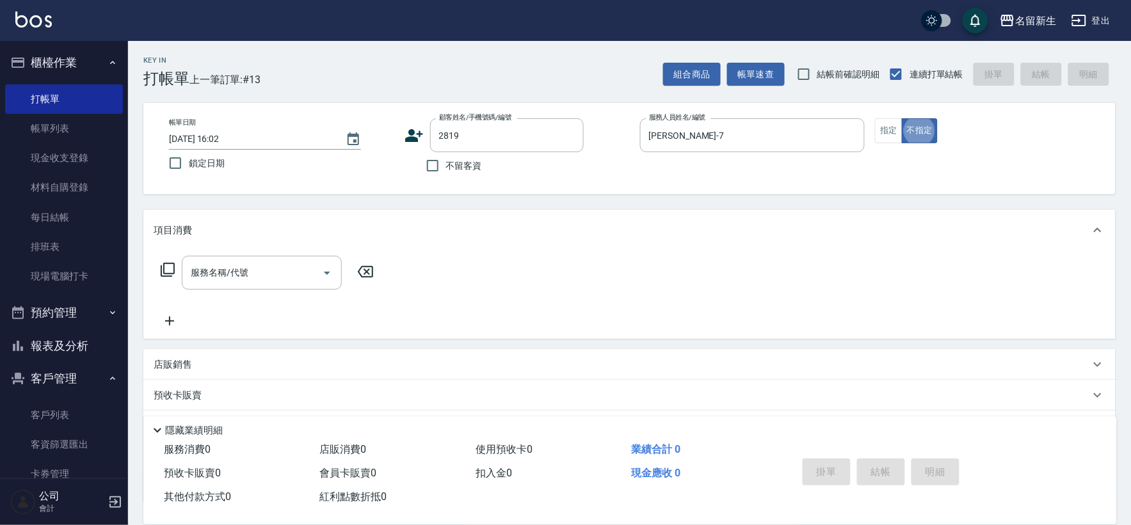
type input "[PERSON_NAME]/0988757218/2819"
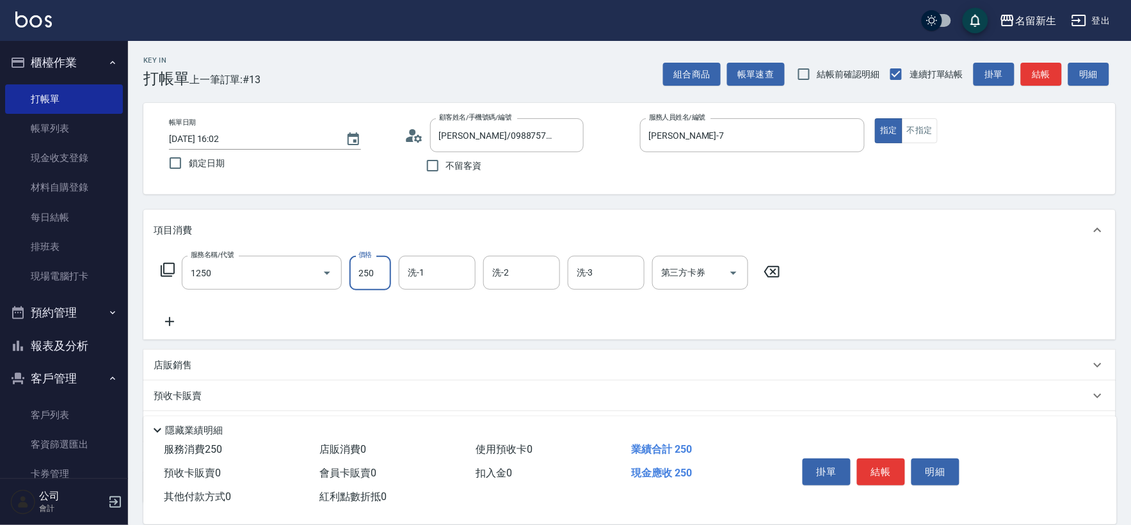
type input "洗髮250(1250)"
type input "1"
type input "[PERSON_NAME]-7"
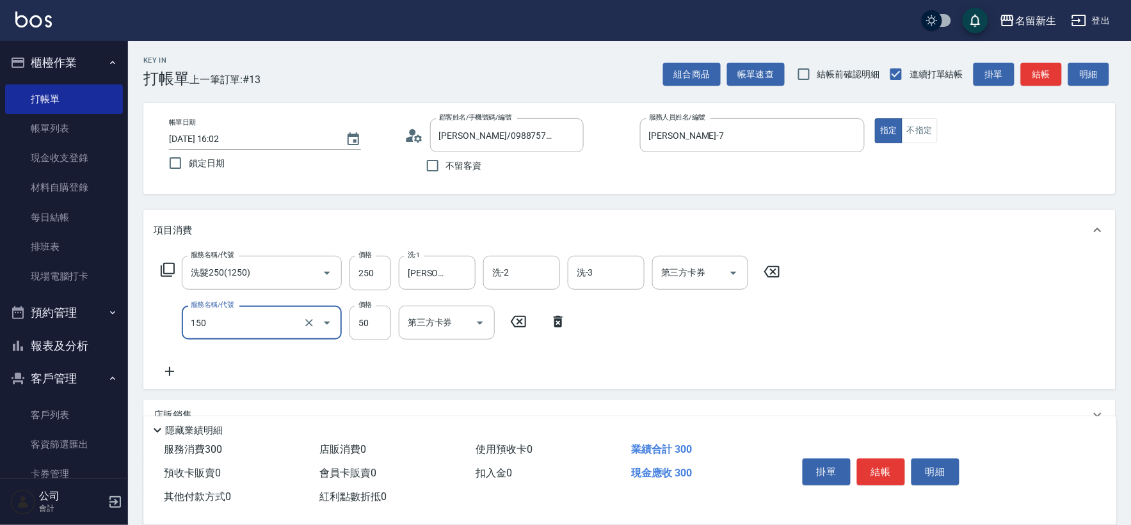
type input "精油(150)"
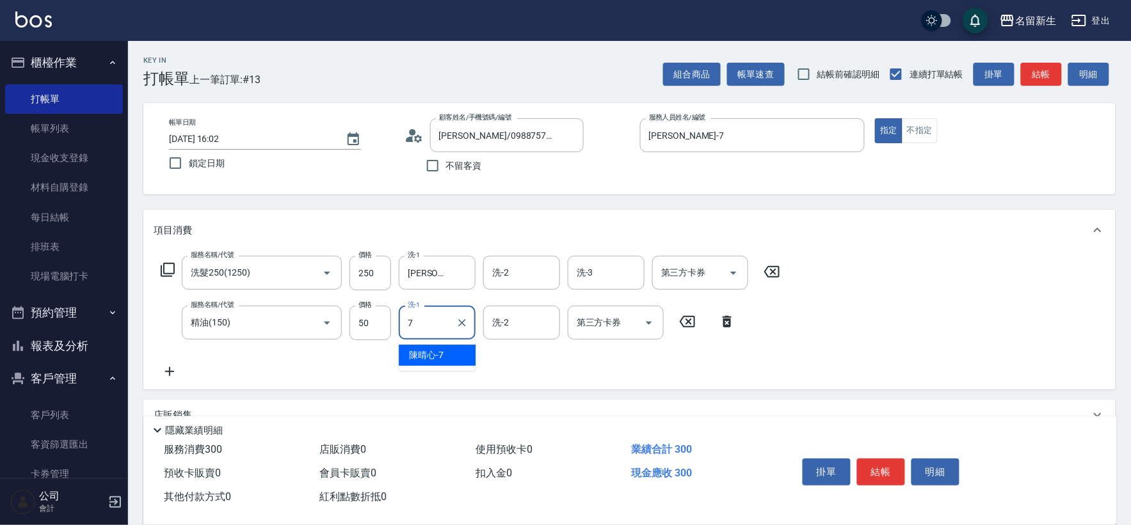
type input "[PERSON_NAME]-7"
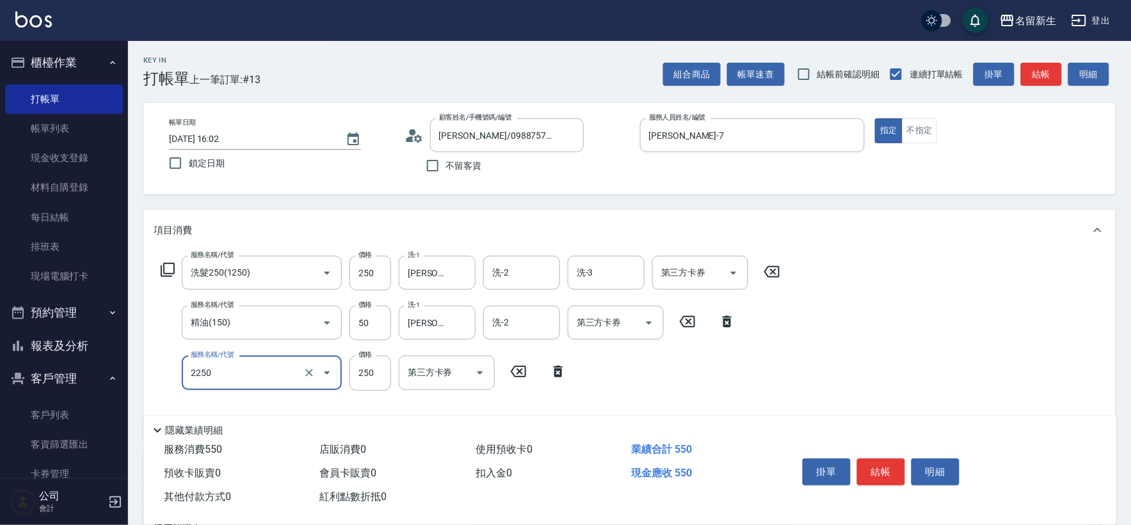
type input "剪髮(2250)"
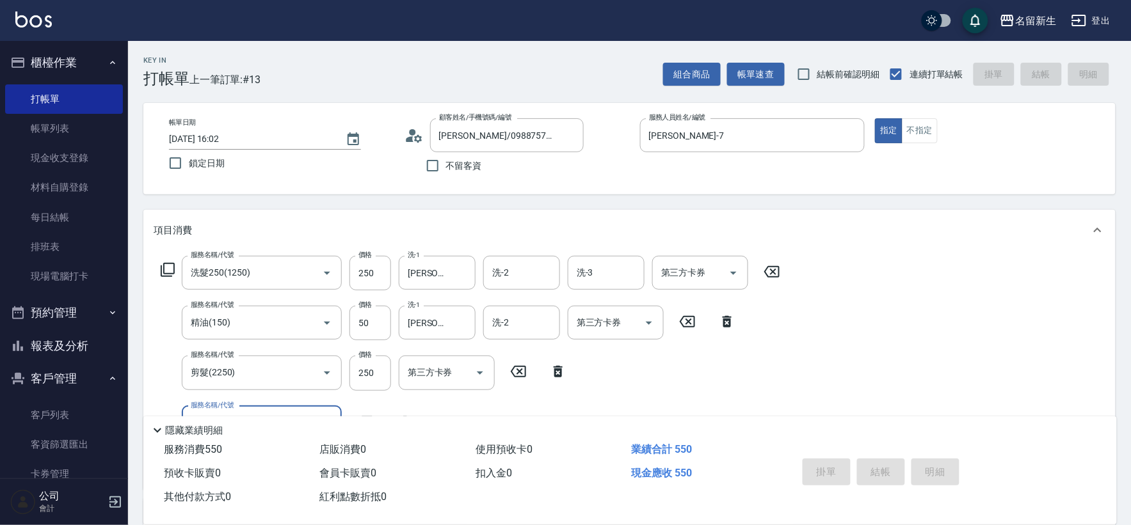
type input "[DATE] 16:03"
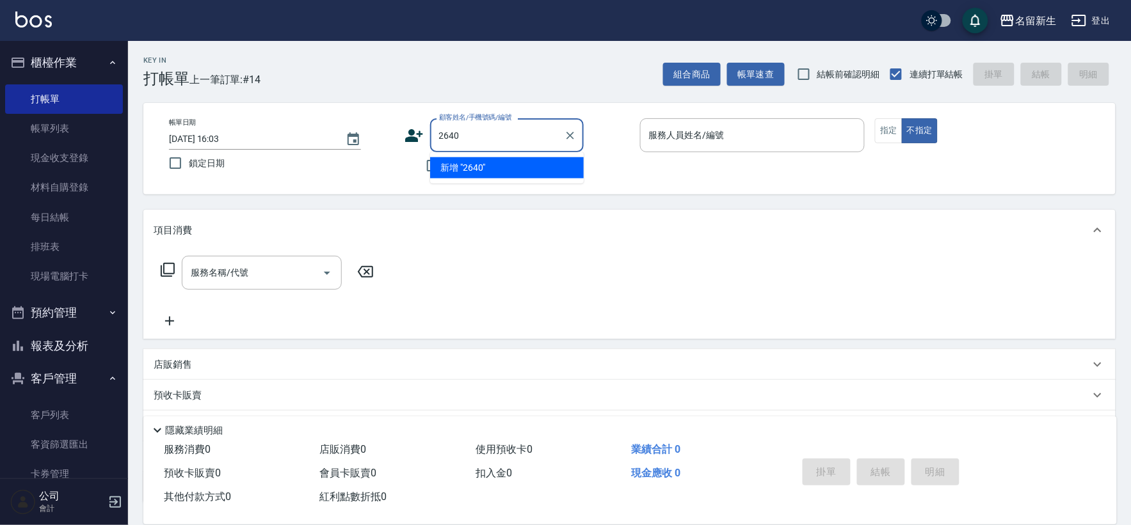
type input "2640"
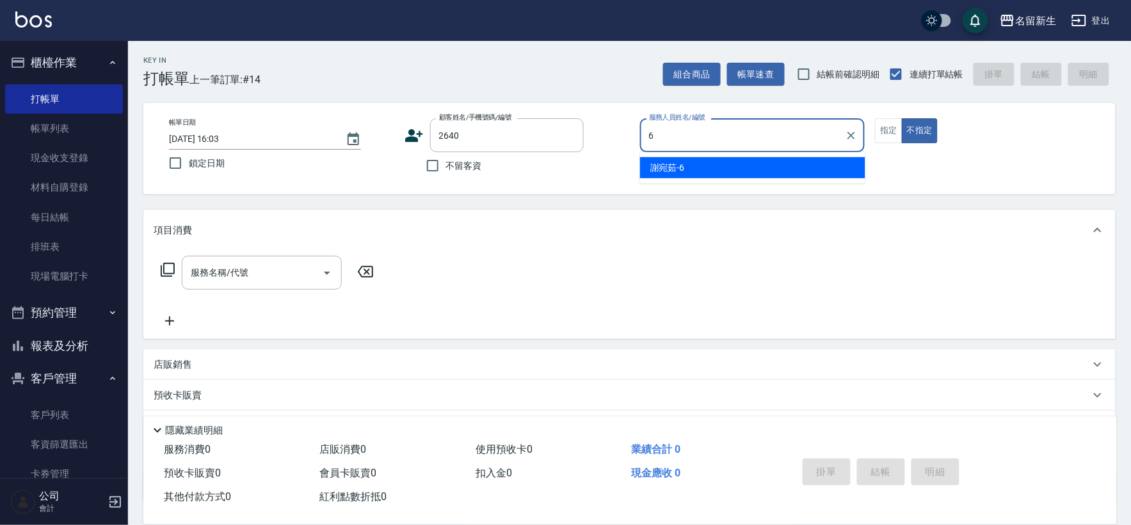
type input "[PERSON_NAME]-6"
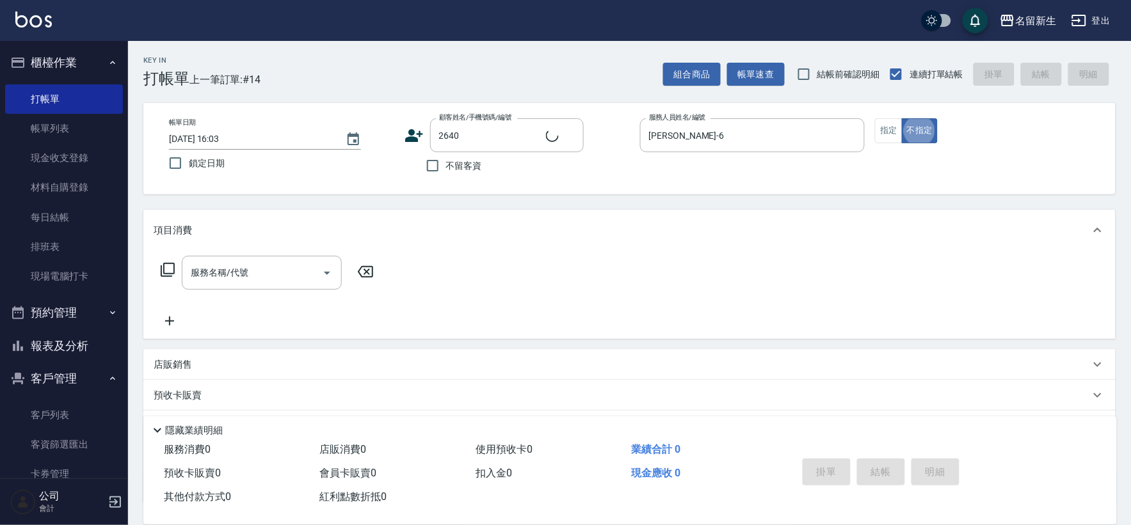
type input "[PERSON_NAME]/0936194270/2640"
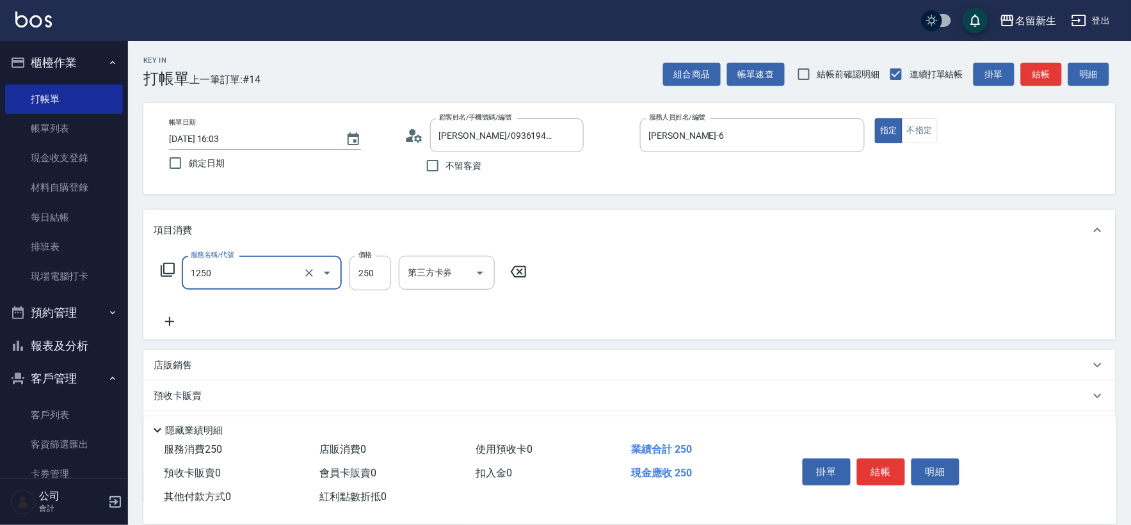
type input "洗髮250(1250)"
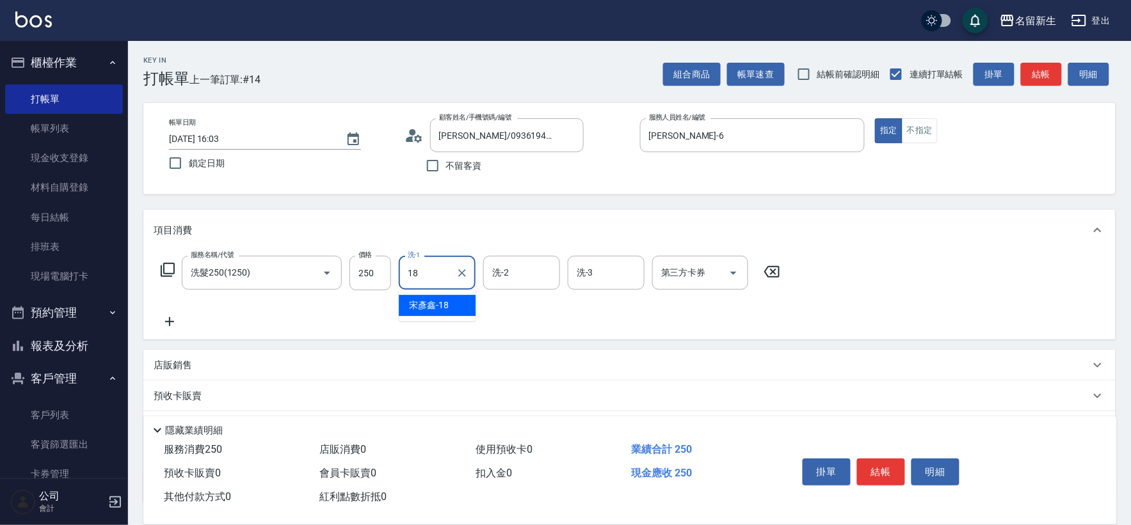
type input "[PERSON_NAME]-18"
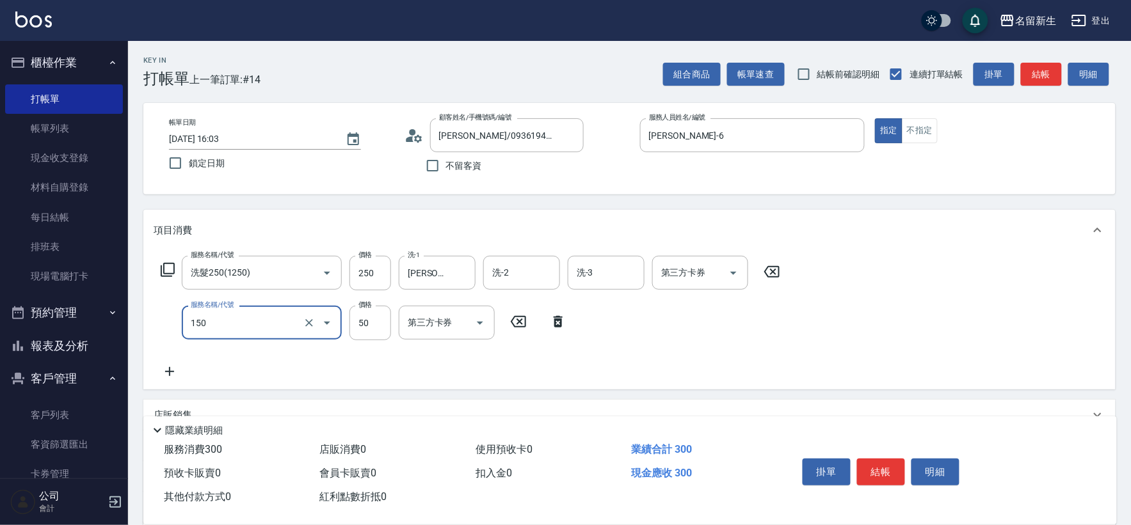
type input "精油(150)"
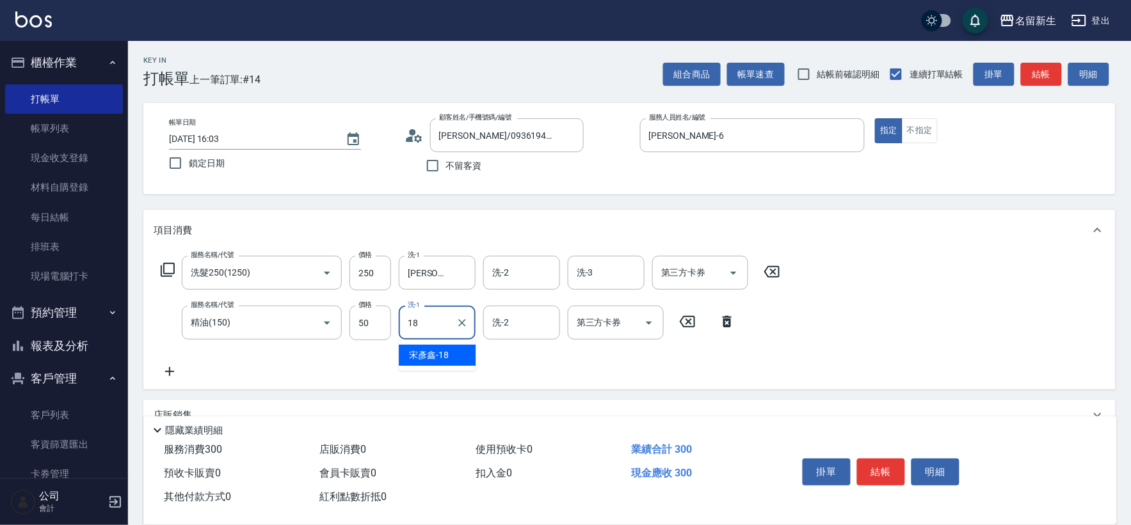
type input "[PERSON_NAME]-18"
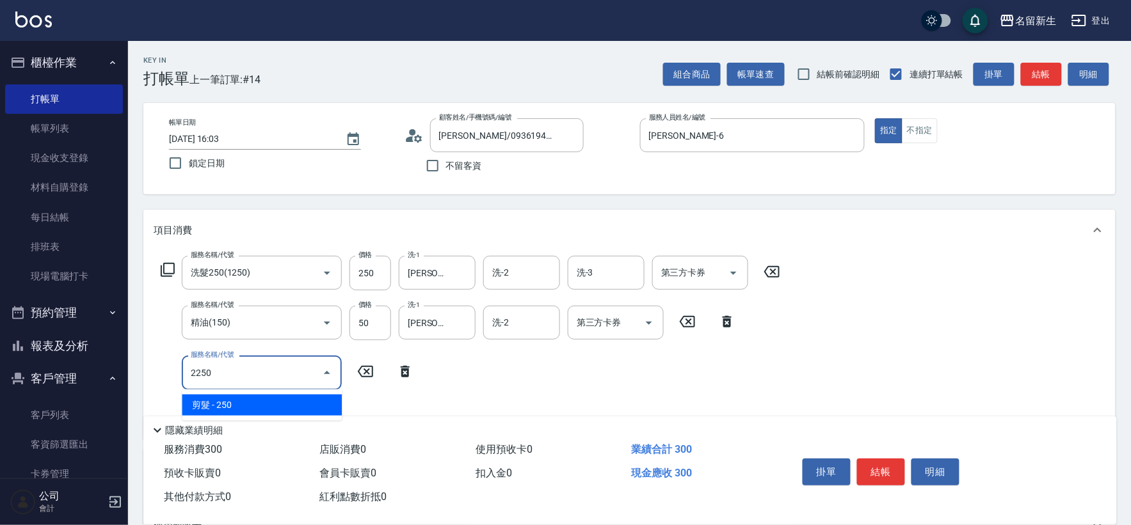
type input "剪髮(2250)"
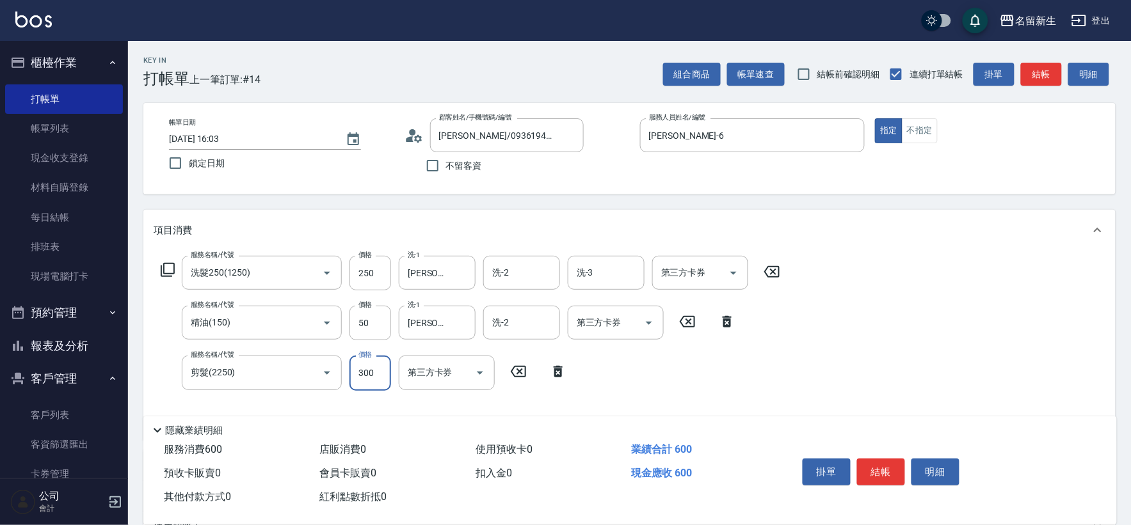
type input "300"
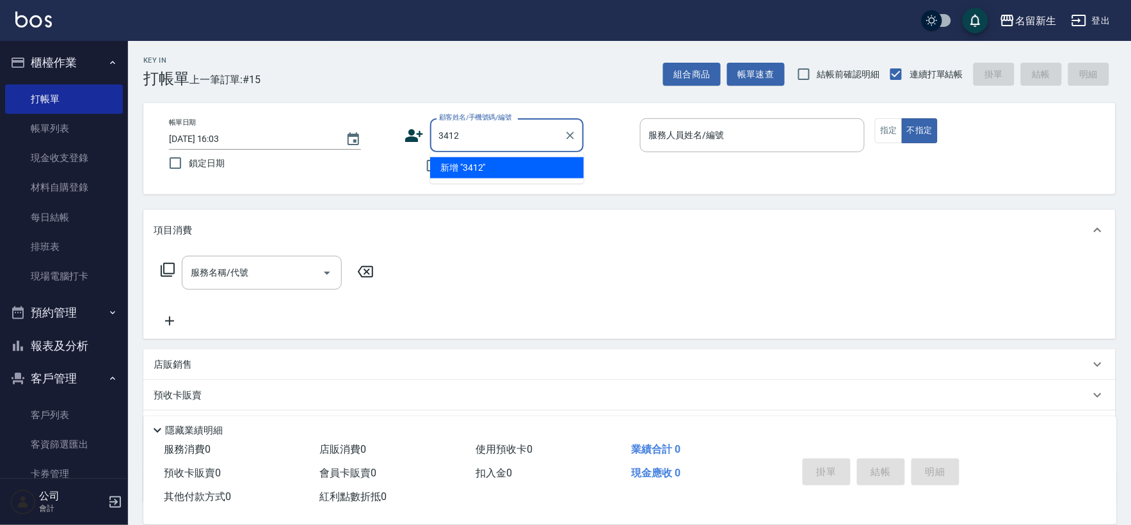
type input "3412"
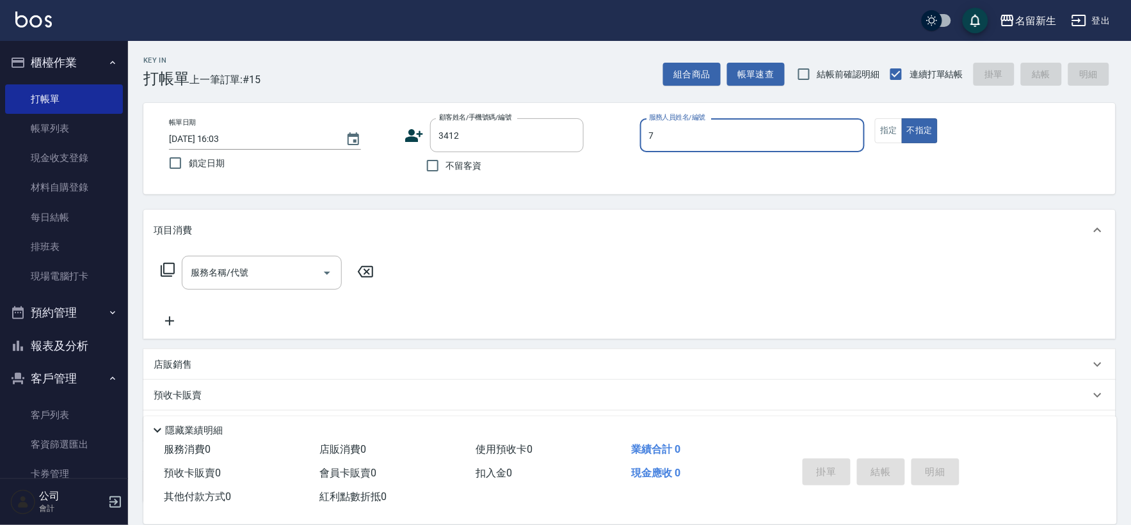
type input "7"
type input "[PERSON_NAME]/0903083529/3412"
type input "[PERSON_NAME]-7"
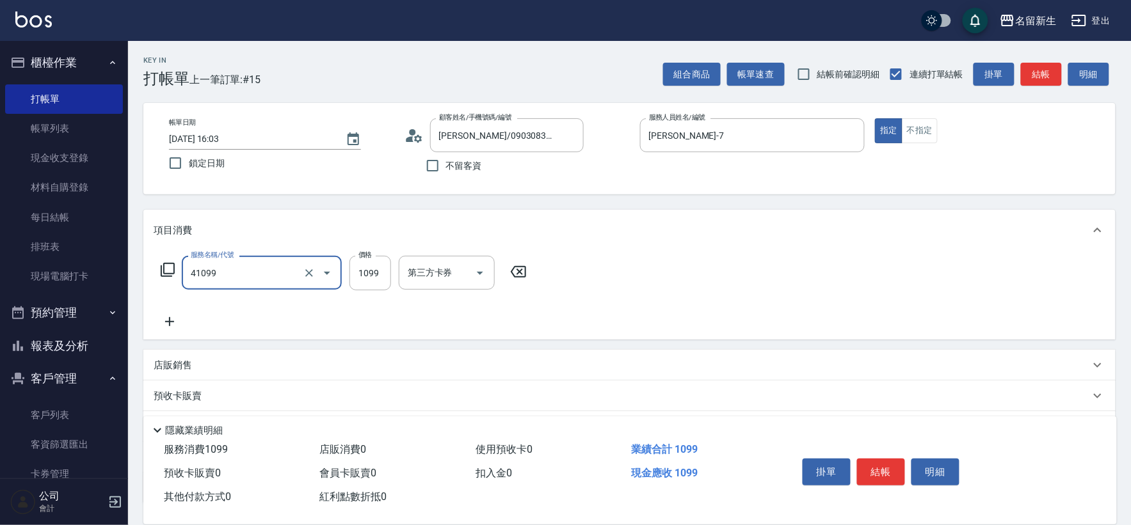
type input "公司活動/早鳥(41099)"
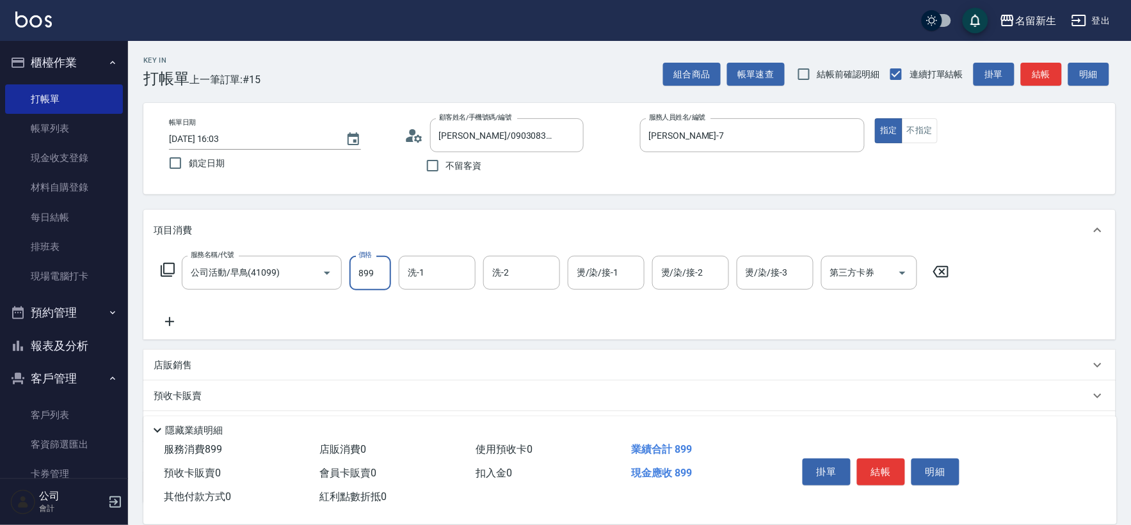
type input "899"
type input "[PERSON_NAME]-18"
click at [446, 277] on input "[PERSON_NAME]-18" at bounding box center [427, 273] width 46 height 22
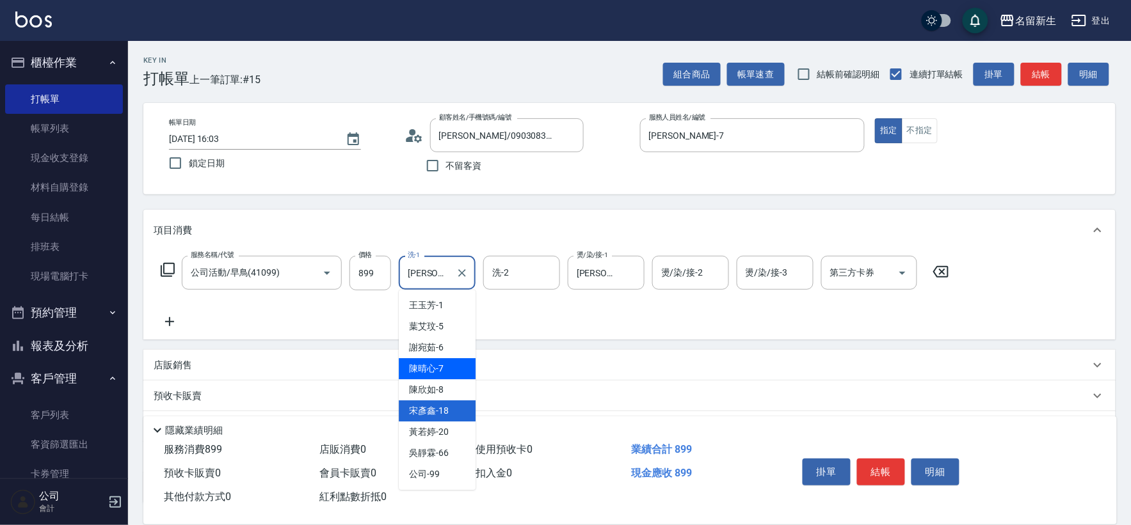
drag, startPoint x: 465, startPoint y: 374, endPoint x: 513, endPoint y: 344, distance: 57.0
click at [468, 372] on div "[PERSON_NAME]-7" at bounding box center [437, 368] width 77 height 21
type input "[PERSON_NAME]-7"
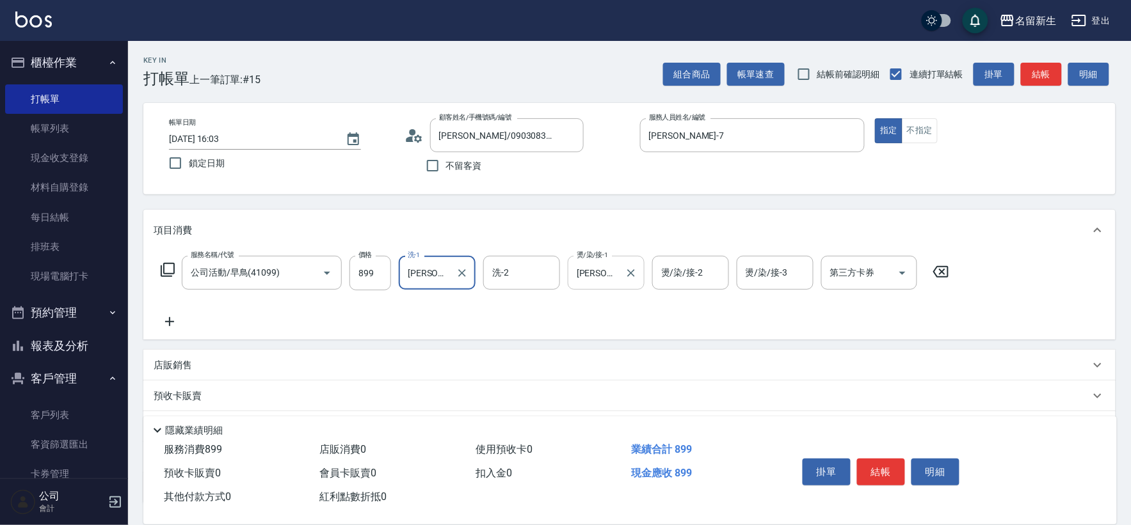
click at [609, 280] on input "[PERSON_NAME]-18" at bounding box center [596, 273] width 46 height 22
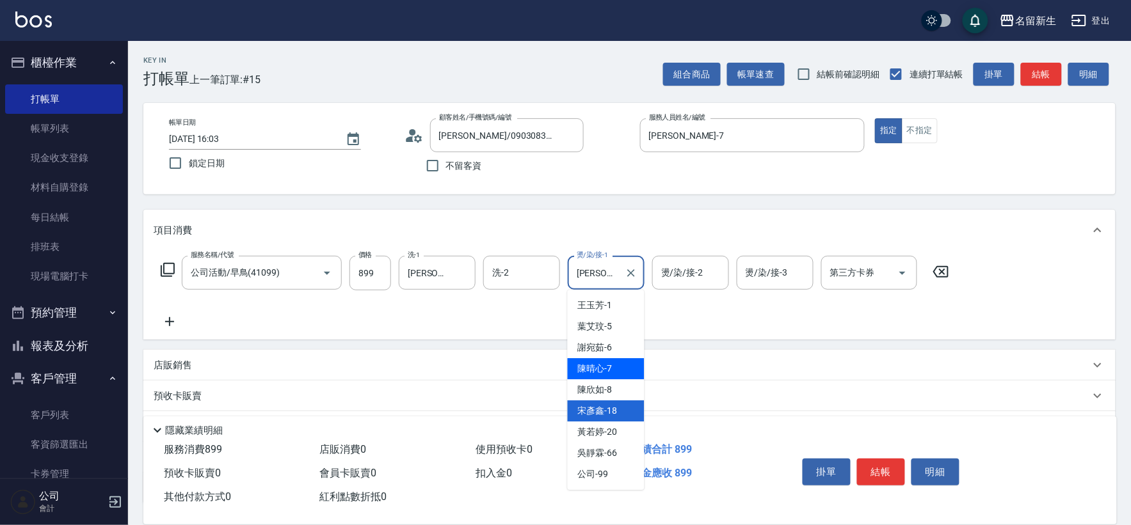
click at [592, 376] on div "[PERSON_NAME]-7" at bounding box center [606, 368] width 77 height 21
type input "[PERSON_NAME]-7"
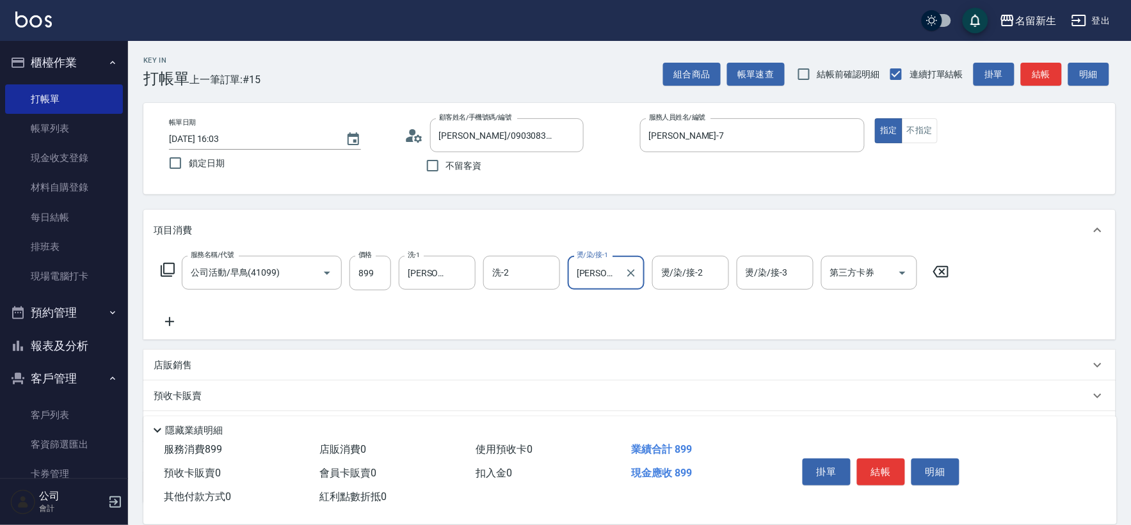
click at [177, 322] on icon at bounding box center [170, 321] width 32 height 15
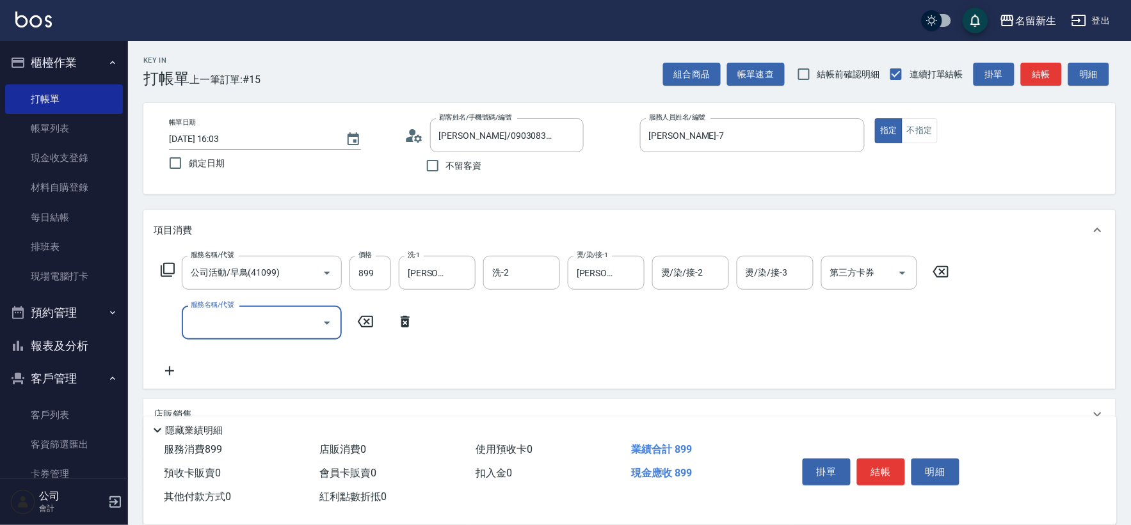
click at [212, 321] on input "服務名稱/代號" at bounding box center [252, 323] width 129 height 22
type input "2"
type input "原價1~400護髮(50400)"
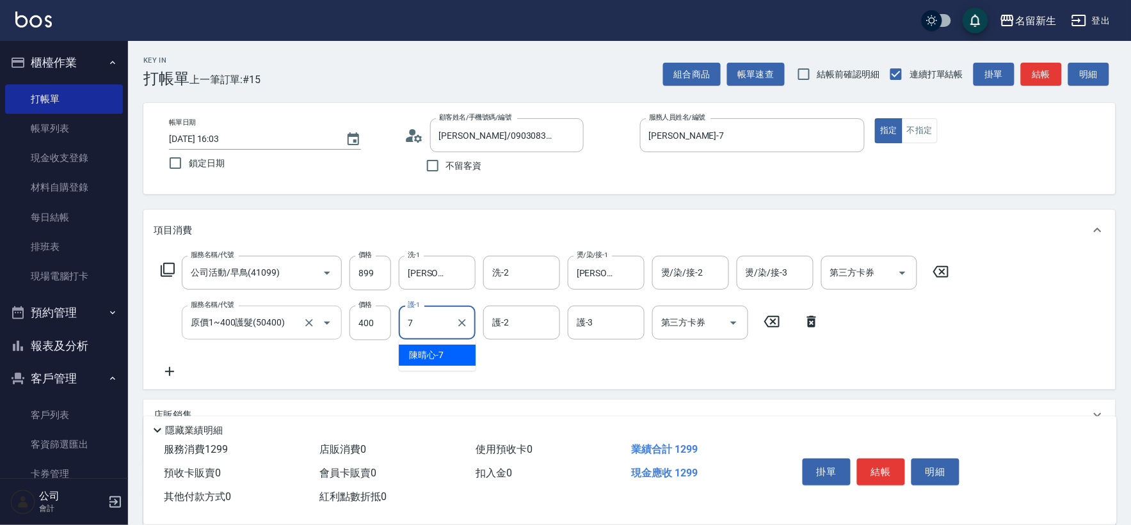
type input "[PERSON_NAME]-7"
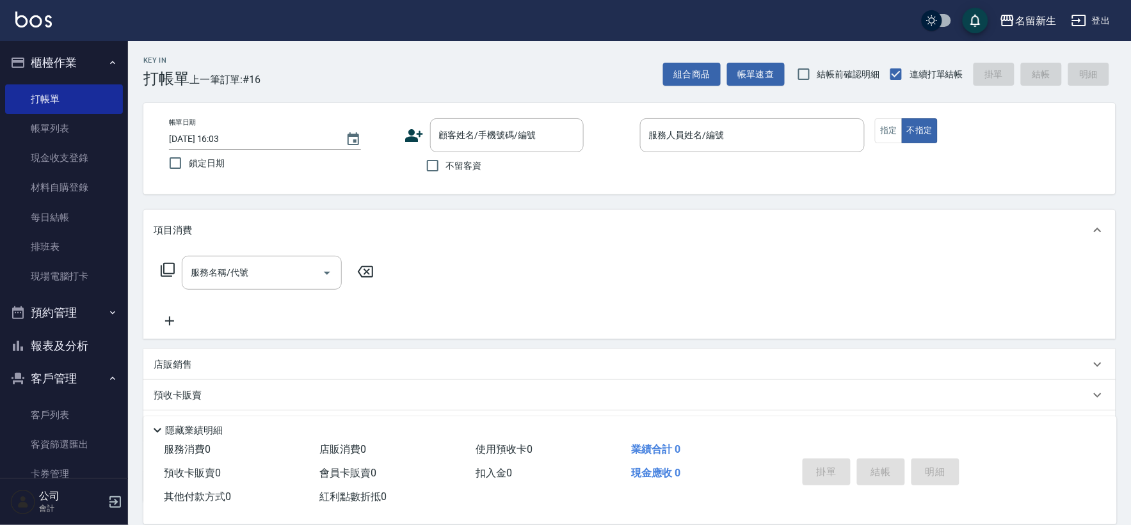
click at [462, 178] on label "不留客資" at bounding box center [450, 165] width 63 height 27
click at [446, 178] on input "不留客資" at bounding box center [432, 165] width 27 height 27
checkbox input "true"
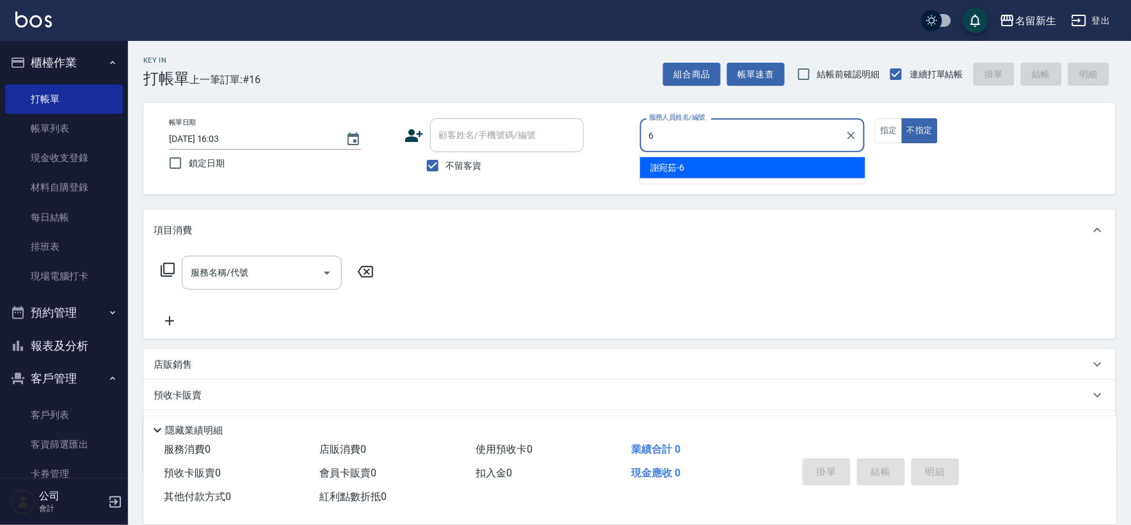
type input "[PERSON_NAME]-6"
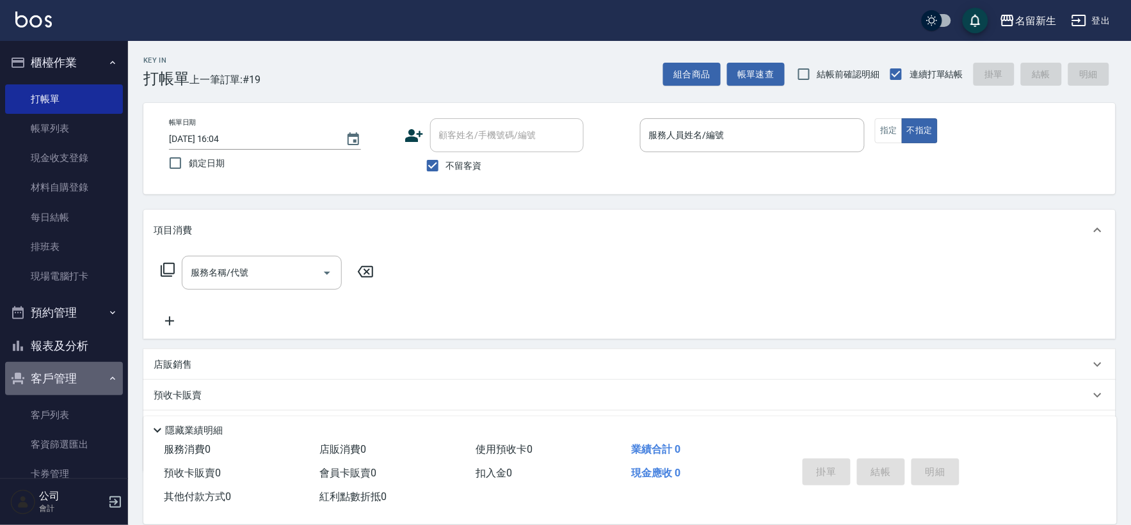
click at [65, 362] on button "客戶管理" at bounding box center [64, 378] width 118 height 33
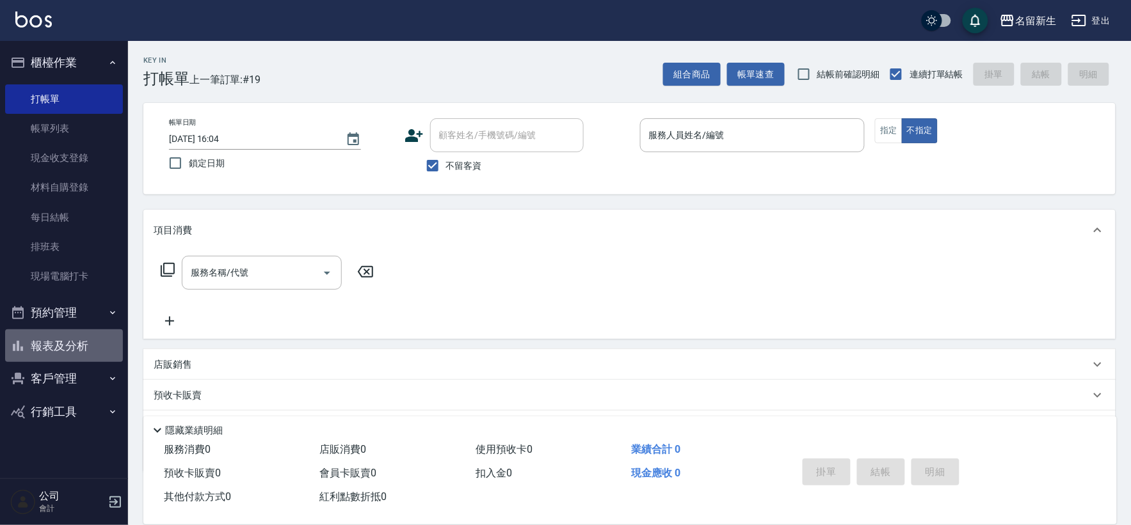
click at [76, 339] on button "報表及分析" at bounding box center [64, 346] width 118 height 33
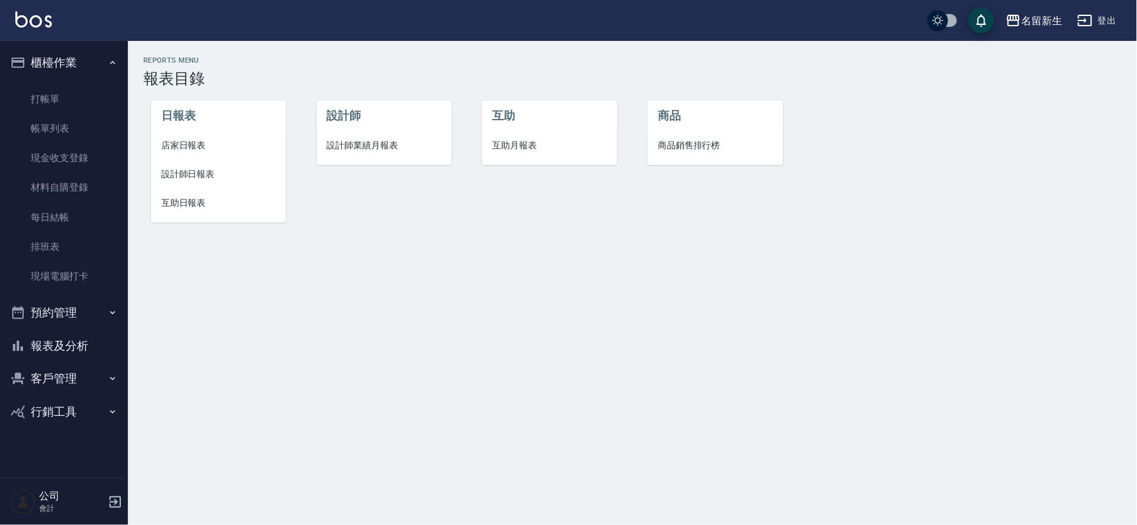
click at [329, 119] on li "設計師" at bounding box center [384, 115] width 135 height 31
drag, startPoint x: 336, startPoint y: 128, endPoint x: 348, endPoint y: 141, distance: 17.7
click at [343, 136] on ul "設計師 設計師業績月報表" at bounding box center [384, 132] width 135 height 65
click at [349, 147] on span "設計師業績月報表" at bounding box center [384, 145] width 115 height 13
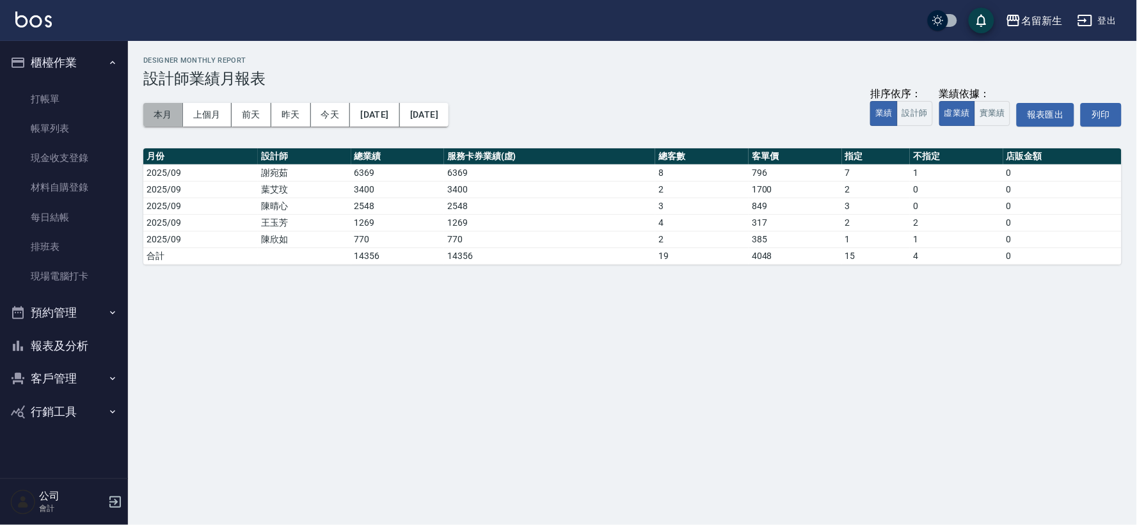
click at [173, 116] on button "本月" at bounding box center [163, 115] width 40 height 24
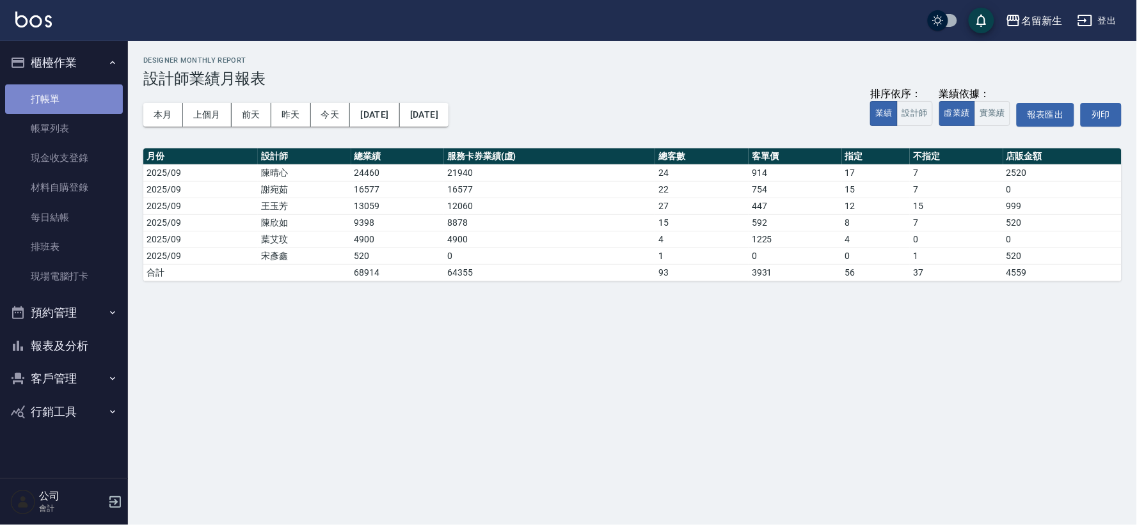
click at [32, 90] on link "打帳單" at bounding box center [64, 98] width 118 height 29
